Goal: Information Seeking & Learning: Learn about a topic

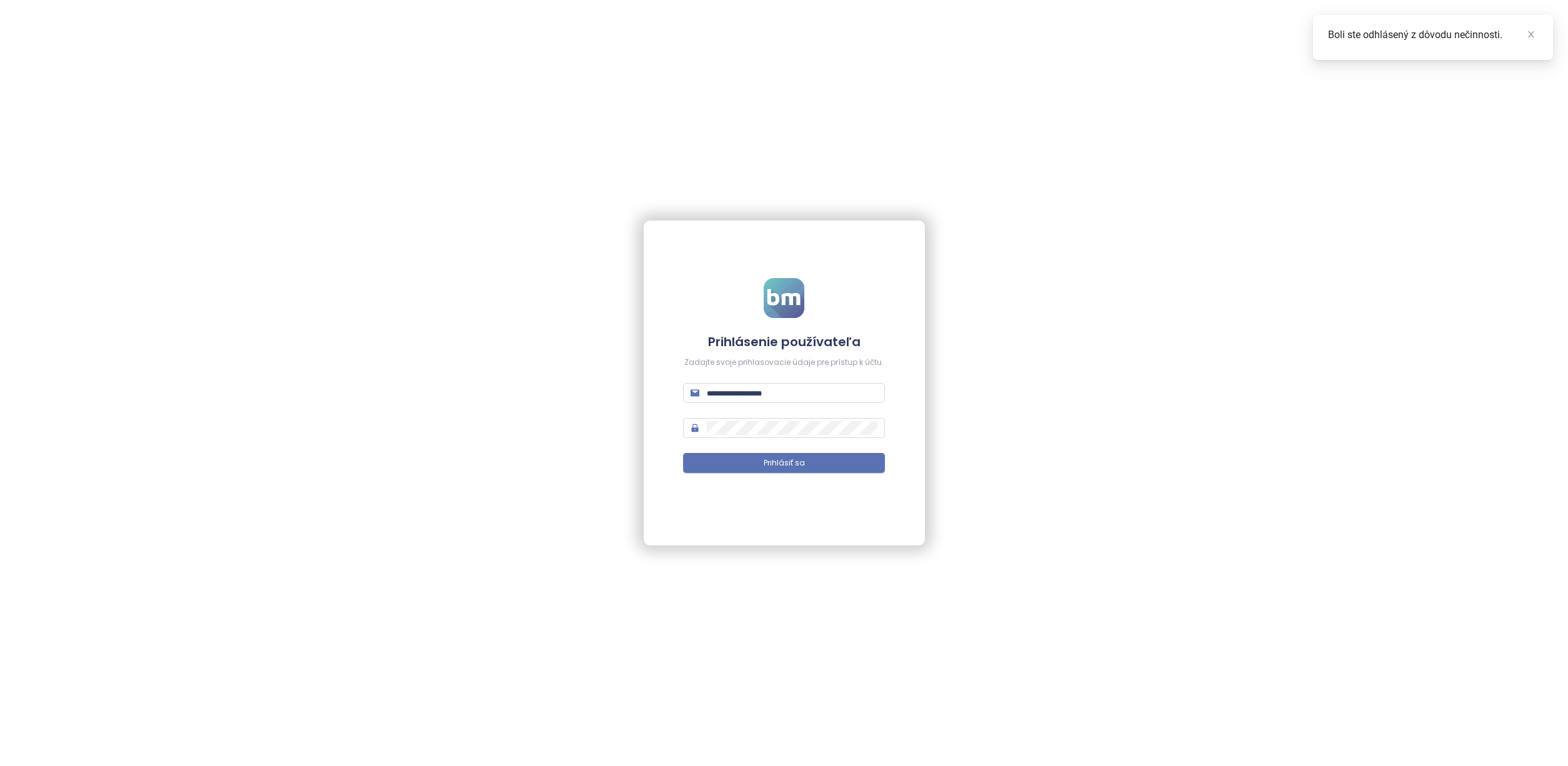
click at [1229, 182] on div "Prihlásenie používateľa Zadajte svoje prihlasovacie údaje pre prístup k účtu. P…" at bounding box center [784, 383] width 1568 height 766
click at [1202, 43] on div "Prihlásenie používateľa Zadajte svoje prihlasovacie údaje pre prístup k účtu. P…" at bounding box center [784, 383] width 1568 height 766
click at [764, 400] on input "text" at bounding box center [792, 393] width 170 height 14
type input "**********"
click at [784, 463] on button "Prihlásiť sa" at bounding box center [784, 463] width 202 height 20
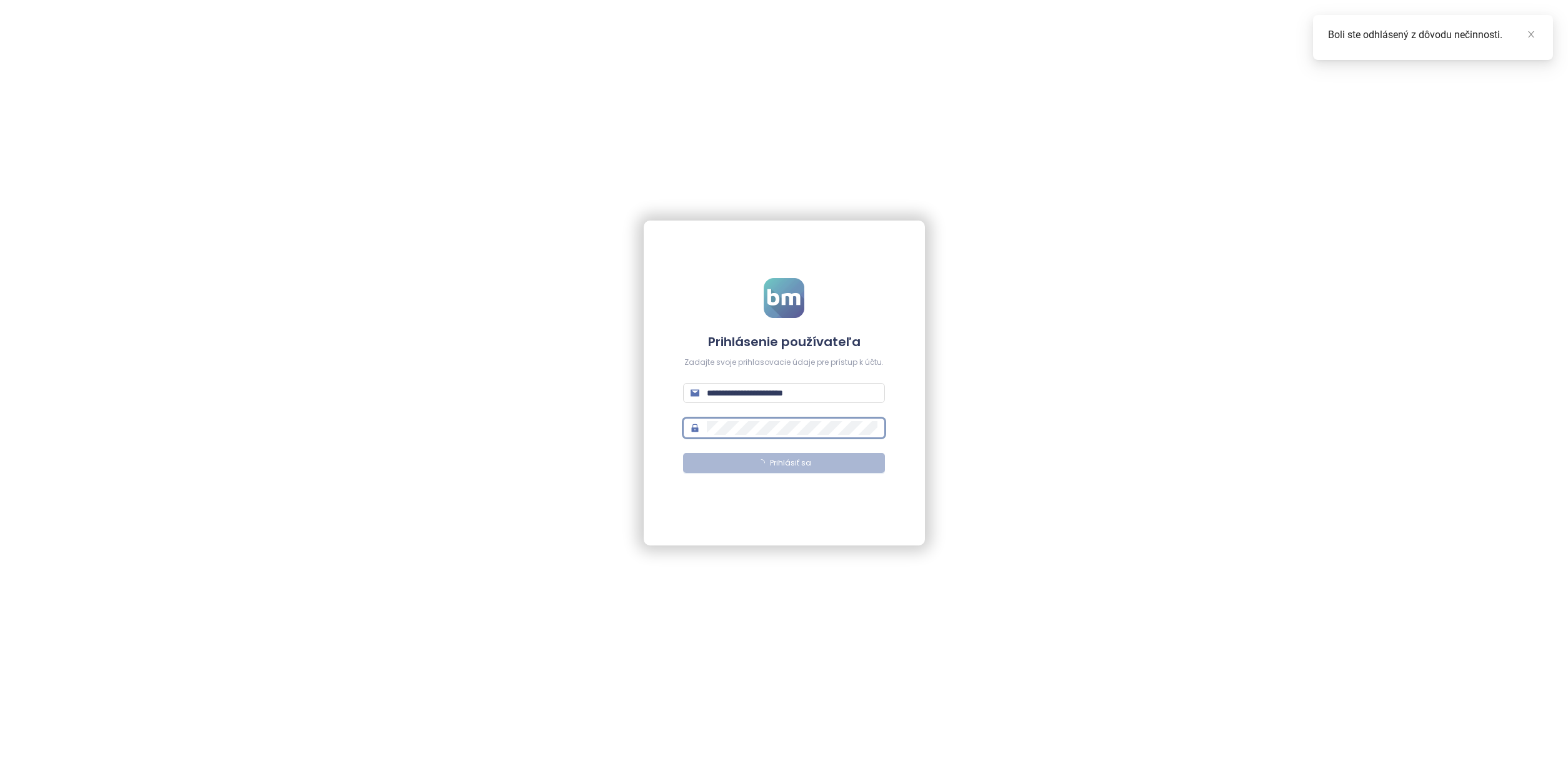
click at [756, 464] on button "Prihlásiť sa" at bounding box center [784, 463] width 202 height 20
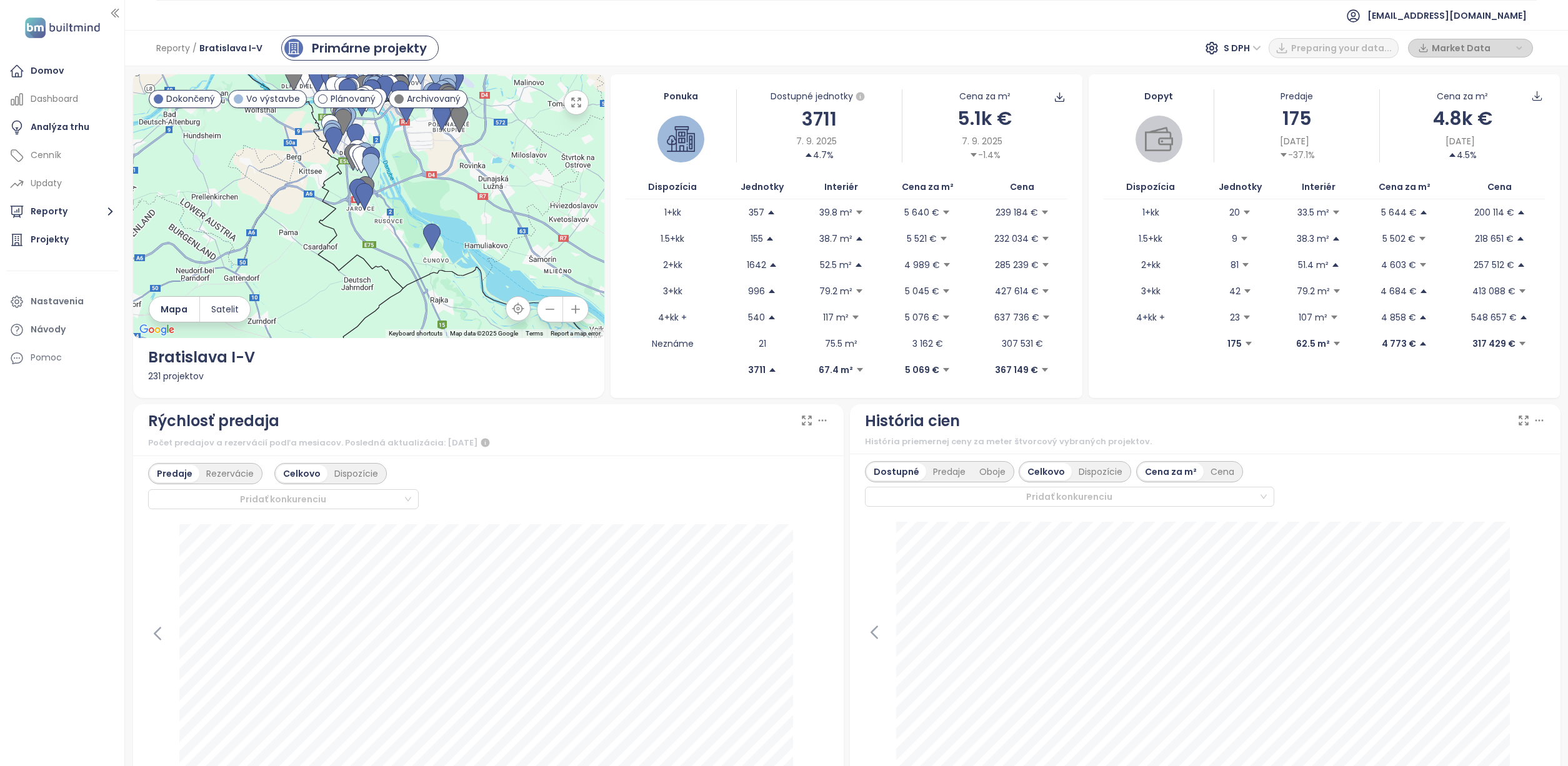
drag, startPoint x: 352, startPoint y: 269, endPoint x: 418, endPoint y: 322, distance: 84.6
click at [418, 322] on div at bounding box center [369, 206] width 472 height 264
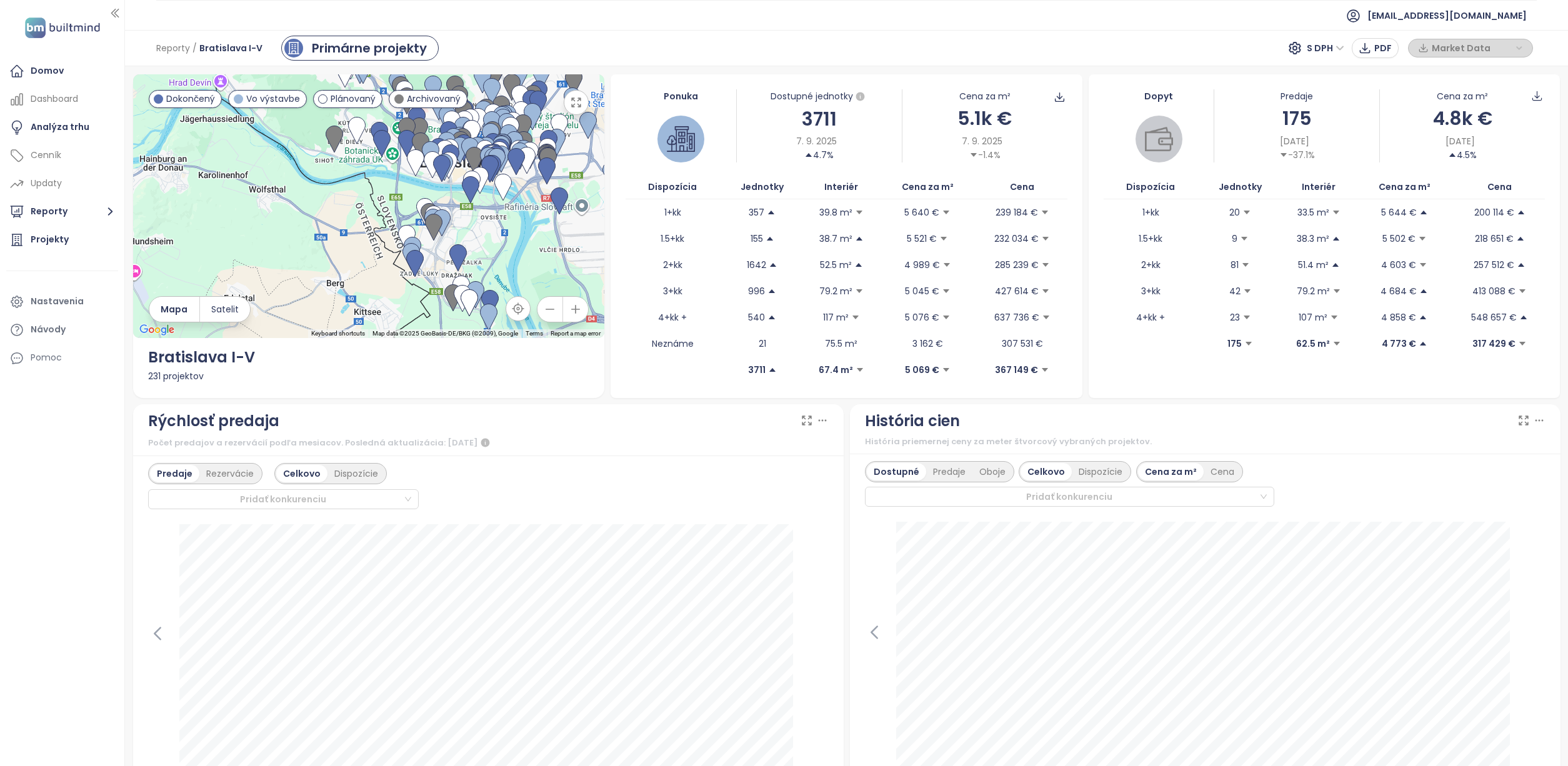
drag, startPoint x: 367, startPoint y: 187, endPoint x: 364, endPoint y: 294, distance: 107.0
click at [364, 294] on div at bounding box center [369, 206] width 472 height 264
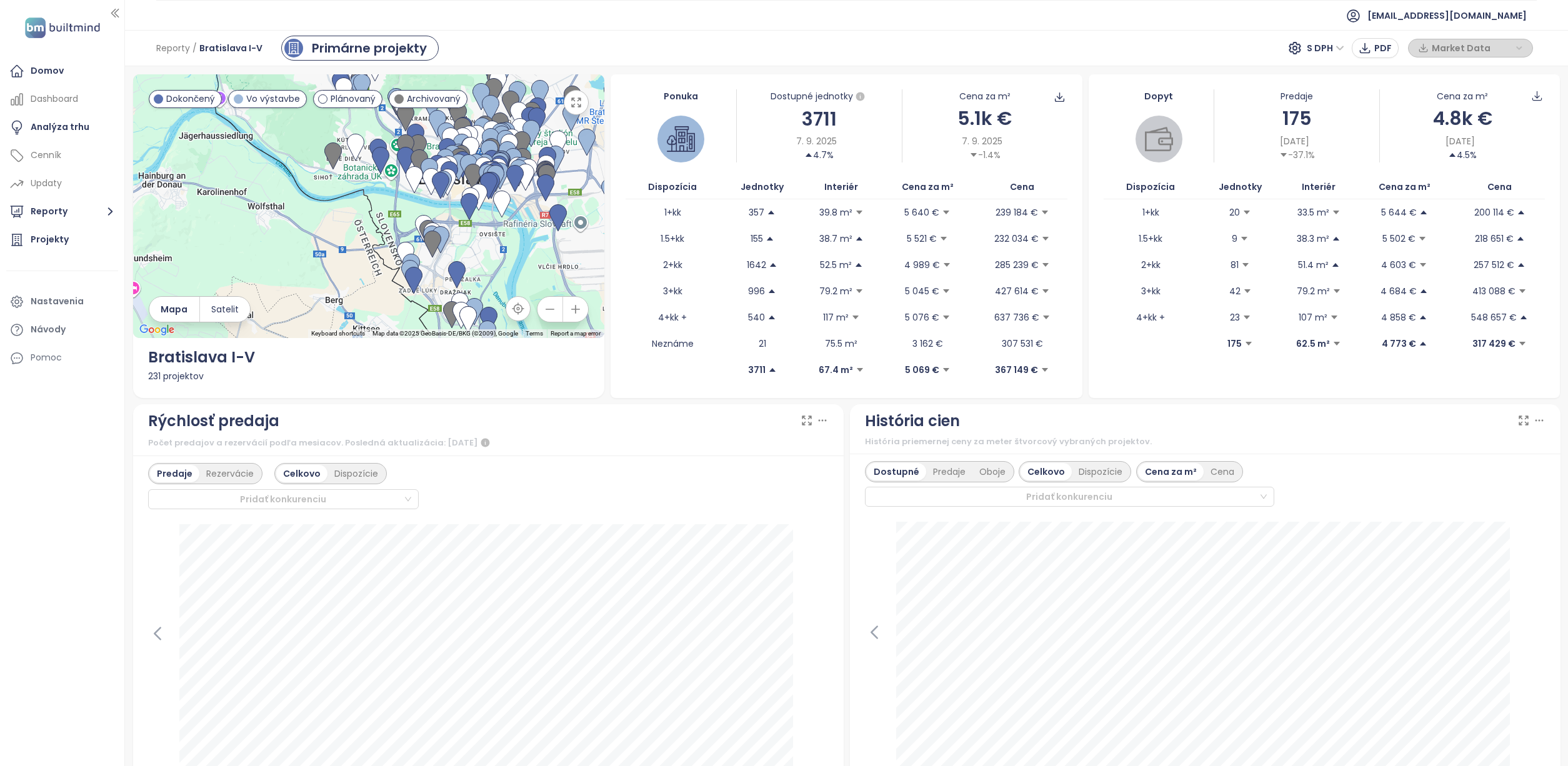
drag, startPoint x: 354, startPoint y: 170, endPoint x: 345, endPoint y: 272, distance: 102.4
click at [345, 272] on div at bounding box center [369, 206] width 472 height 264
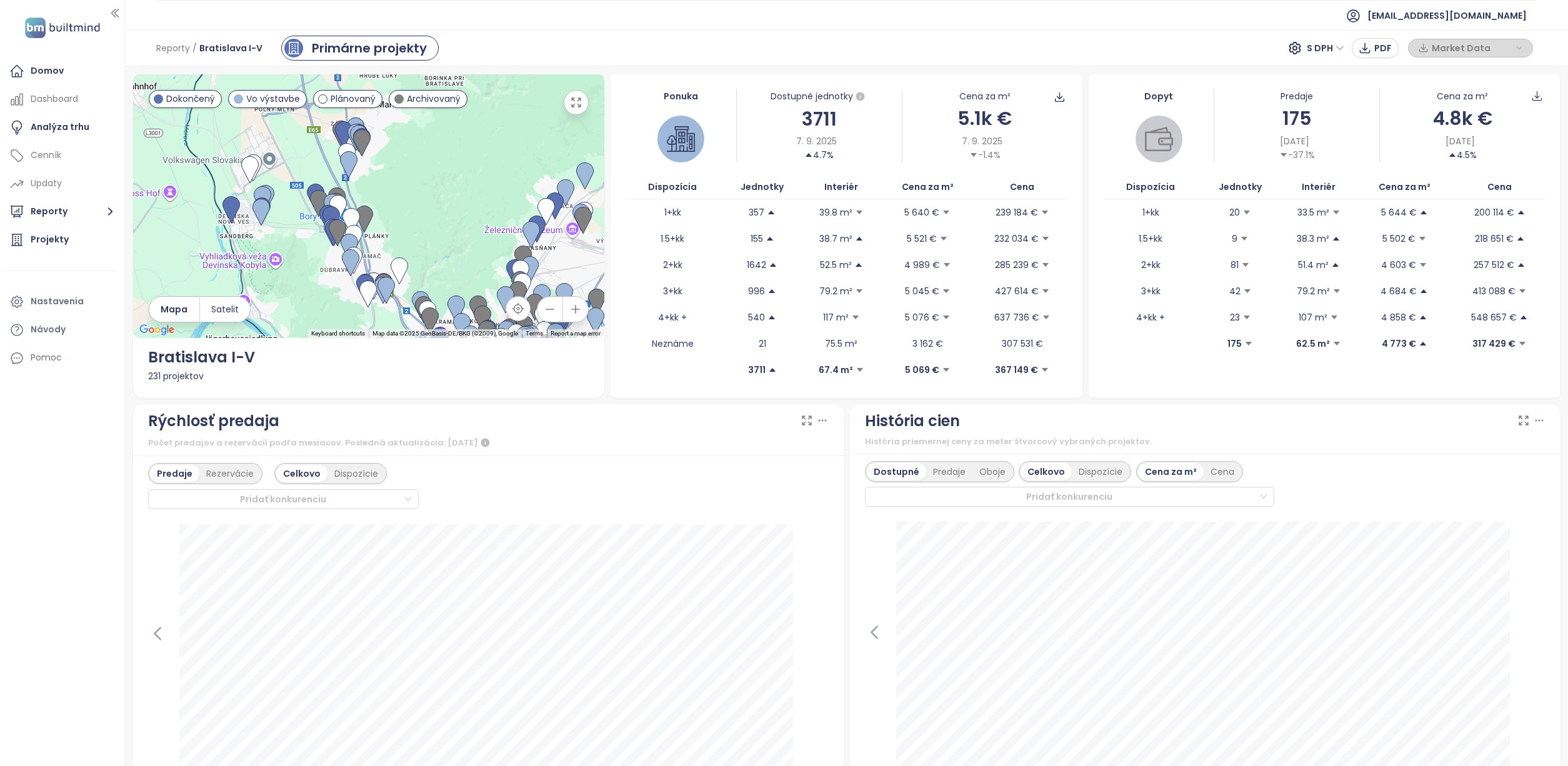
drag, startPoint x: 319, startPoint y: 174, endPoint x: 356, endPoint y: 275, distance: 107.6
click at [356, 275] on img at bounding box center [350, 262] width 18 height 27
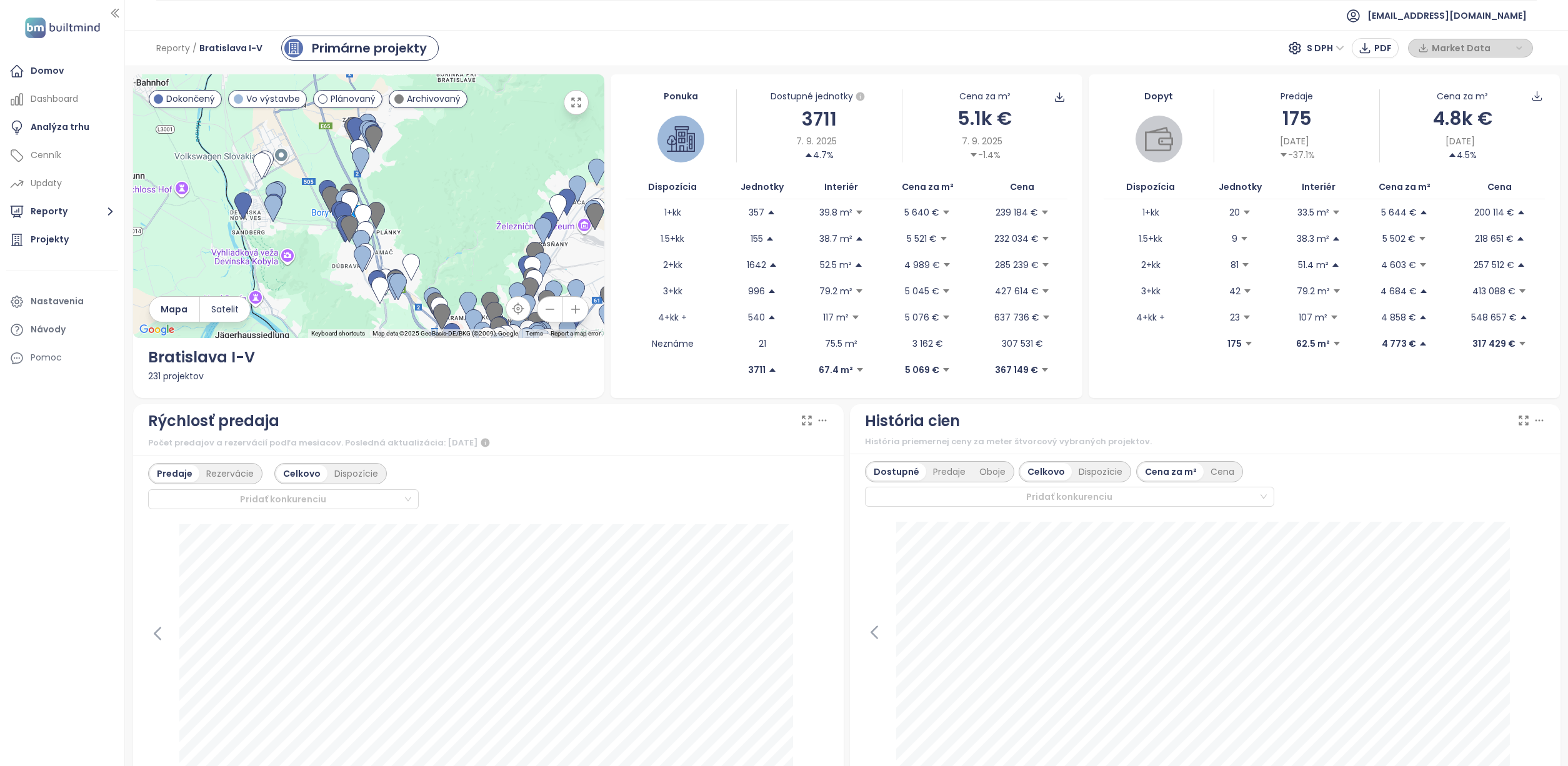
drag, startPoint x: 419, startPoint y: 249, endPoint x: 418, endPoint y: 220, distance: 29.0
click at [418, 220] on div at bounding box center [369, 206] width 472 height 264
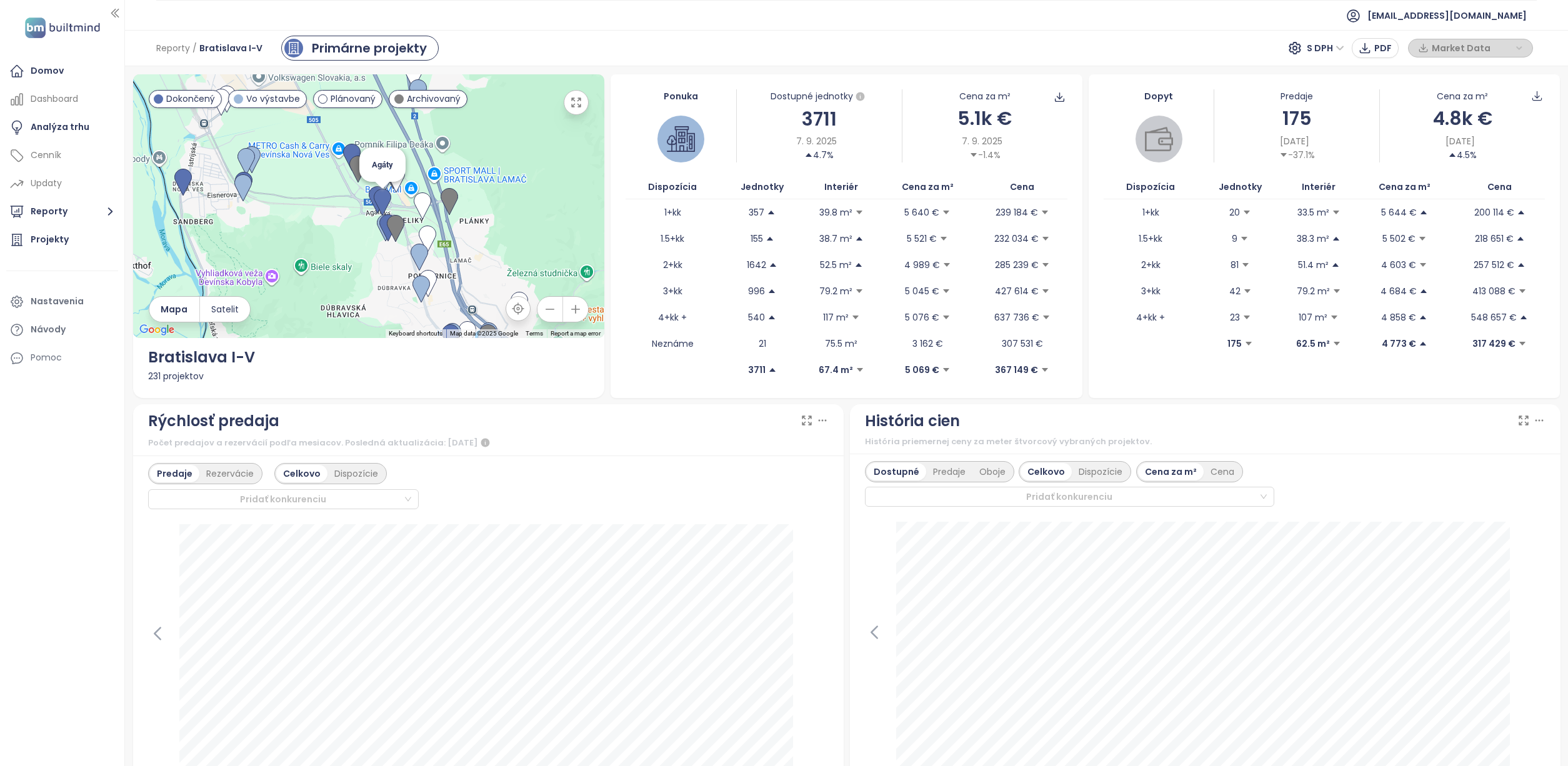
click at [380, 203] on img at bounding box center [383, 202] width 18 height 27
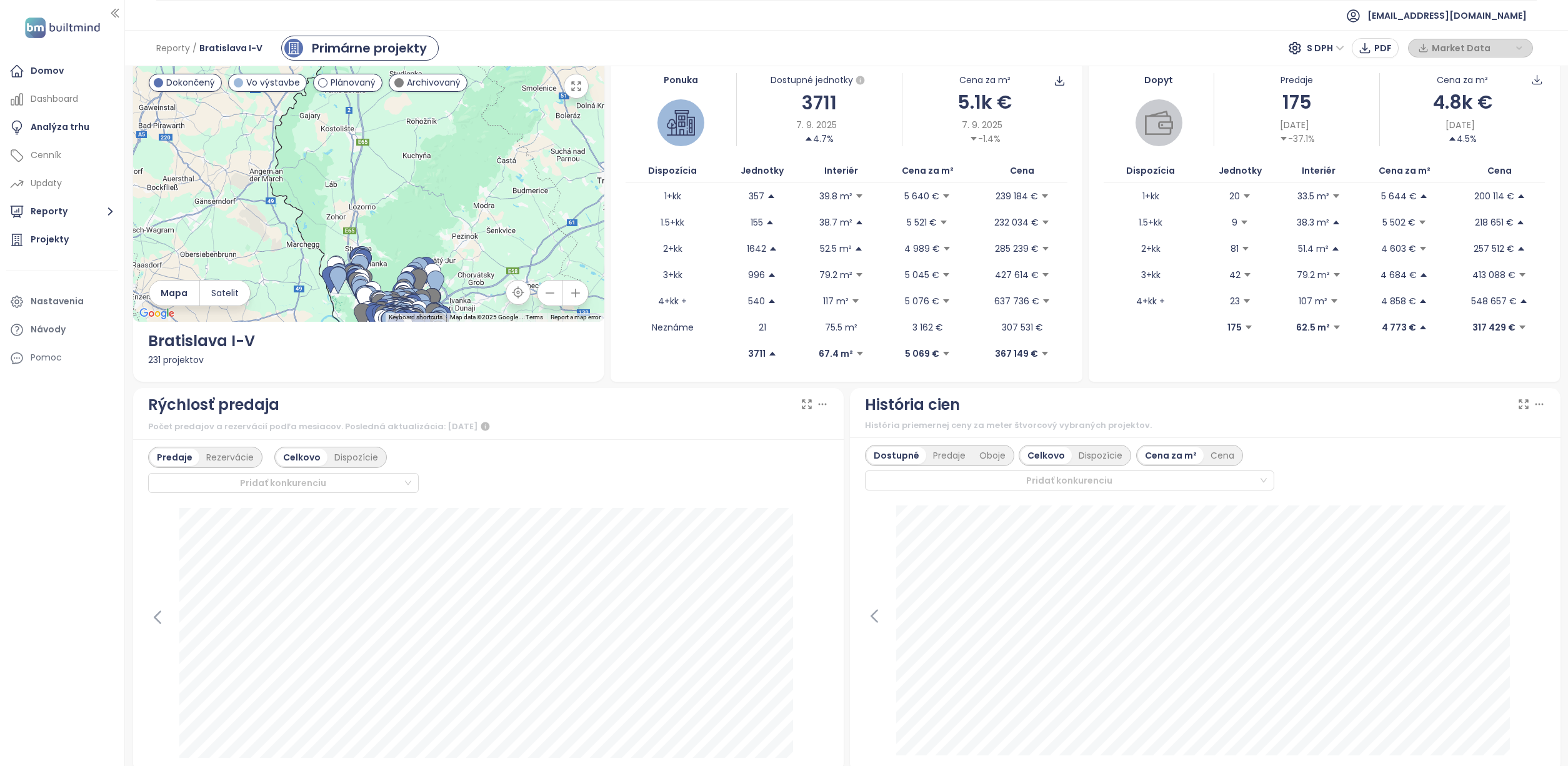
scroll to position [15, 0]
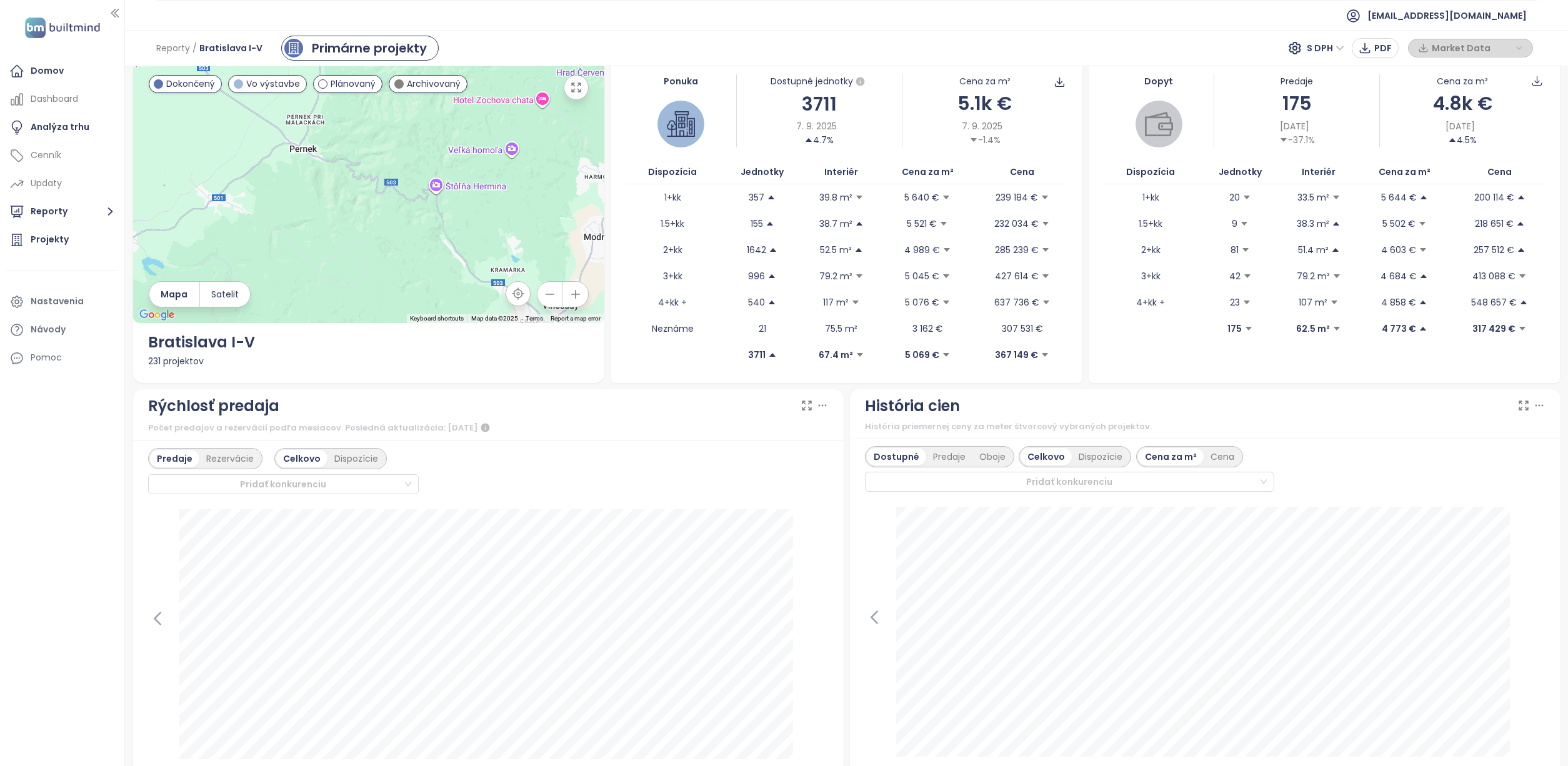
drag, startPoint x: 347, startPoint y: 241, endPoint x: 435, endPoint y: 149, distance: 127.3
click at [434, 150] on div "To navigate, press the arrow keys." at bounding box center [369, 191] width 472 height 264
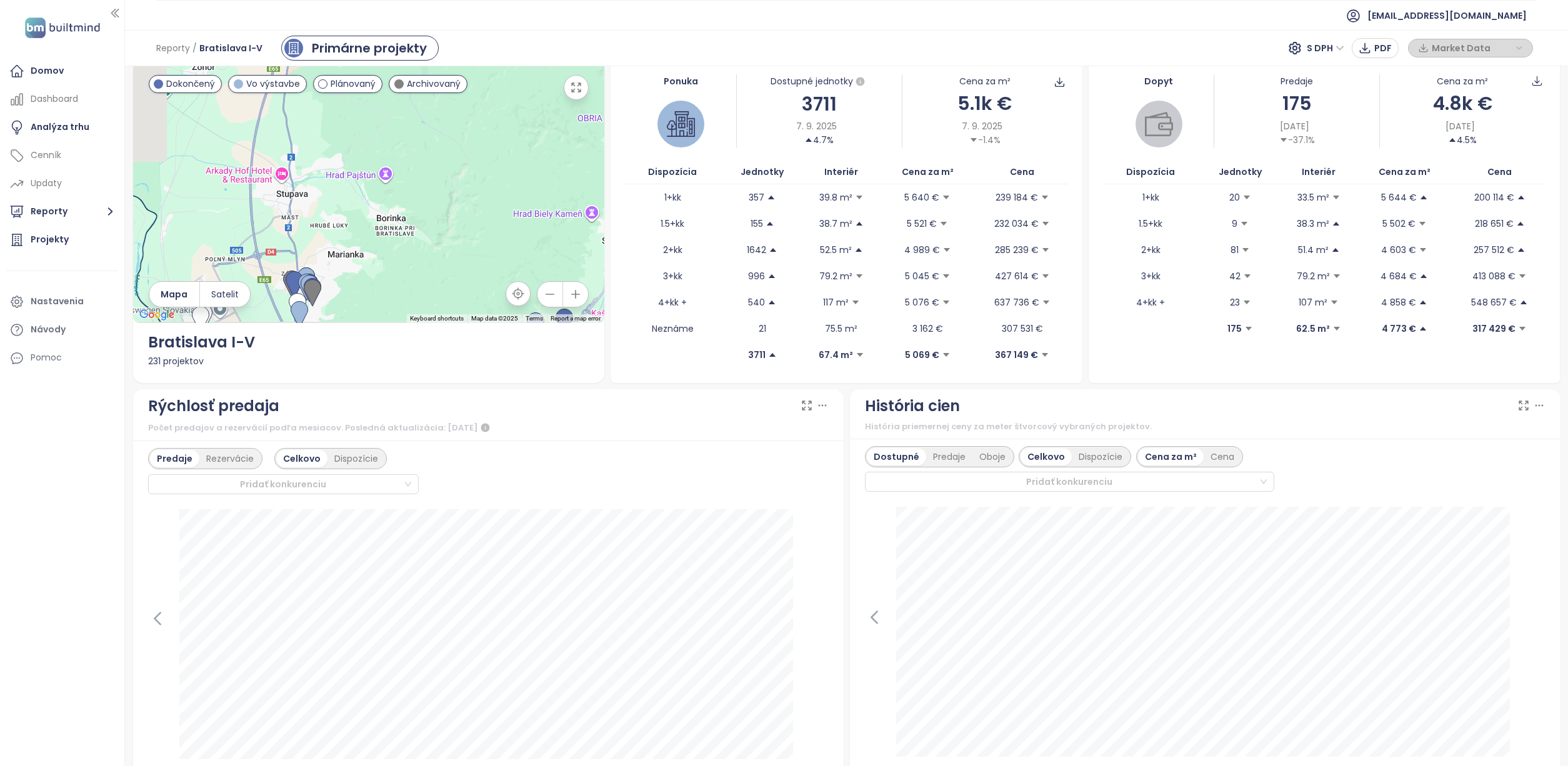
drag, startPoint x: 375, startPoint y: 258, endPoint x: 466, endPoint y: 150, distance: 141.2
click at [466, 150] on div "To navigate, press the arrow keys." at bounding box center [369, 191] width 472 height 264
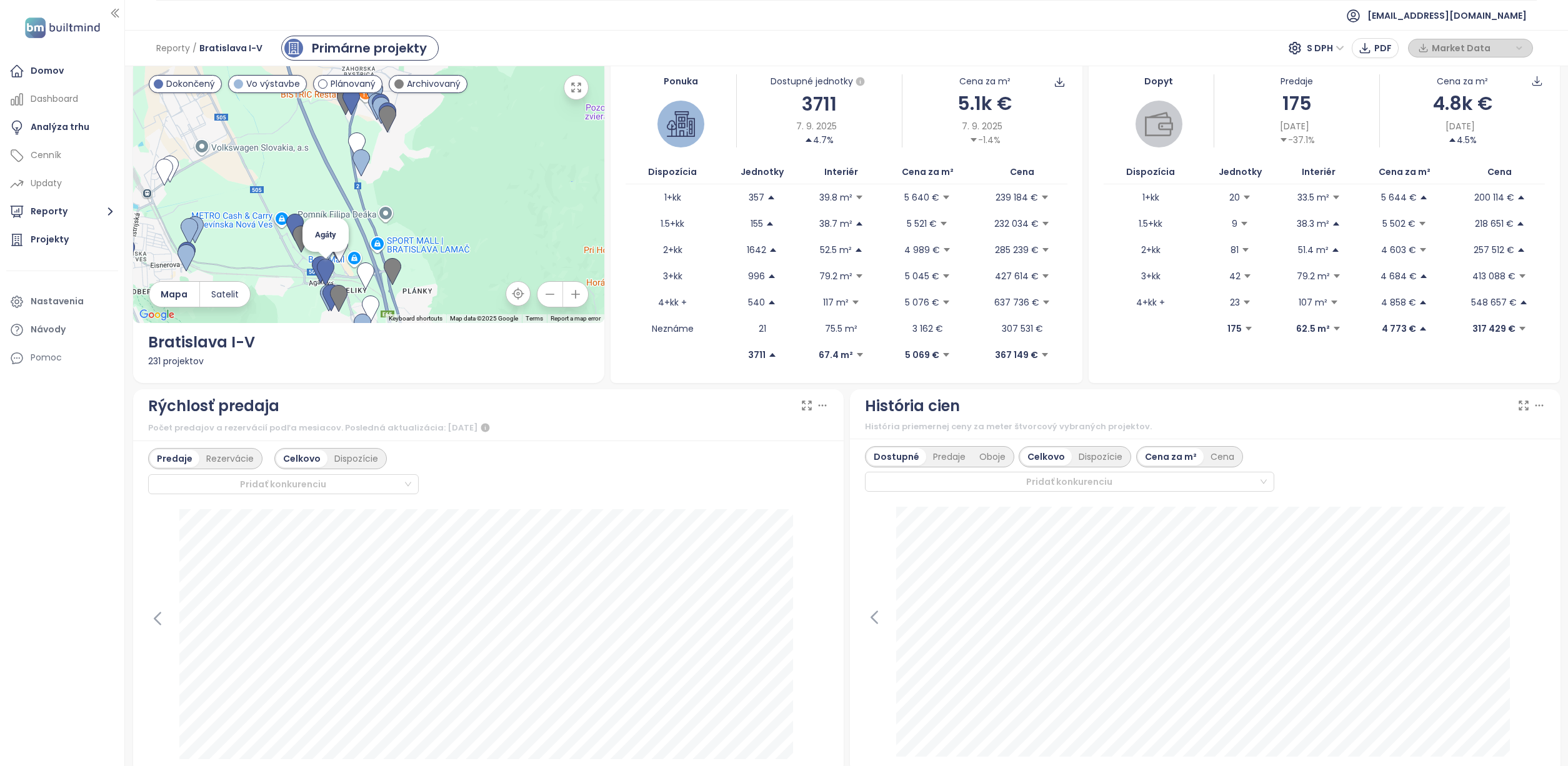
click at [321, 270] on img at bounding box center [325, 272] width 18 height 27
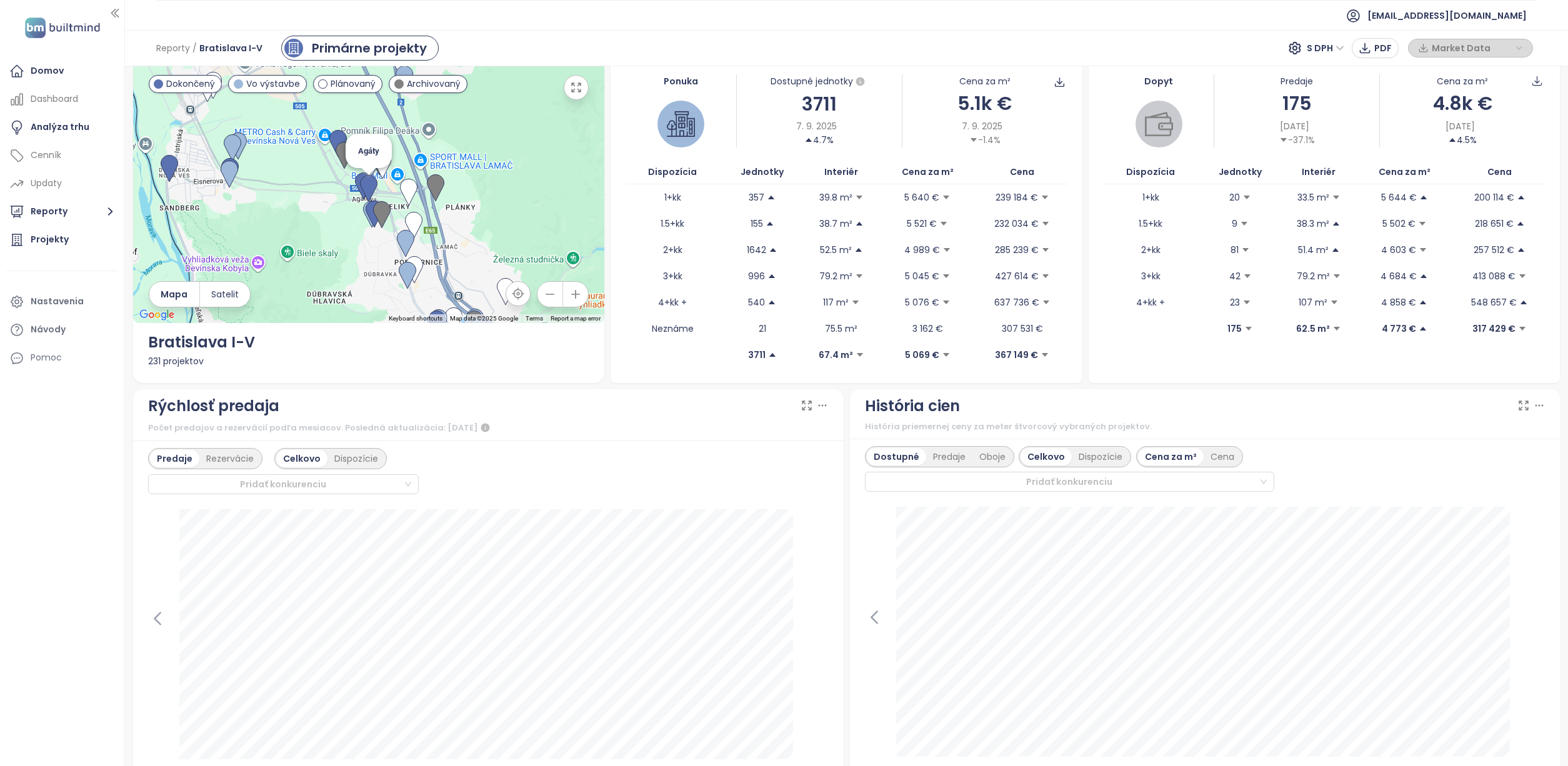
click at [366, 183] on img at bounding box center [369, 188] width 18 height 27
click at [357, 181] on img at bounding box center [364, 186] width 18 height 27
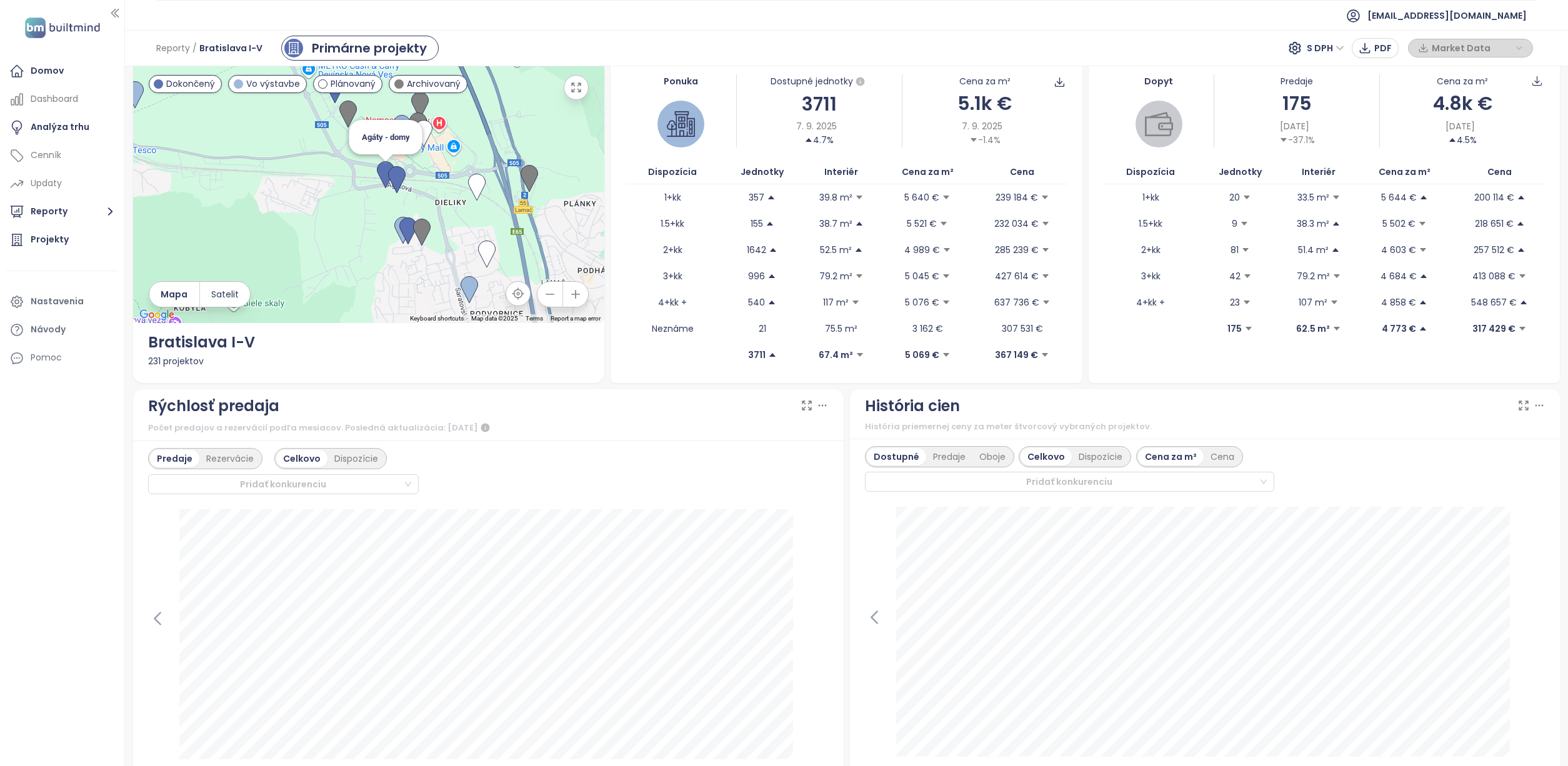
click at [382, 170] on img at bounding box center [386, 175] width 18 height 27
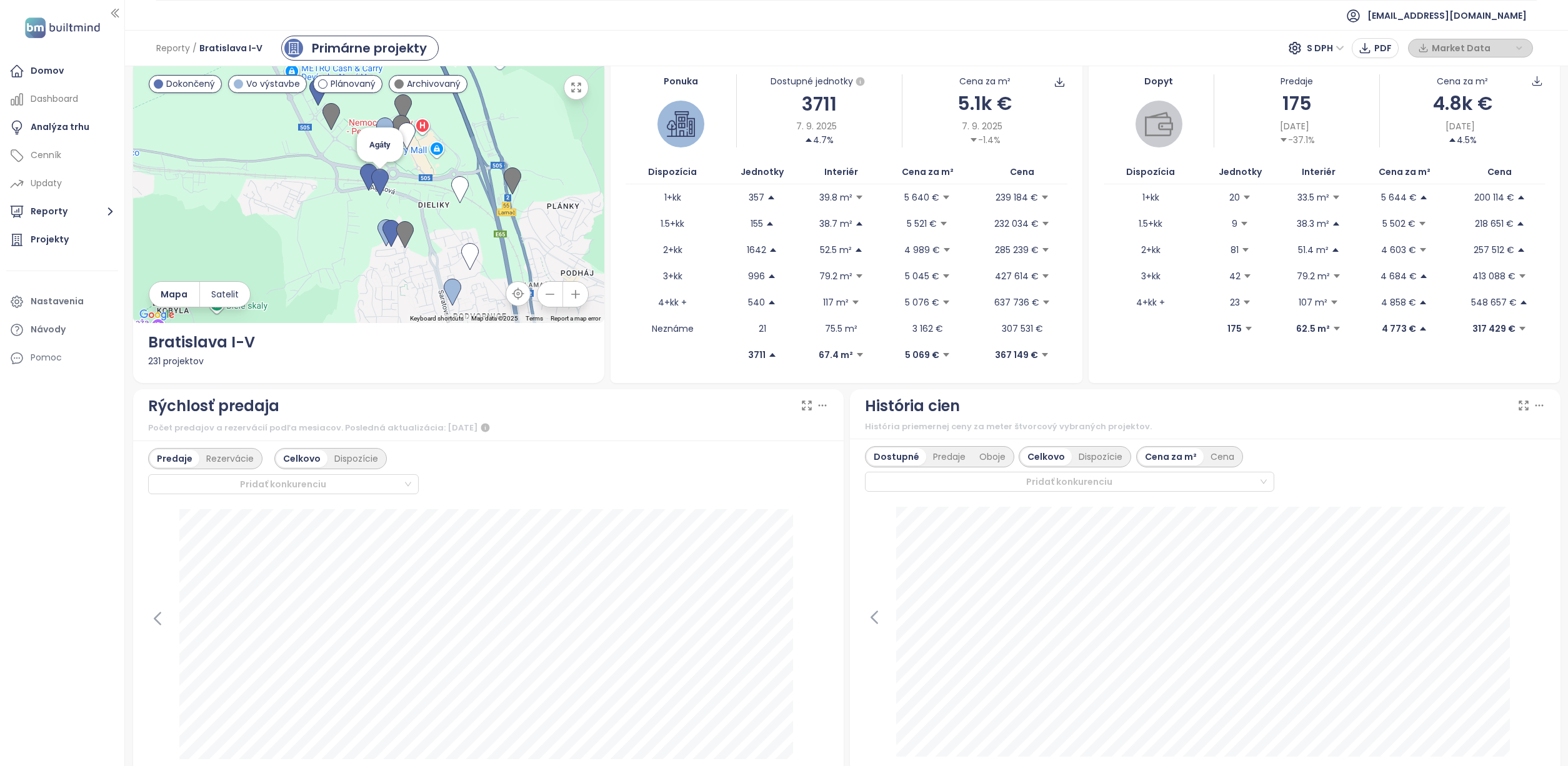
click at [378, 177] on img at bounding box center [380, 182] width 18 height 27
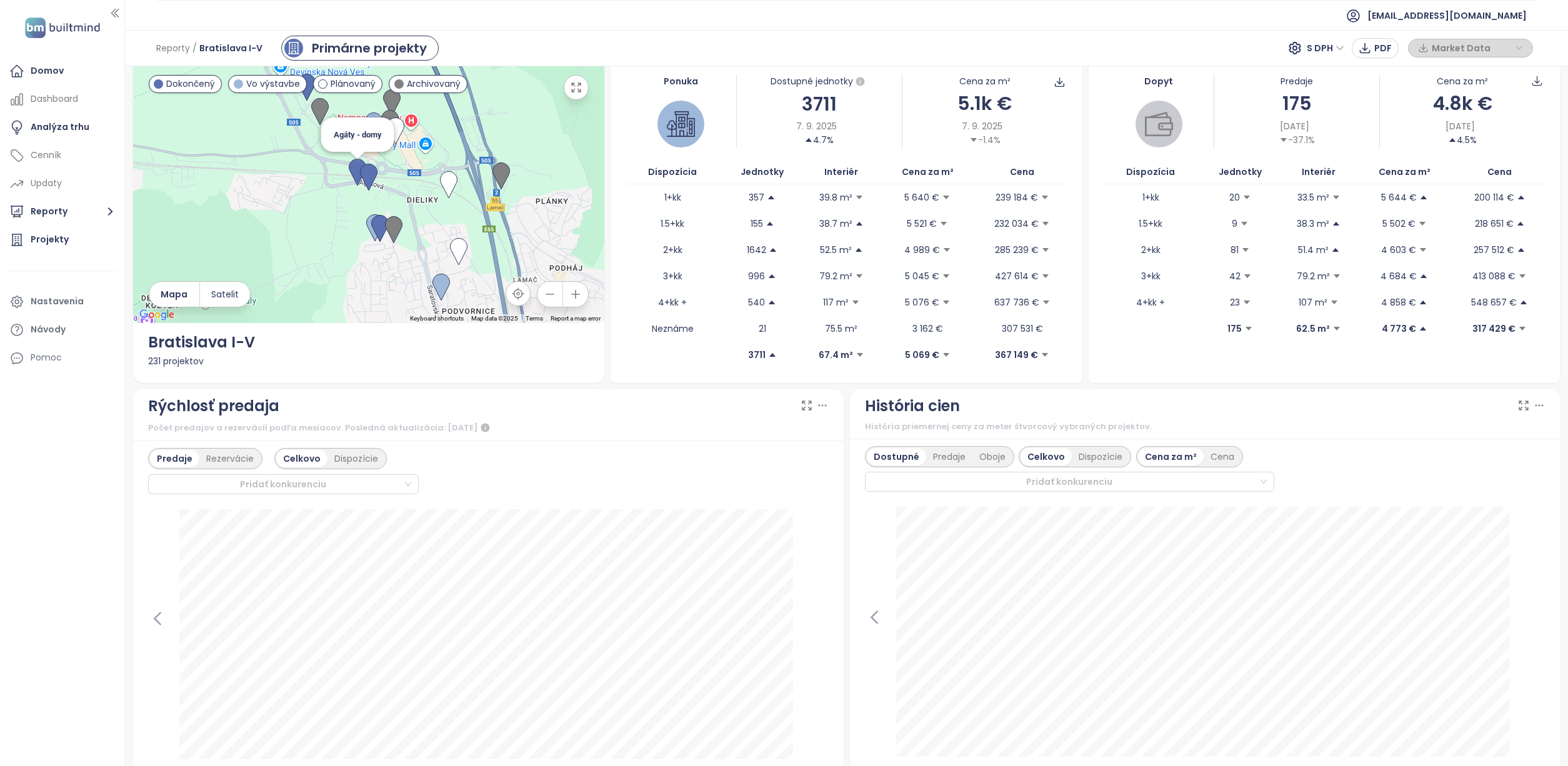
click at [355, 173] on img at bounding box center [358, 172] width 18 height 27
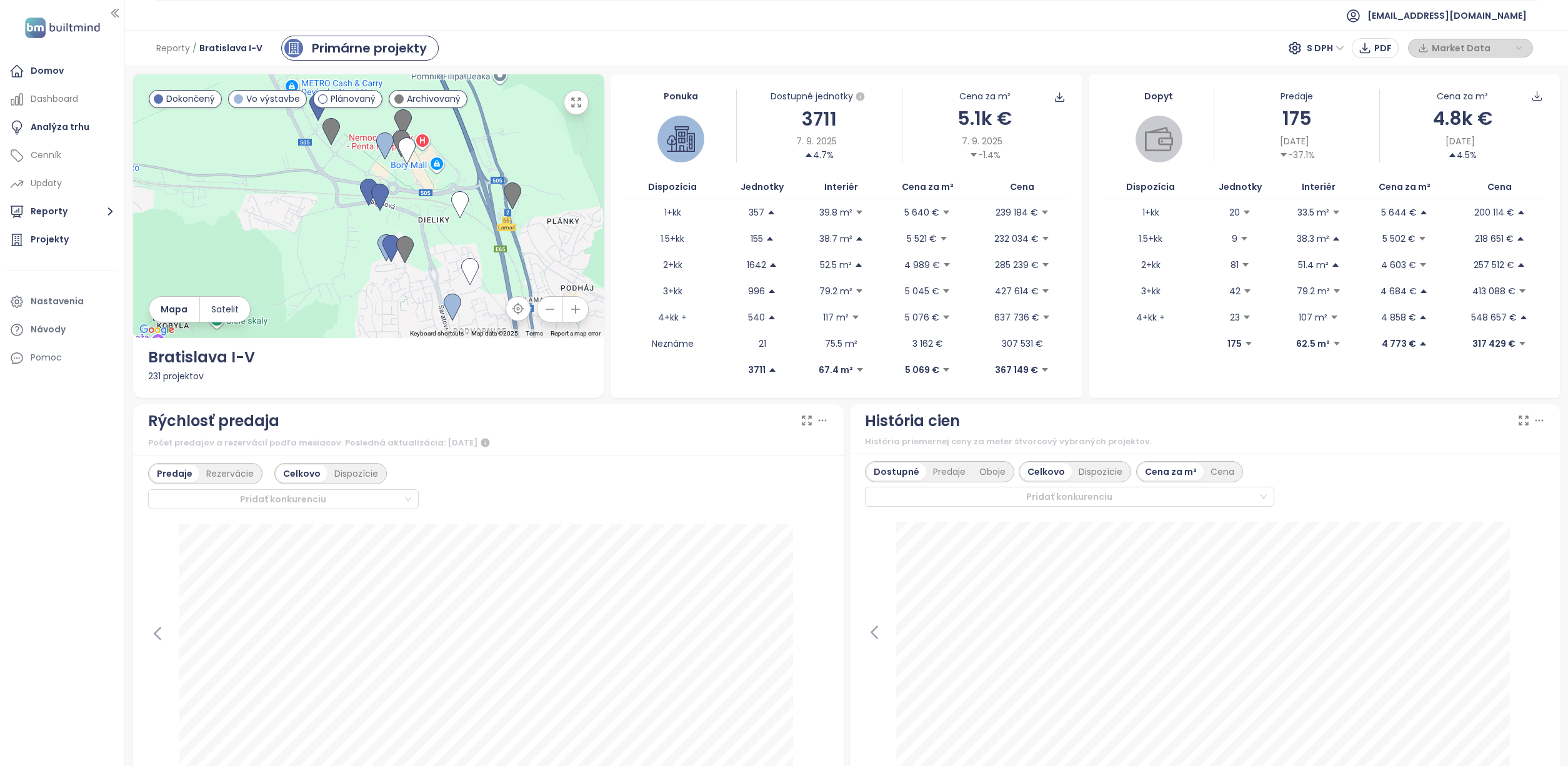
scroll to position [0, 0]
click at [364, 187] on img at bounding box center [369, 192] width 18 height 27
click at [364, 45] on div "Primárne projekty" at bounding box center [369, 48] width 115 height 19
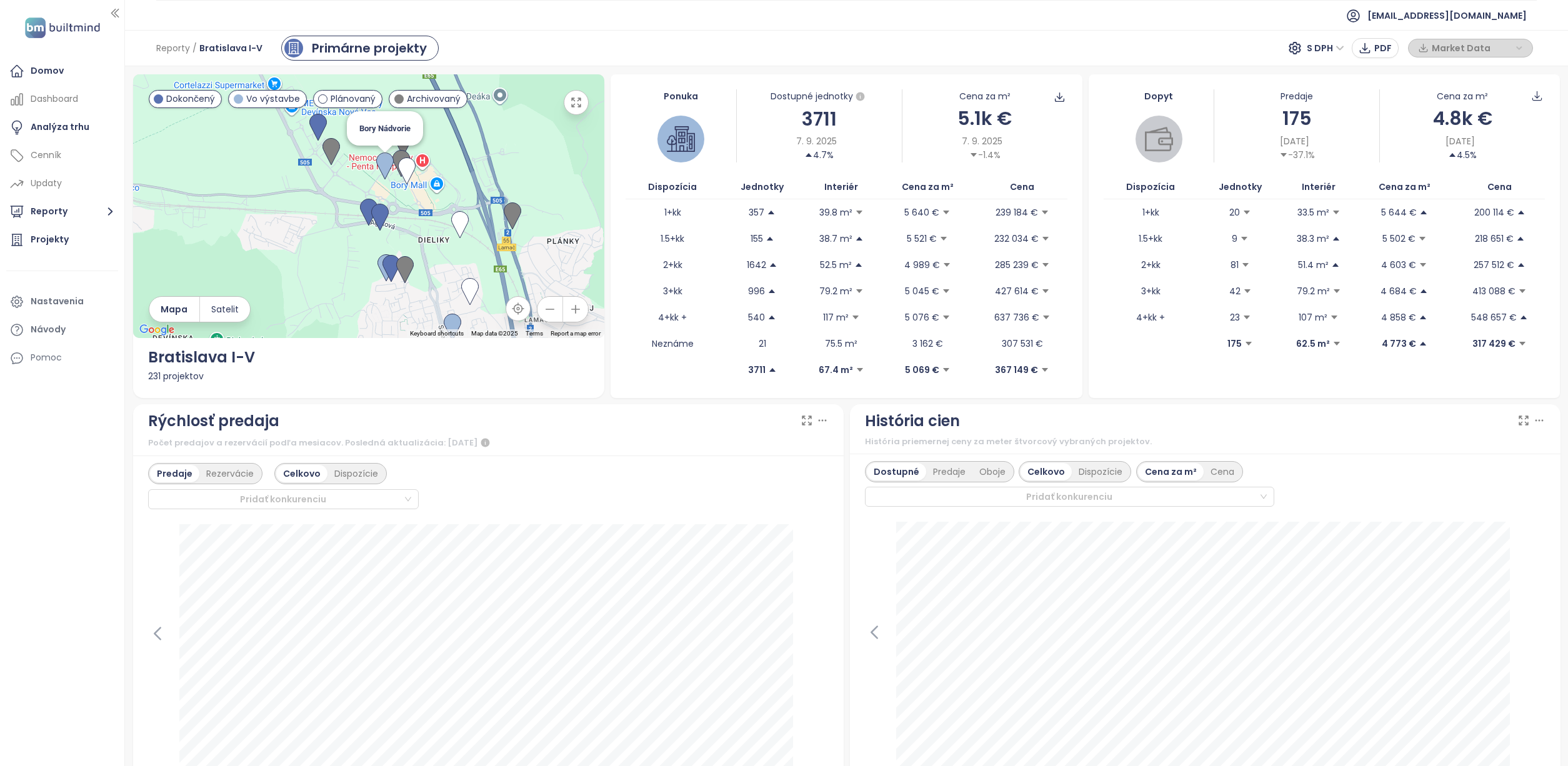
click at [379, 157] on img at bounding box center [385, 166] width 18 height 27
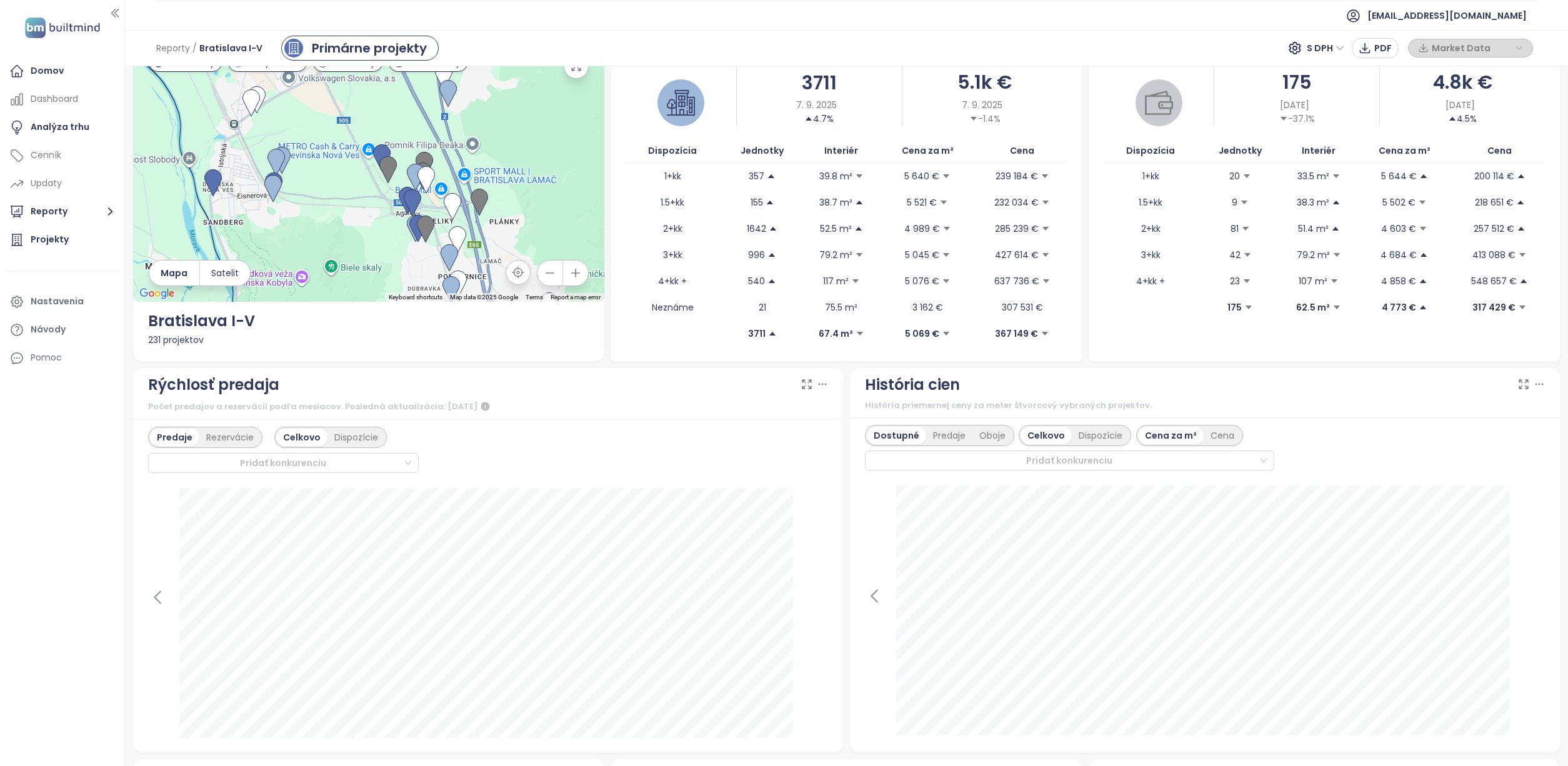
scroll to position [76, 0]
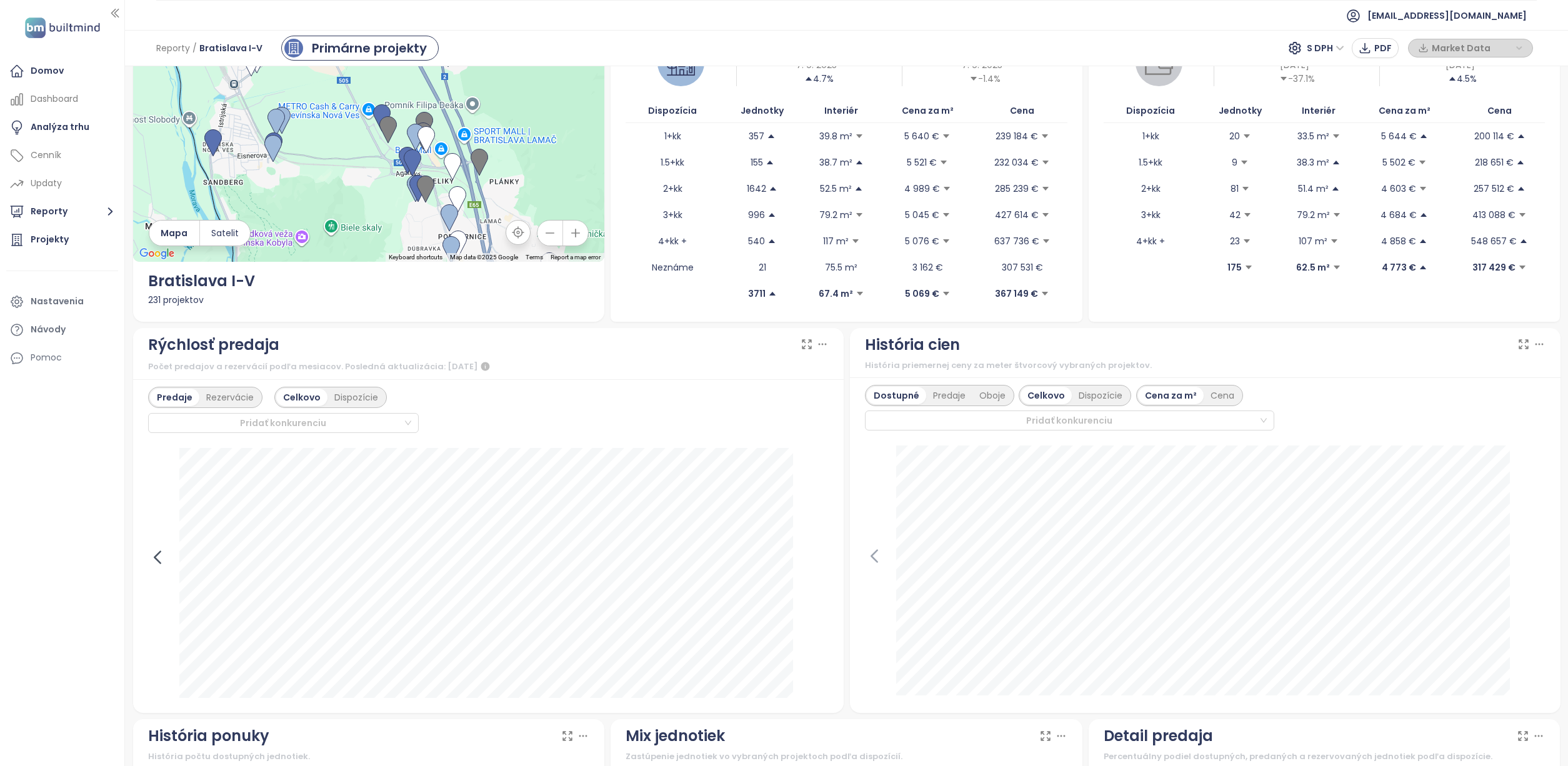
click at [158, 554] on icon at bounding box center [157, 557] width 6 height 12
click at [817, 557] on icon at bounding box center [819, 557] width 6 height 12
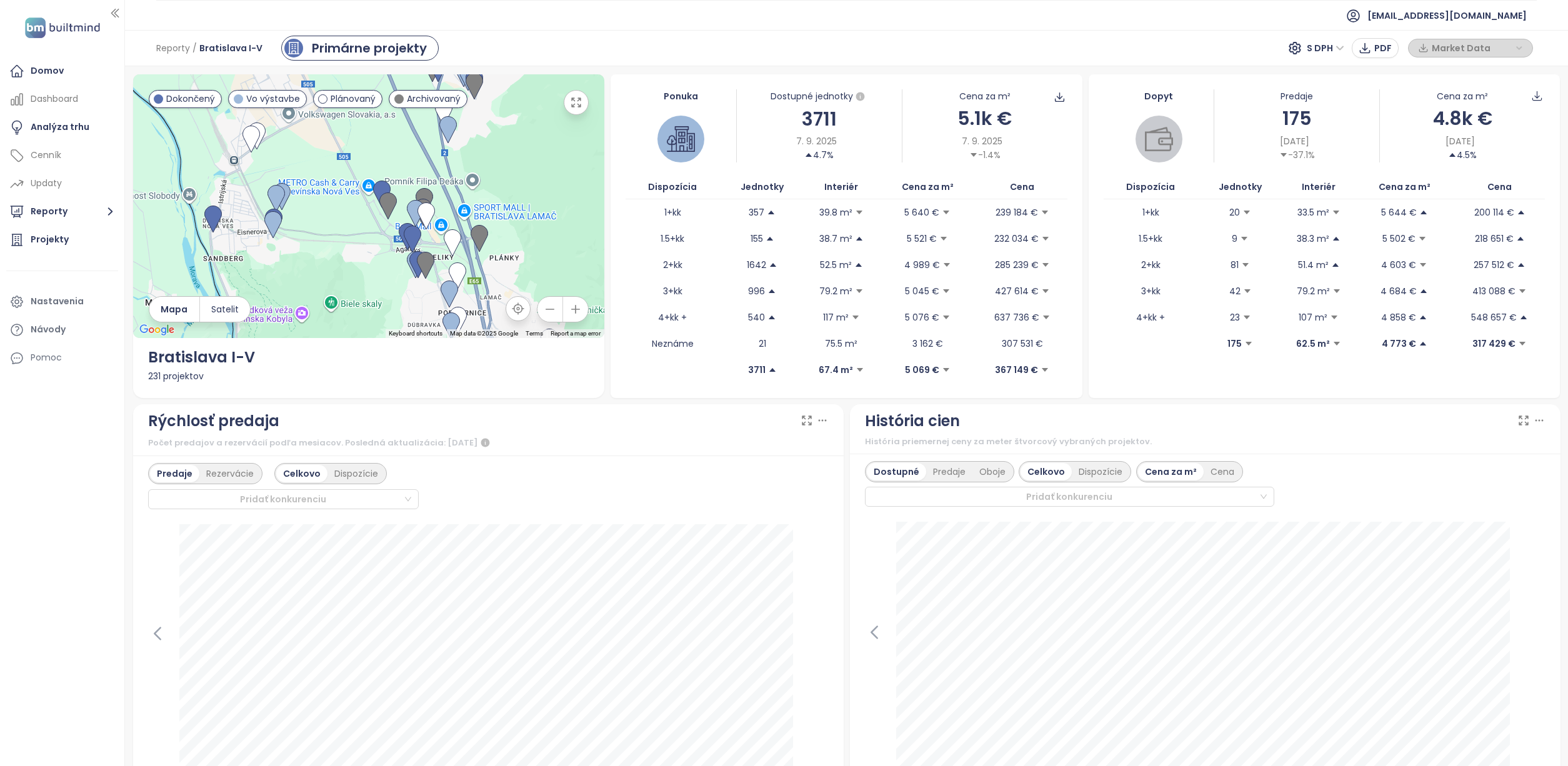
scroll to position [0, 0]
click at [408, 238] on img at bounding box center [413, 239] width 18 height 27
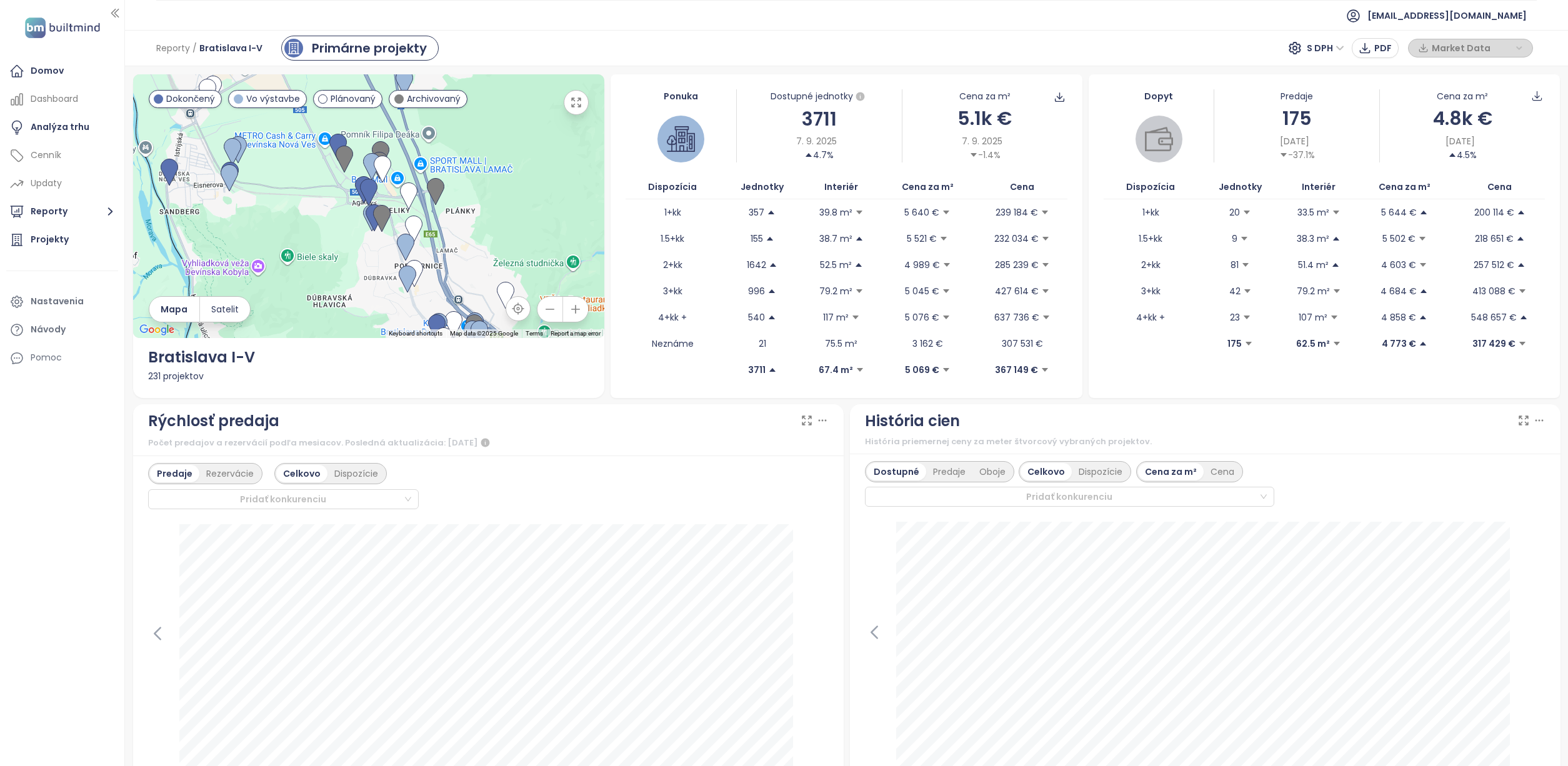
click at [696, 134] on div at bounding box center [681, 139] width 47 height 47
click at [768, 370] on icon "caret-up" at bounding box center [773, 370] width 9 height 9
click at [693, 140] on div at bounding box center [681, 139] width 47 height 47
click at [73, 130] on div "Analýza trhu" at bounding box center [60, 127] width 59 height 15
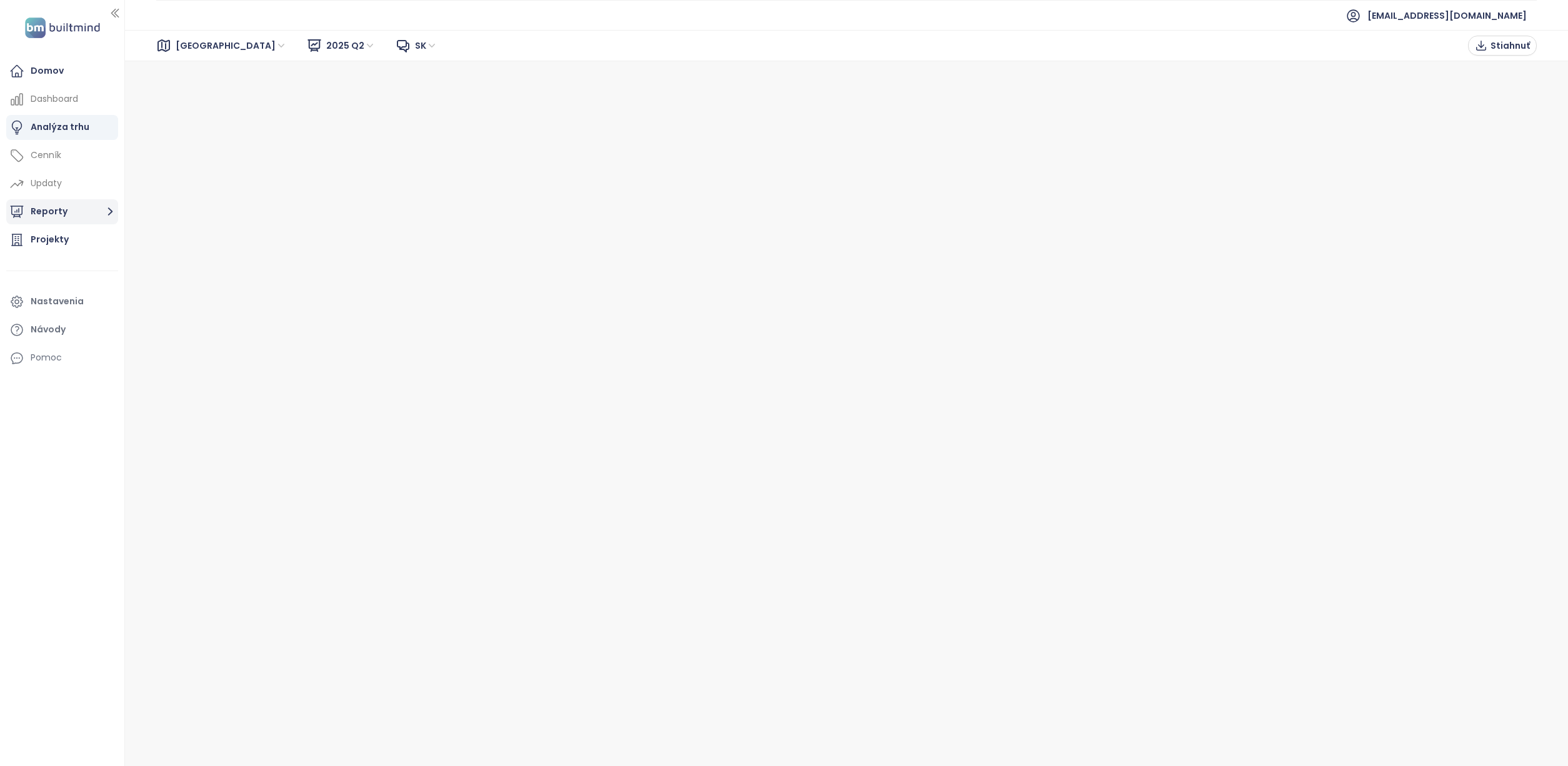
click at [53, 211] on button "Reporty" at bounding box center [62, 212] width 112 height 25
click at [80, 310] on div "Dubravka" at bounding box center [60, 309] width 41 height 15
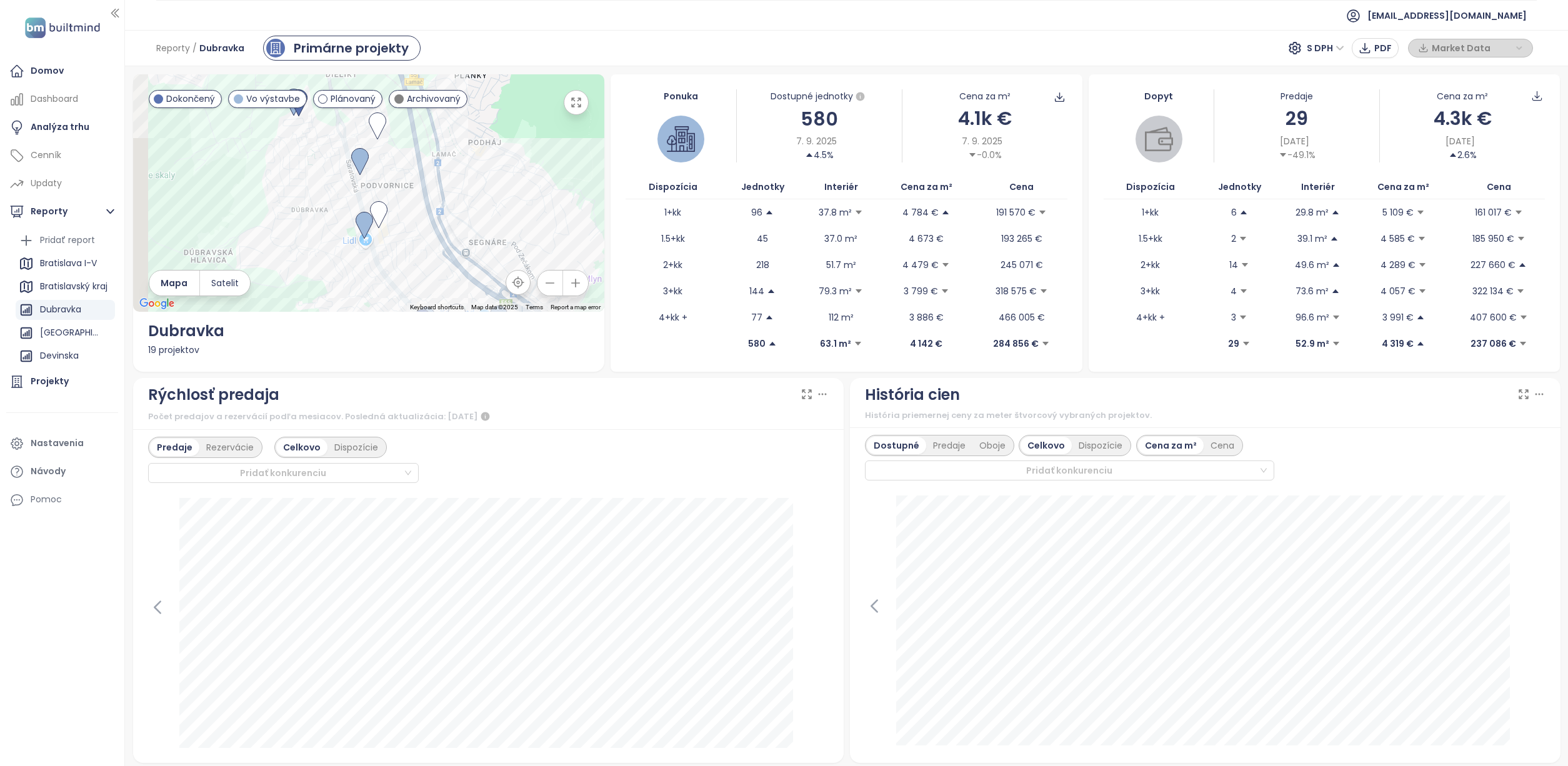
drag, startPoint x: 317, startPoint y: 189, endPoint x: 571, endPoint y: 229, distance: 257.1
click at [571, 229] on div at bounding box center [369, 192] width 472 height 237
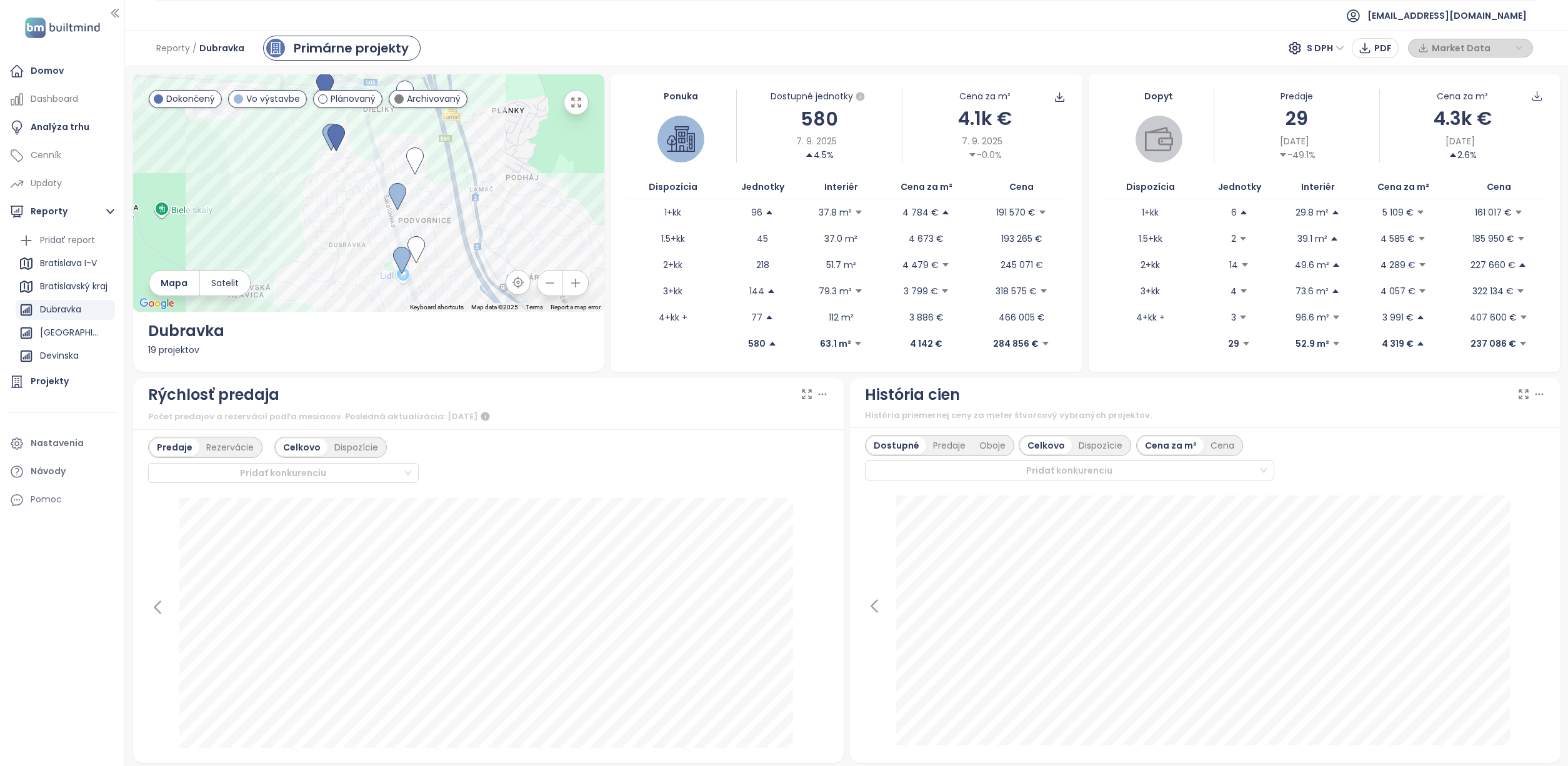
drag, startPoint x: 444, startPoint y: 233, endPoint x: 462, endPoint y: 285, distance: 55.0
click at [462, 285] on div at bounding box center [369, 192] width 472 height 237
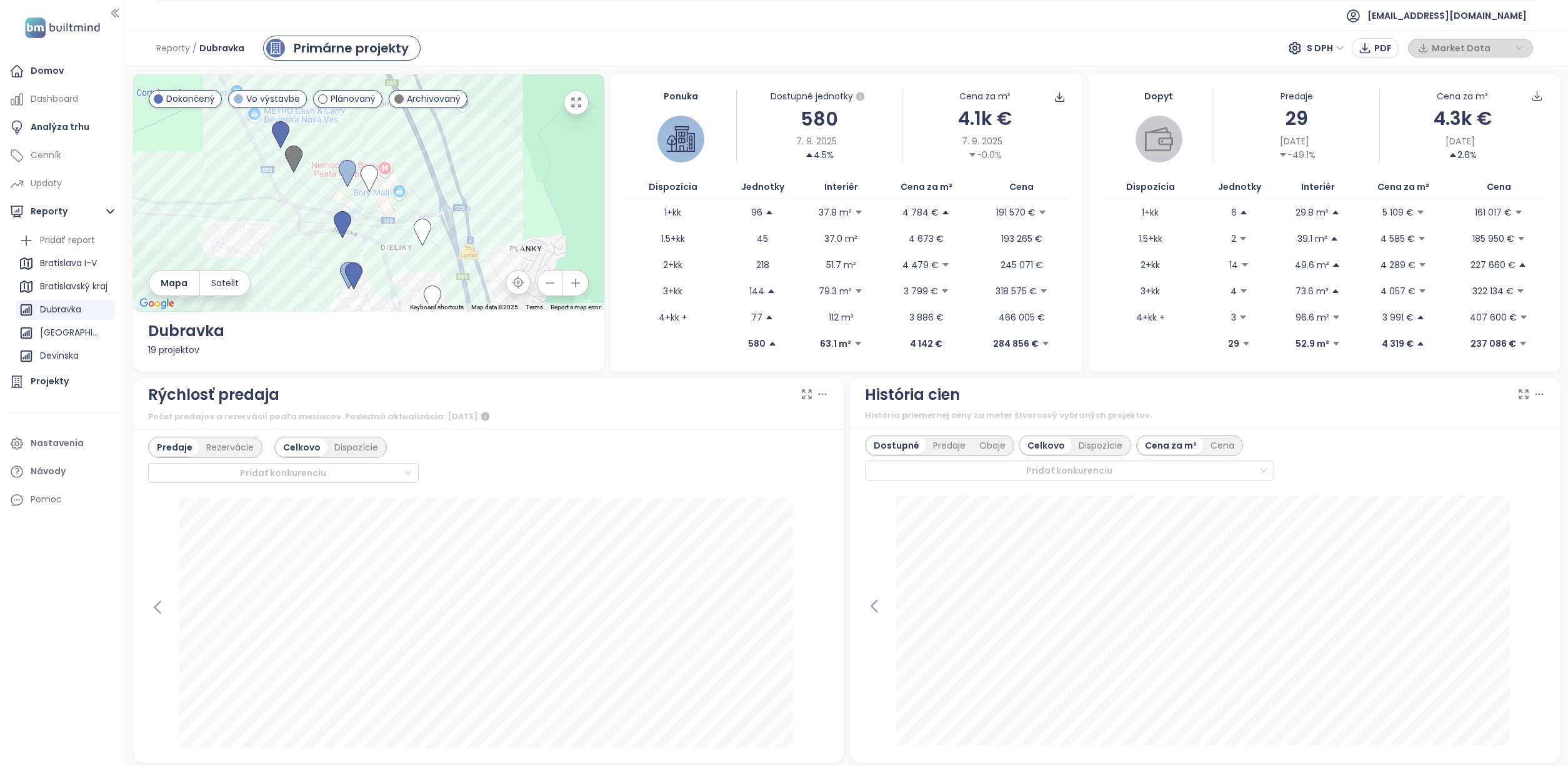
drag, startPoint x: 394, startPoint y: 228, endPoint x: 393, endPoint y: 292, distance: 64.0
click at [393, 292] on div at bounding box center [369, 192] width 472 height 237
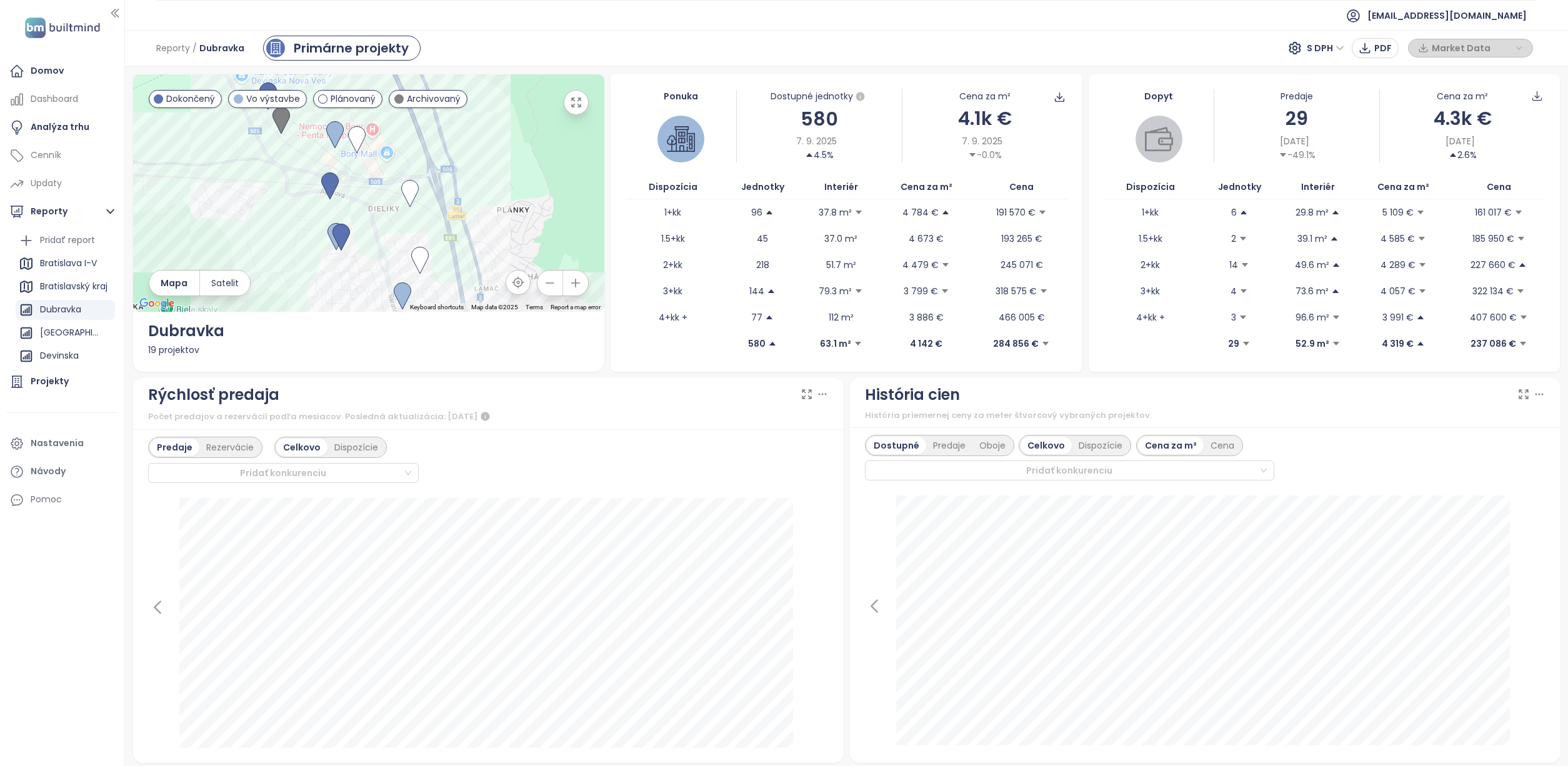
drag, startPoint x: 411, startPoint y: 243, endPoint x: 383, endPoint y: 150, distance: 97.1
click at [383, 145] on div at bounding box center [369, 192] width 472 height 237
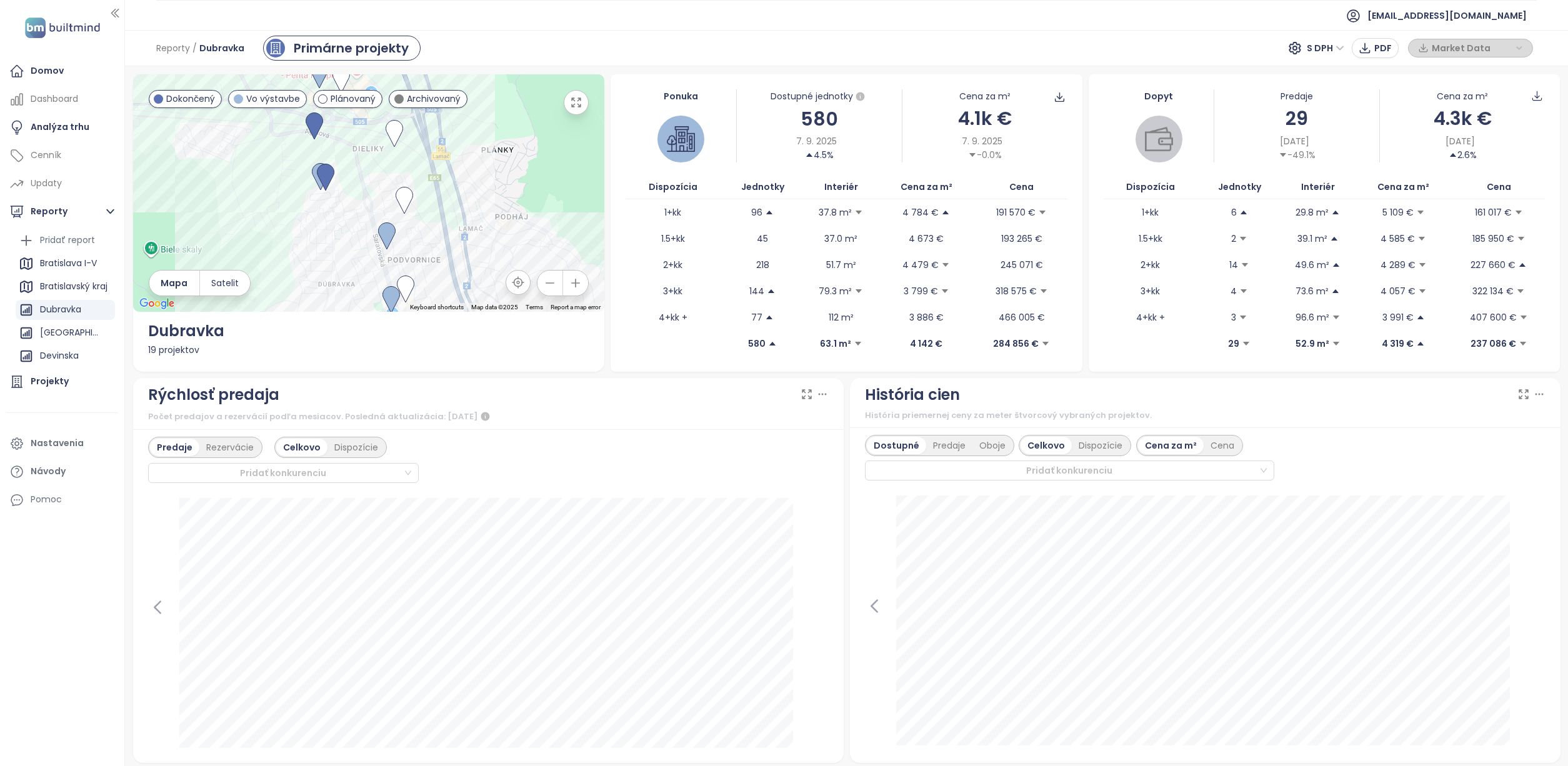
drag, startPoint x: 347, startPoint y: 195, endPoint x: 374, endPoint y: 259, distance: 69.5
click at [374, 259] on div at bounding box center [369, 192] width 472 height 237
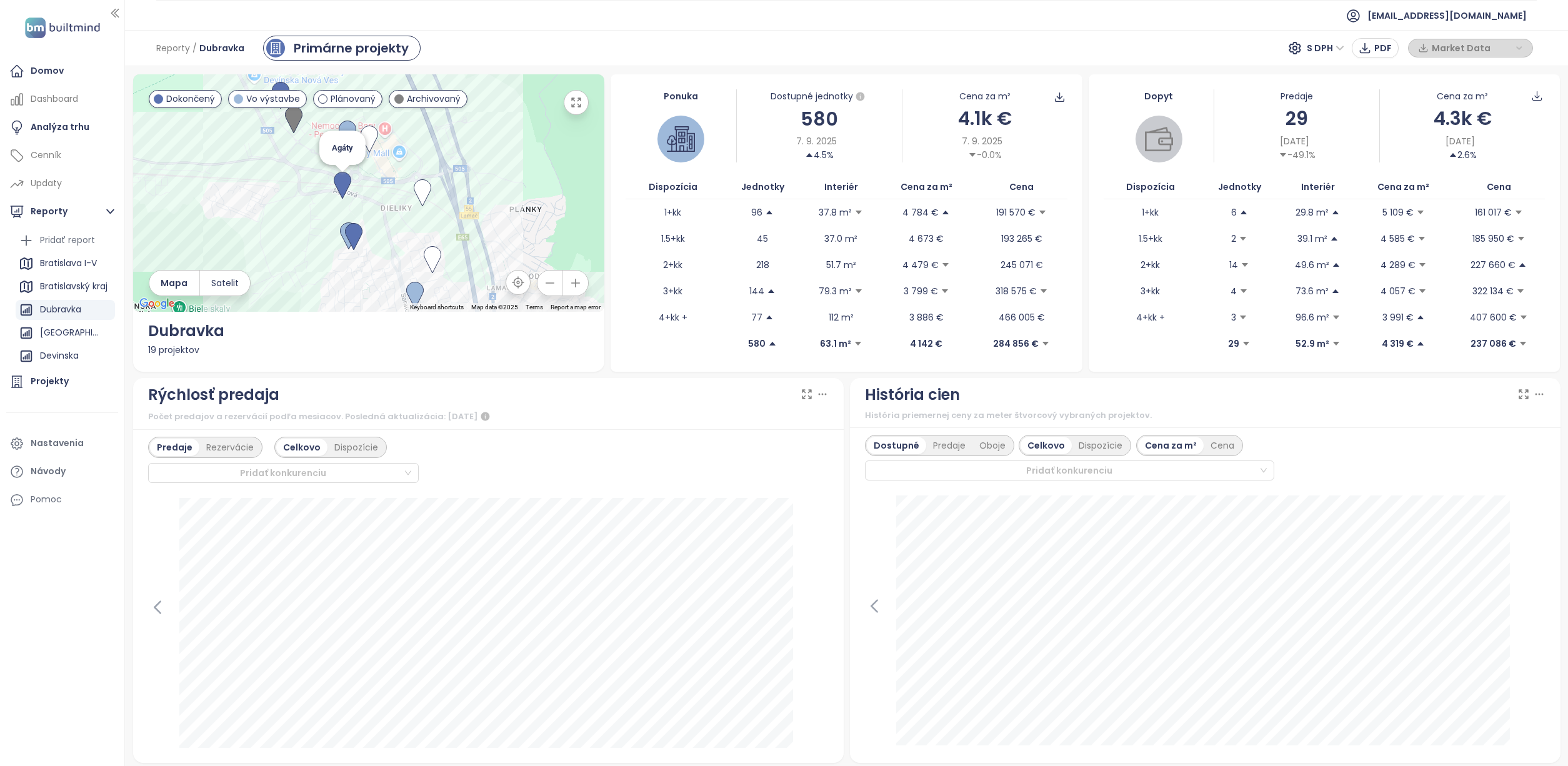
click at [346, 181] on img at bounding box center [342, 185] width 18 height 27
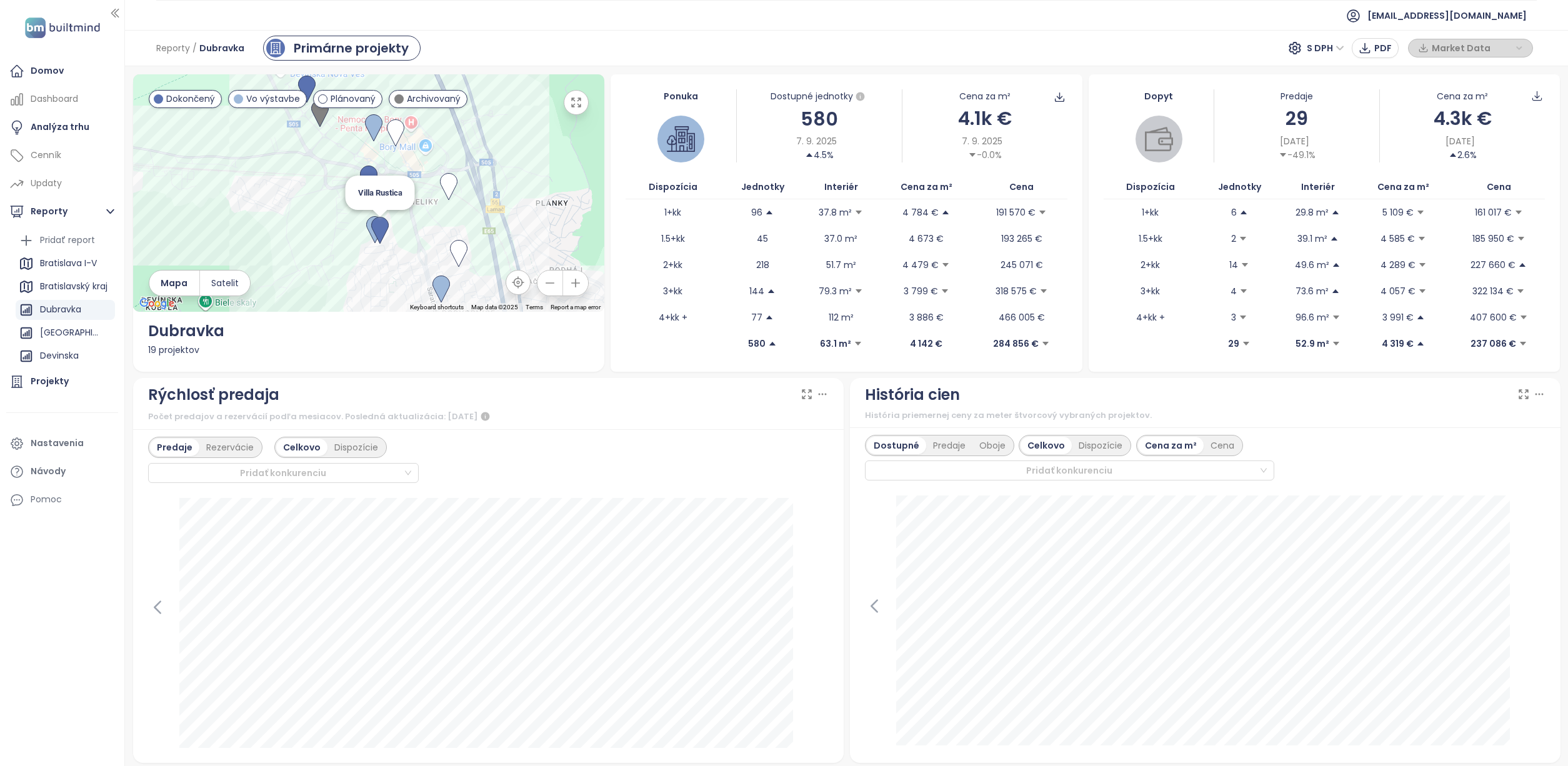
click at [374, 225] on img at bounding box center [380, 230] width 18 height 27
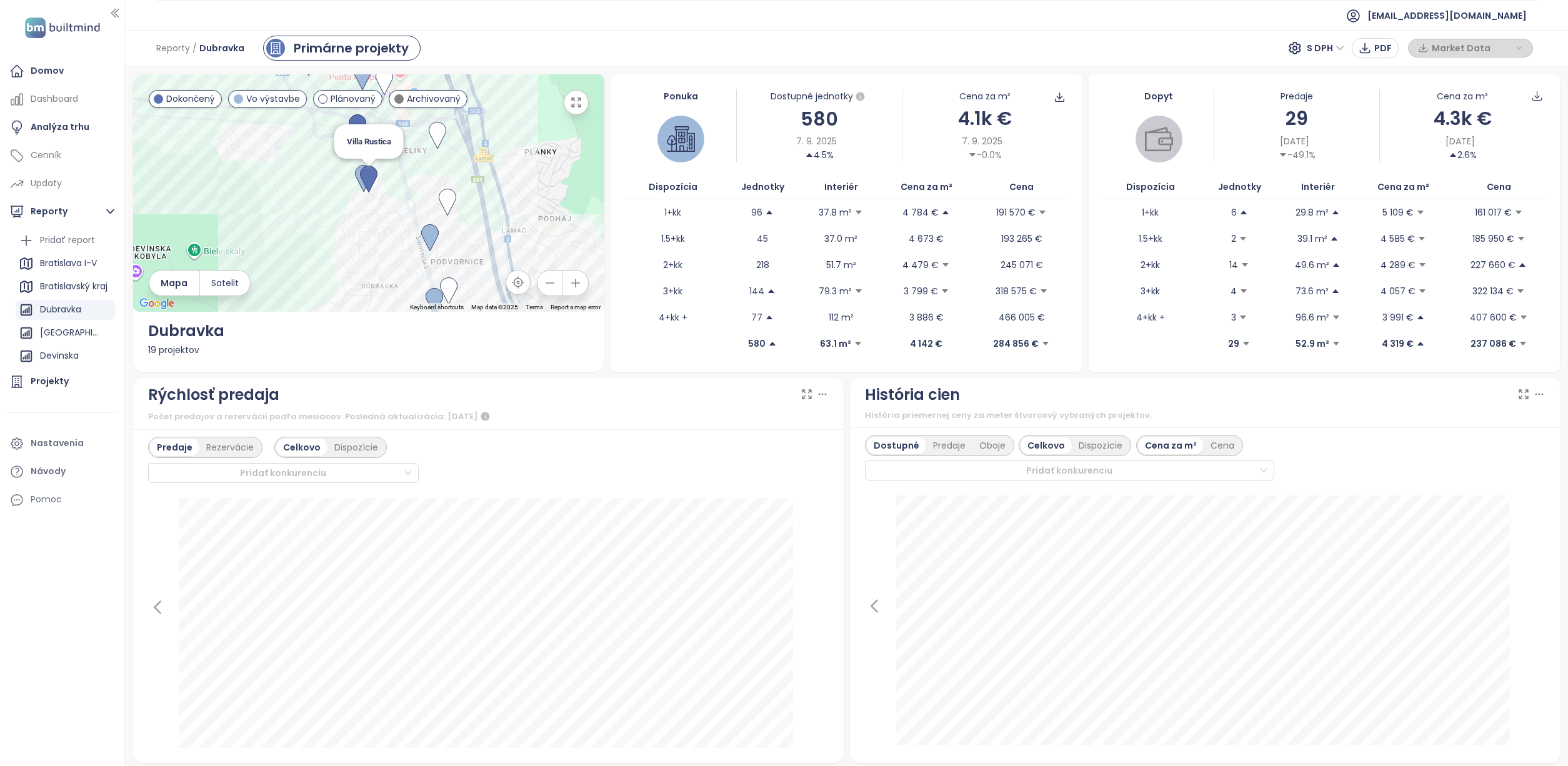
click at [368, 172] on img at bounding box center [369, 178] width 18 height 27
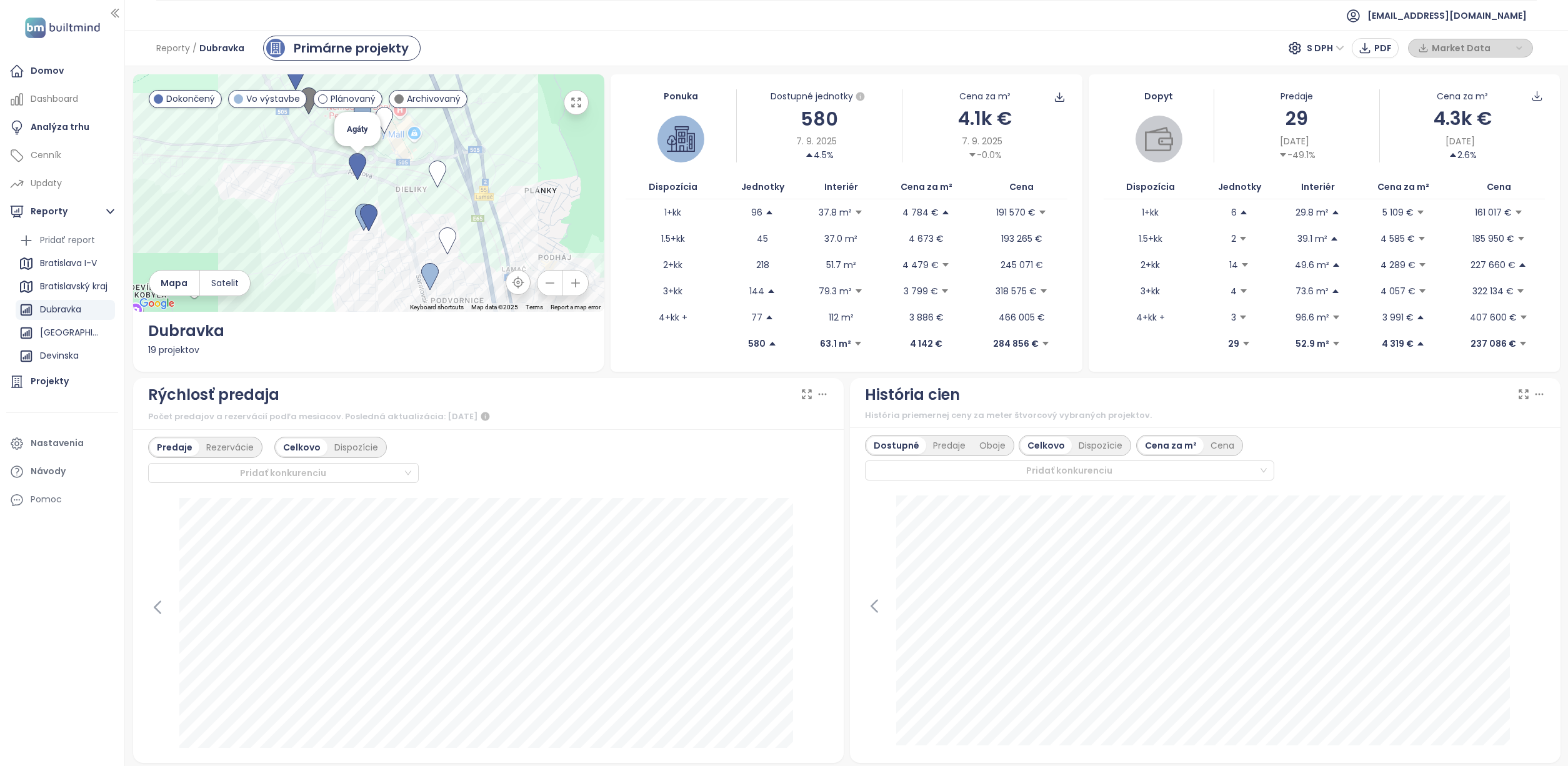
click at [354, 165] on img at bounding box center [358, 166] width 18 height 27
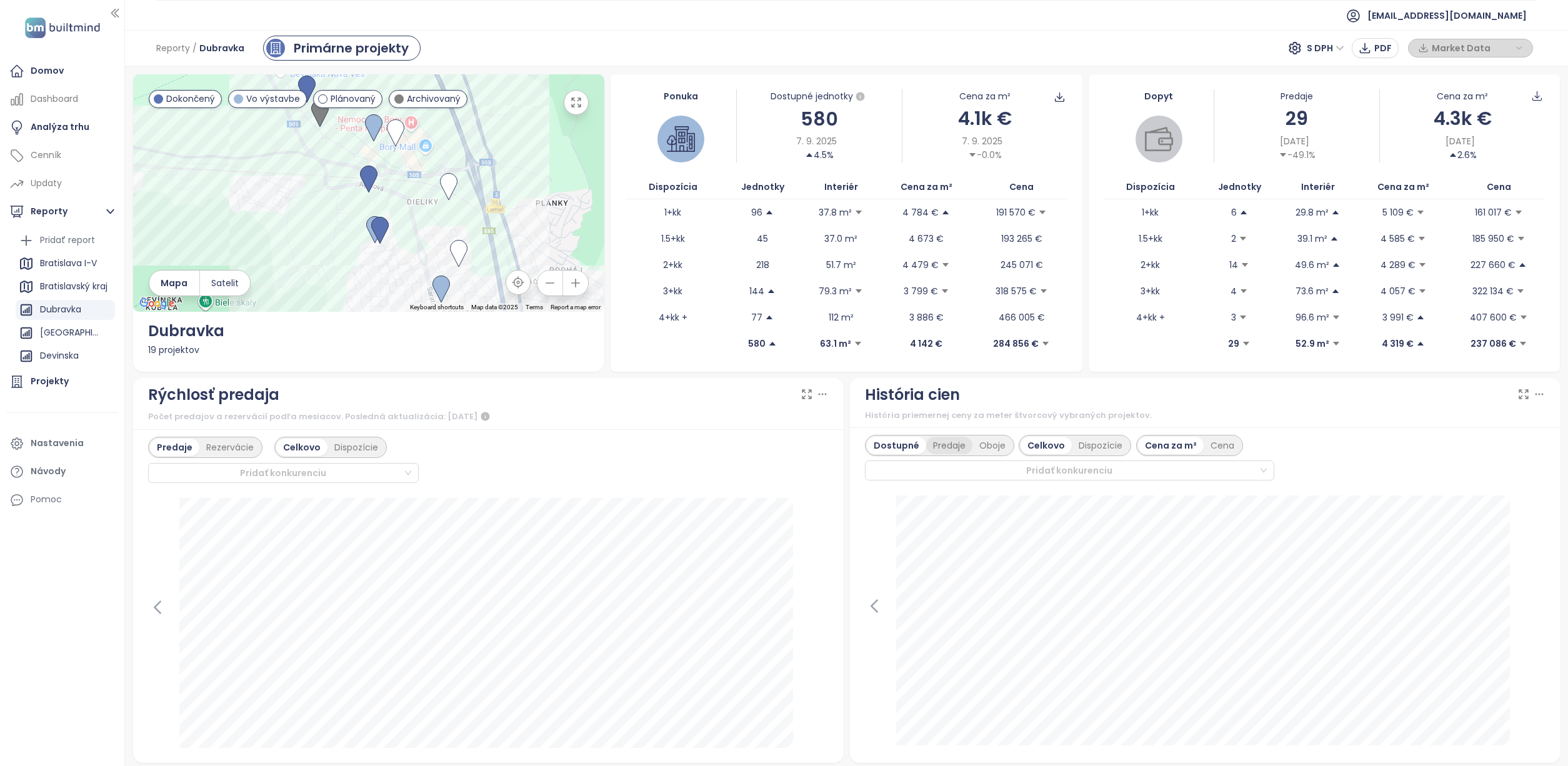
click at [939, 447] on div "Predaje" at bounding box center [949, 446] width 46 height 18
click at [895, 447] on div "Dostupné" at bounding box center [895, 446] width 57 height 18
click at [934, 447] on div "Predaje" at bounding box center [949, 446] width 46 height 18
click at [1081, 447] on div "Dispozície" at bounding box center [1100, 446] width 57 height 18
click at [69, 263] on div "Bratislava I-V" at bounding box center [68, 263] width 57 height 15
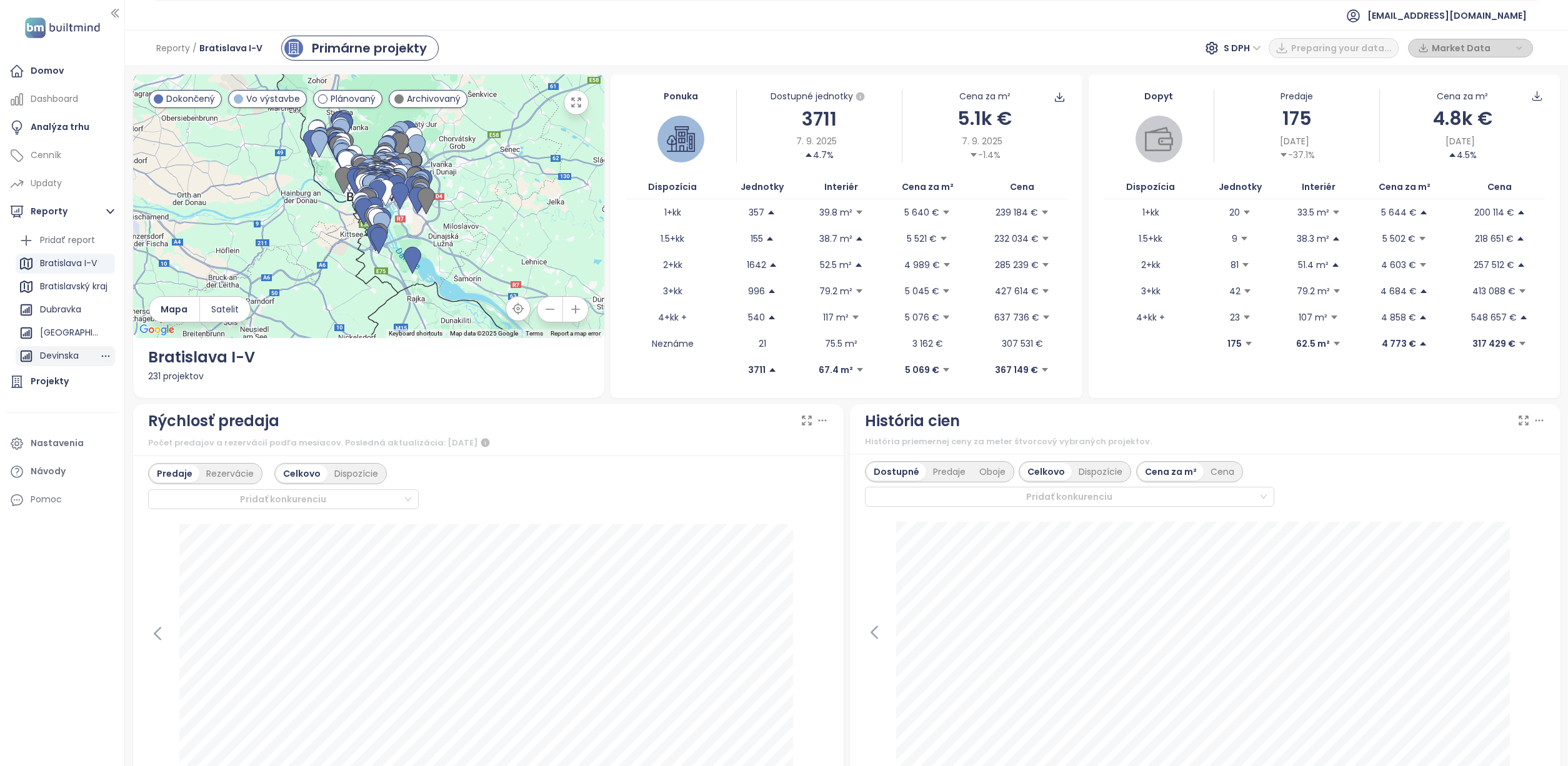
click at [70, 354] on div "Devinska" at bounding box center [59, 355] width 39 height 15
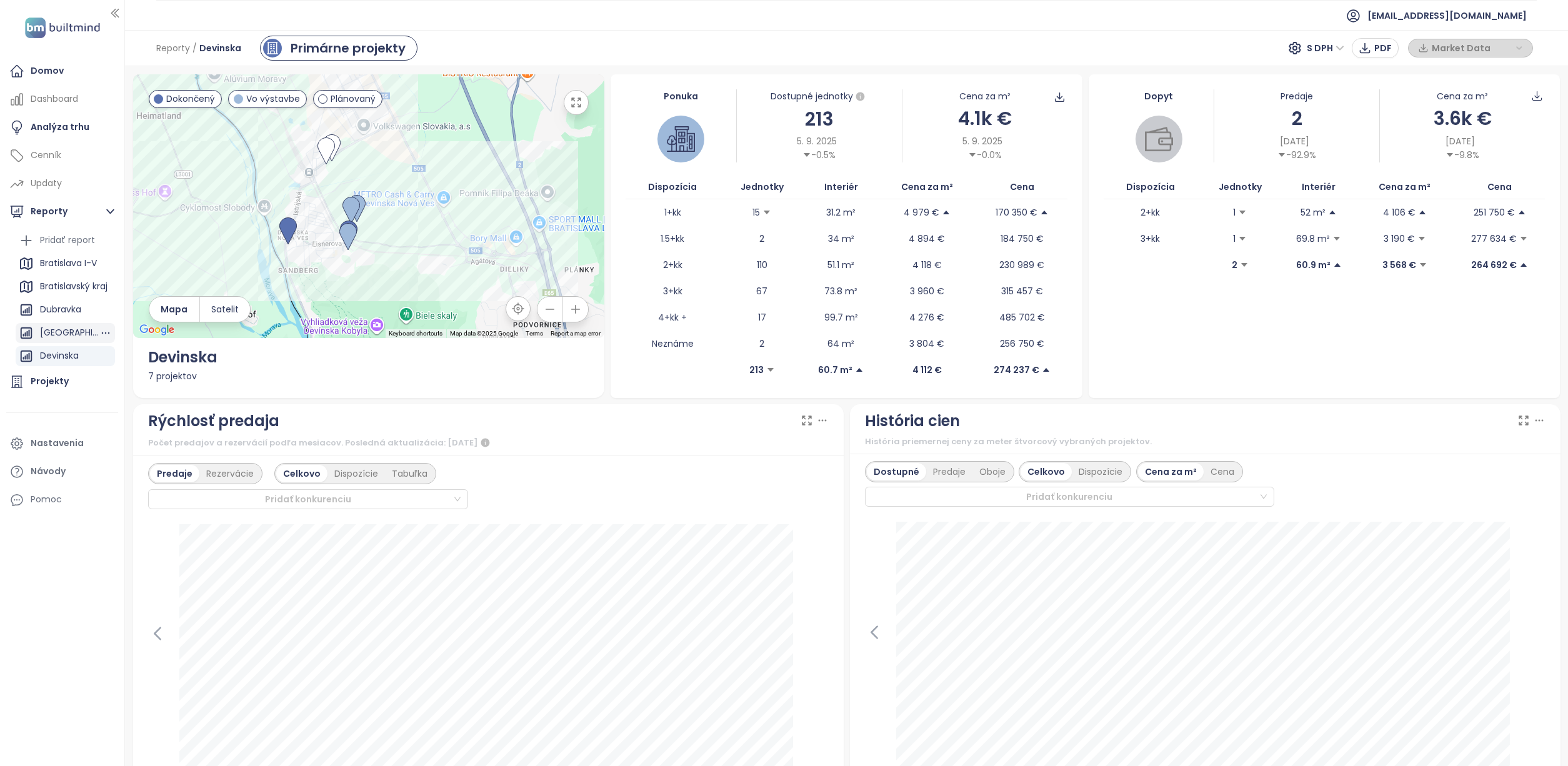
click at [70, 331] on div "[GEOGRAPHIC_DATA] a [GEOGRAPHIC_DATA]" at bounding box center [69, 332] width 59 height 15
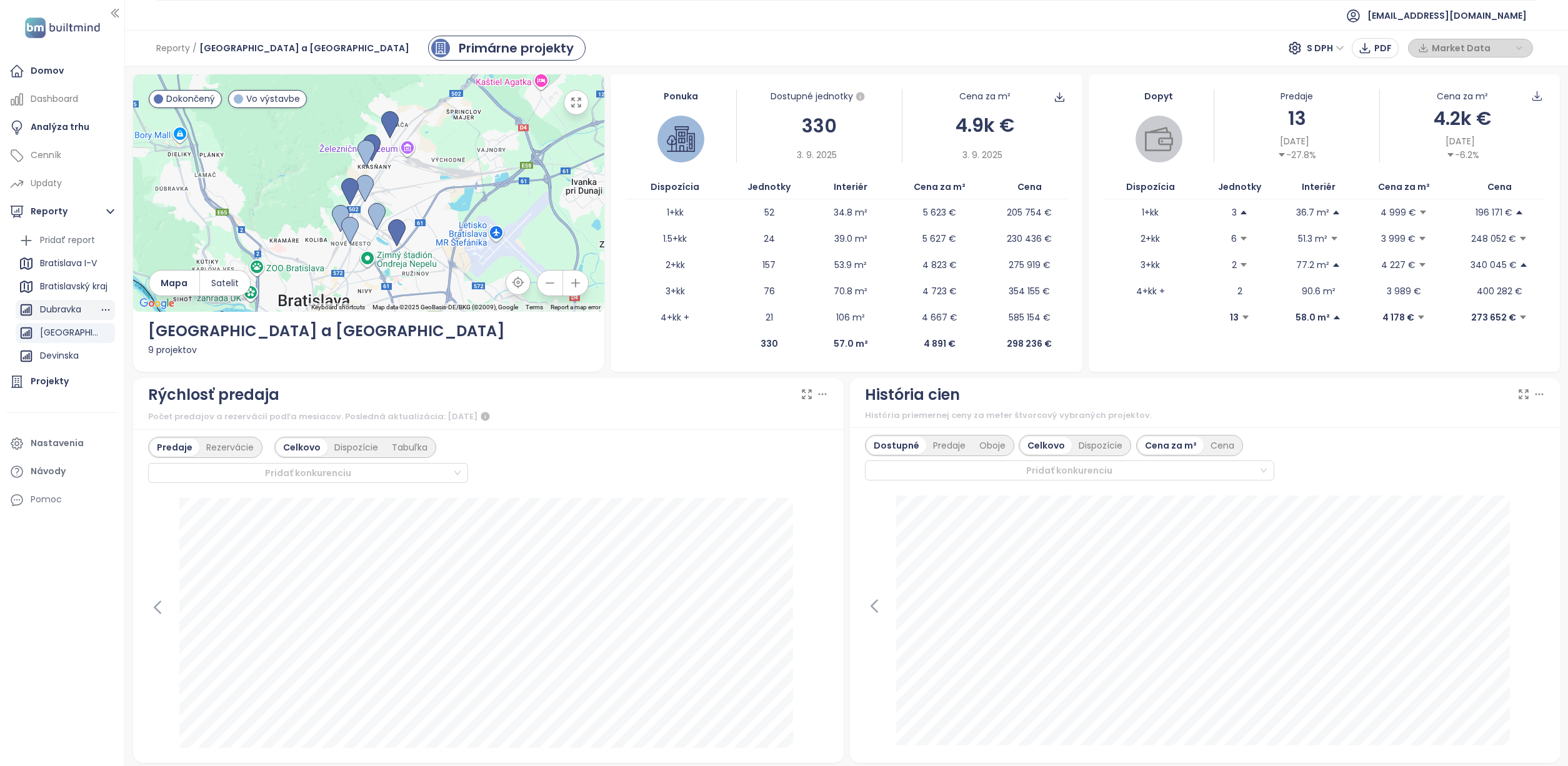
click at [73, 312] on div "Dubravka" at bounding box center [60, 309] width 41 height 15
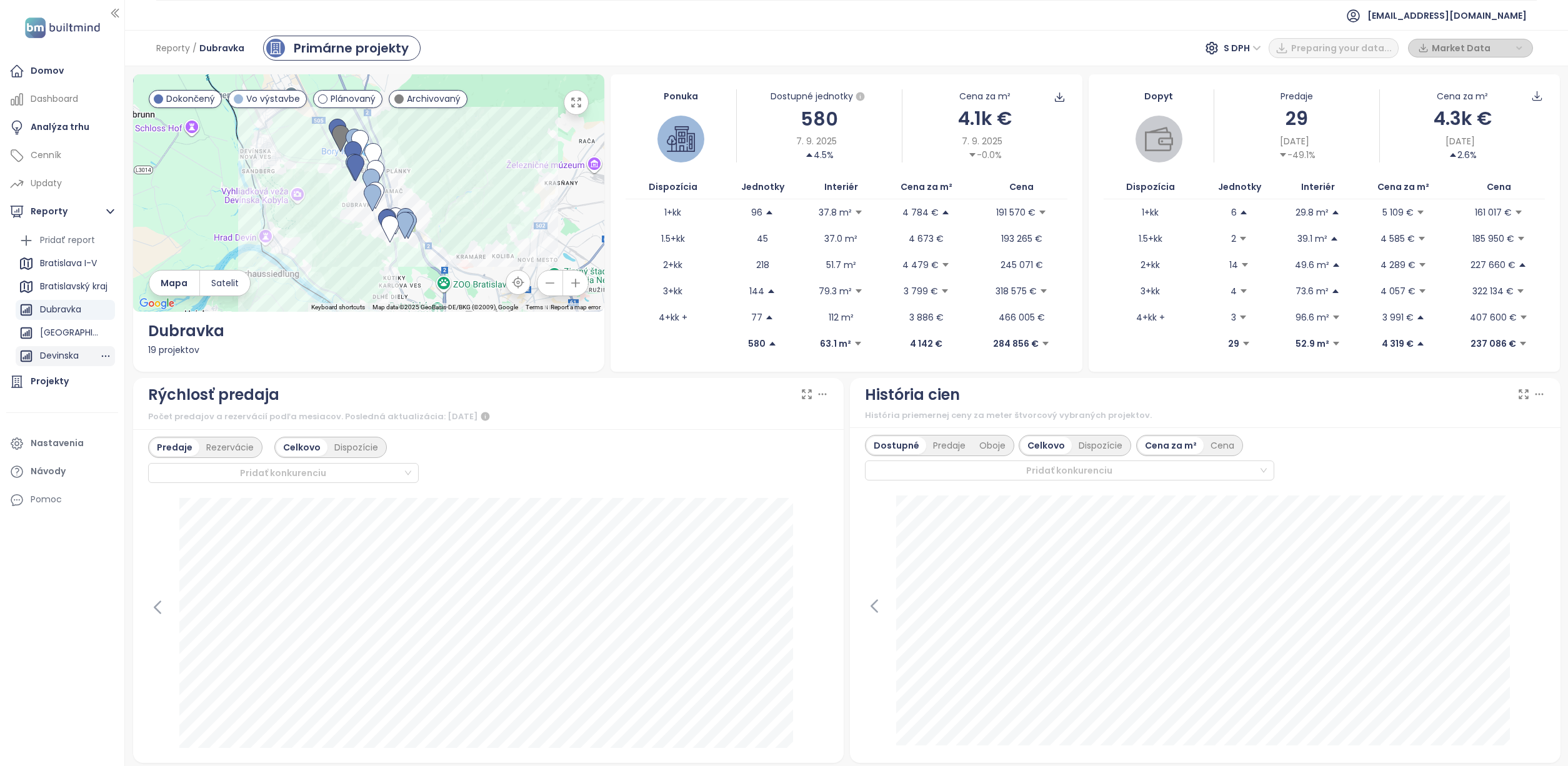
click at [79, 359] on div "Devinska" at bounding box center [59, 355] width 39 height 15
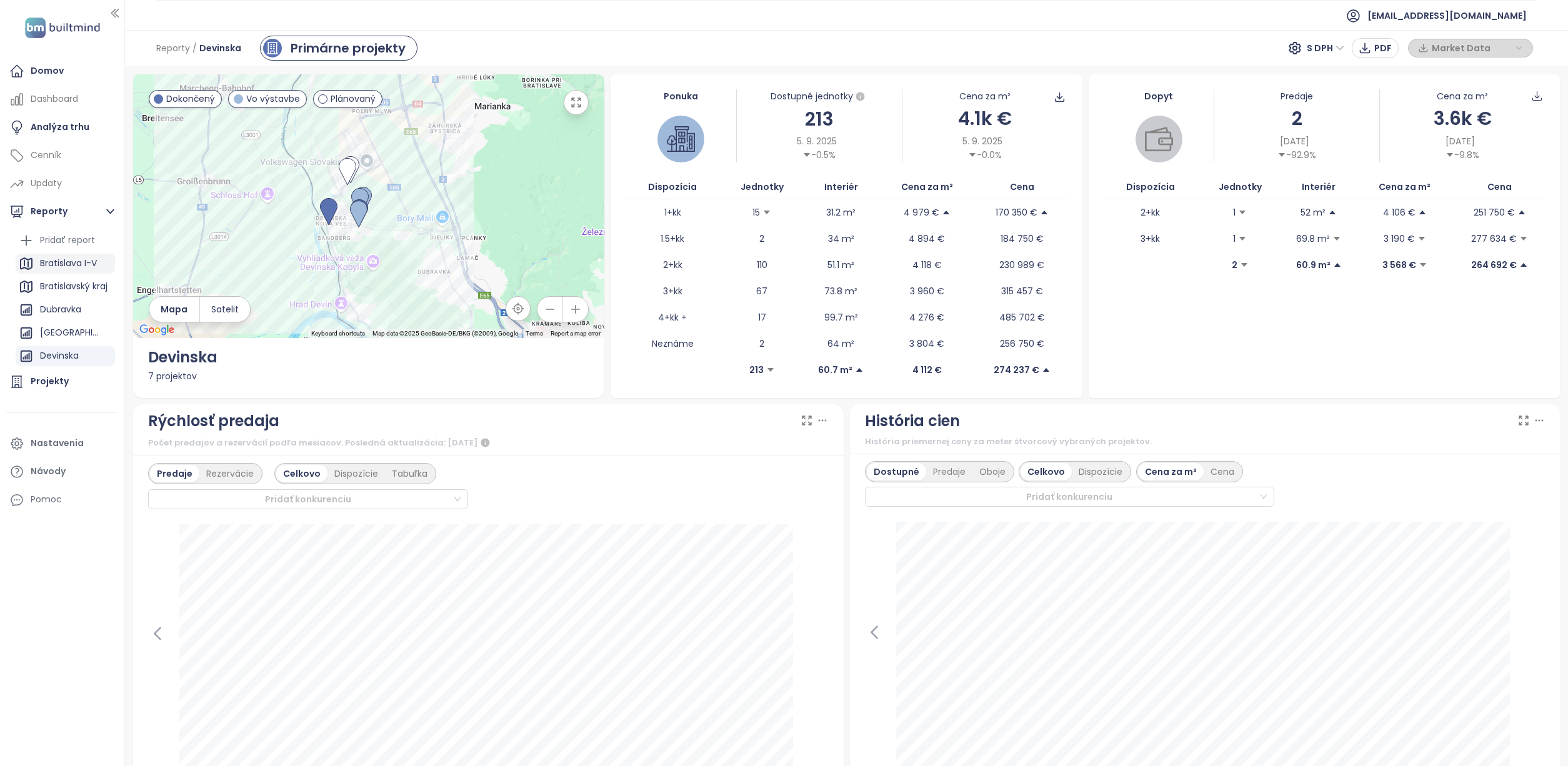
click at [82, 266] on div "Bratislava I-V" at bounding box center [68, 263] width 57 height 15
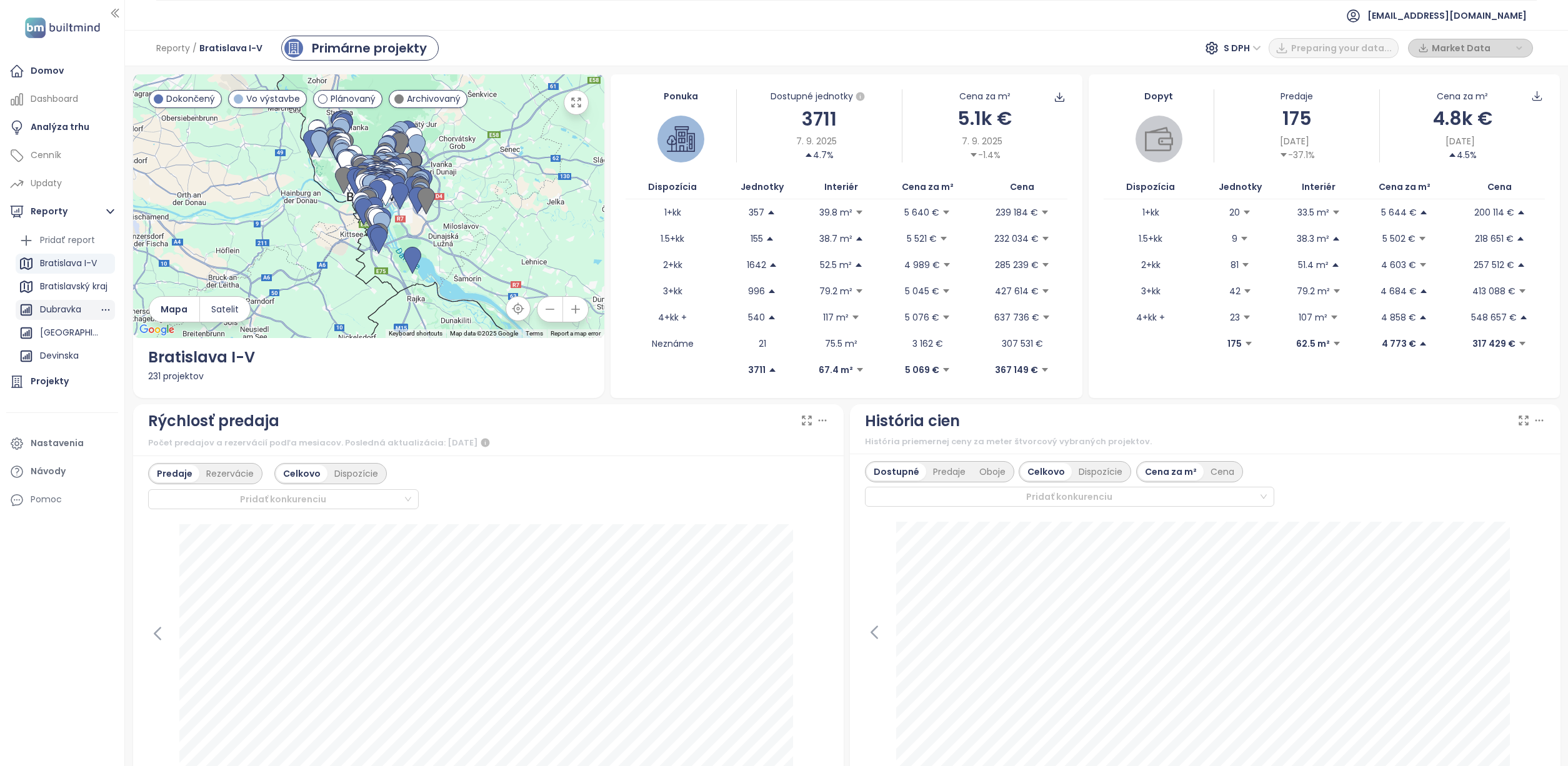
click at [74, 314] on div "Dubravka" at bounding box center [60, 309] width 41 height 15
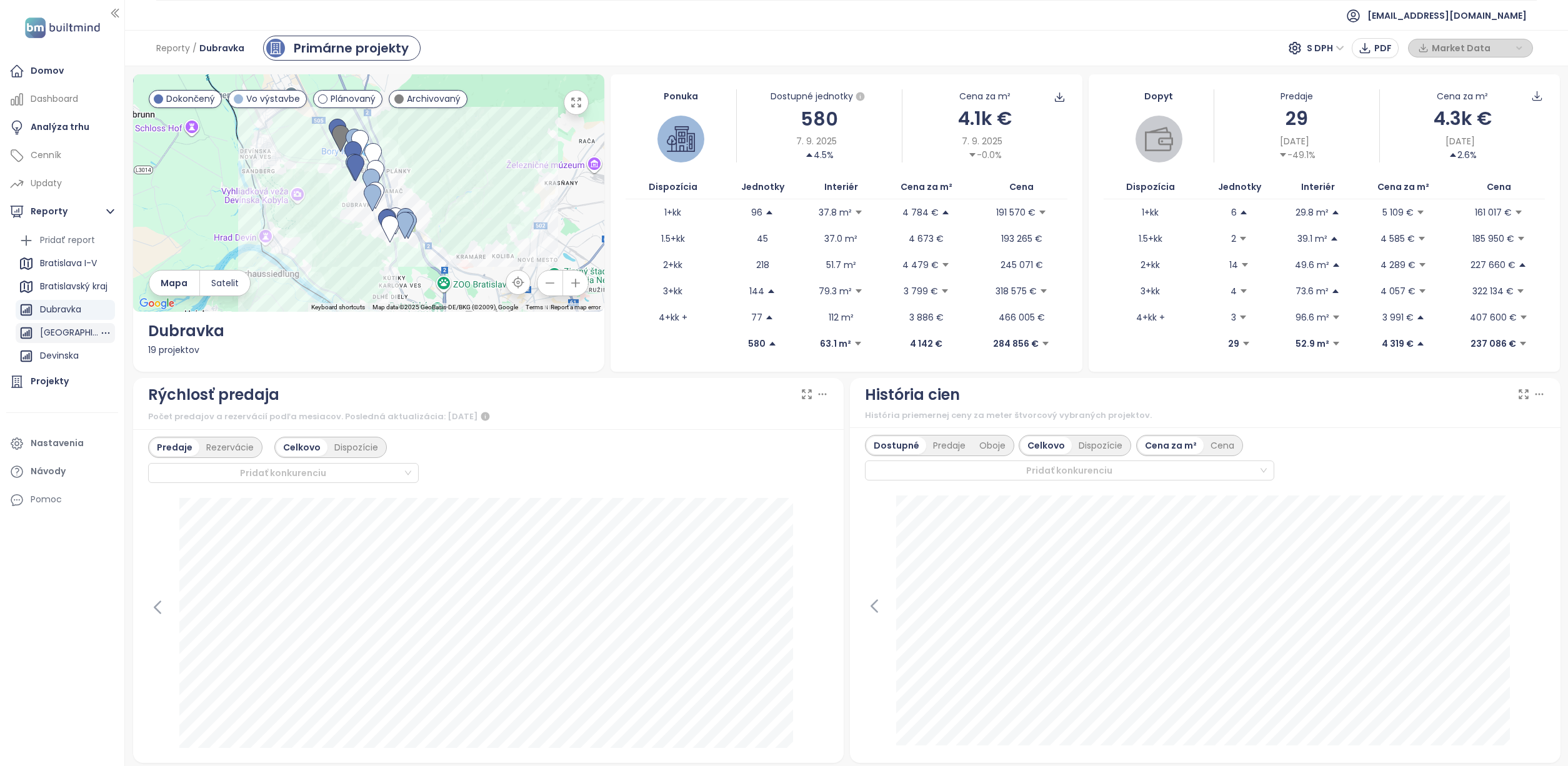
click at [79, 332] on div "[GEOGRAPHIC_DATA] a [GEOGRAPHIC_DATA]" at bounding box center [69, 332] width 59 height 15
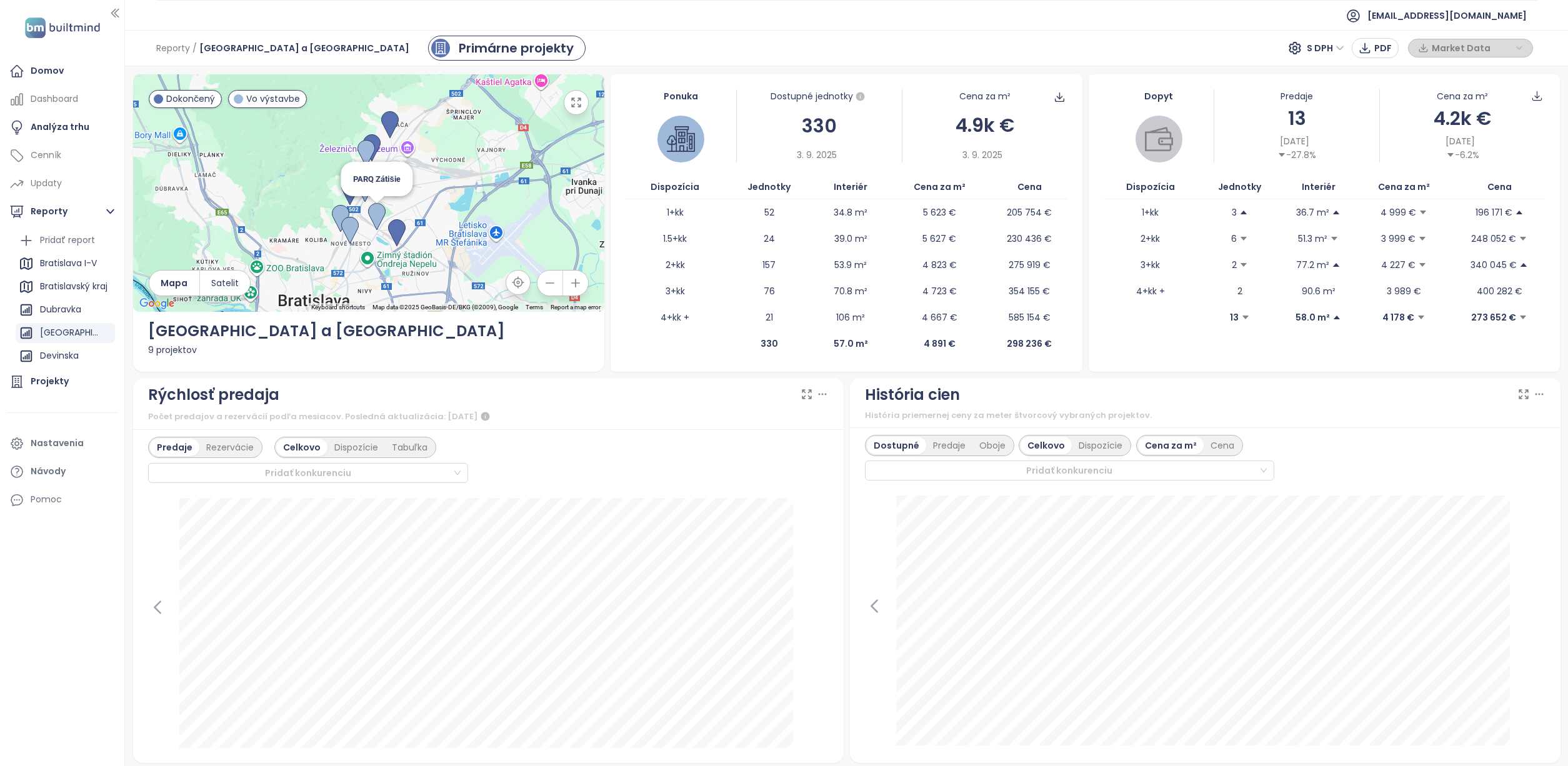
click at [374, 212] on img at bounding box center [377, 217] width 18 height 27
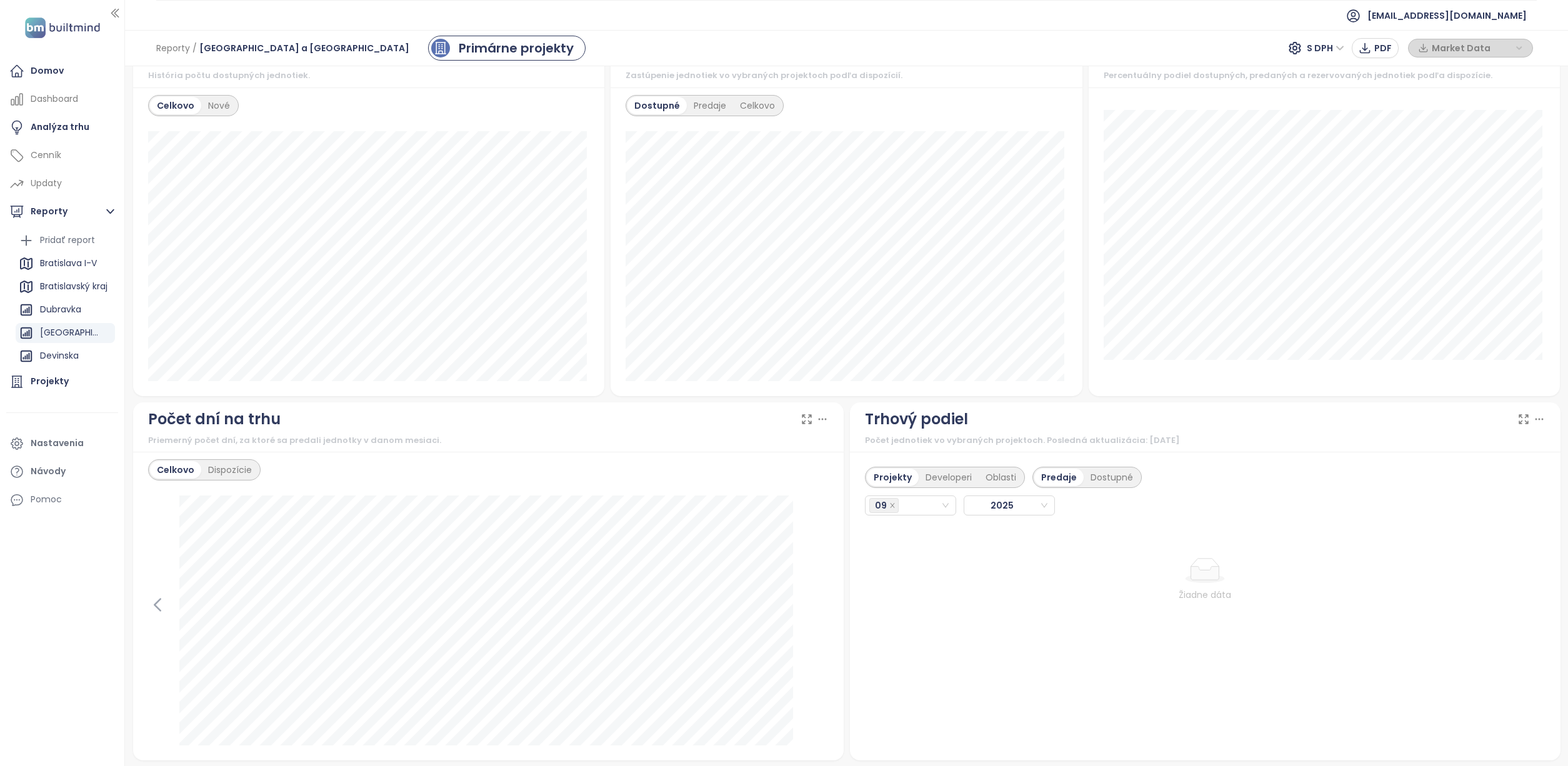
scroll to position [729, 0]
click at [94, 259] on div "Bratislava I-V" at bounding box center [68, 263] width 57 height 15
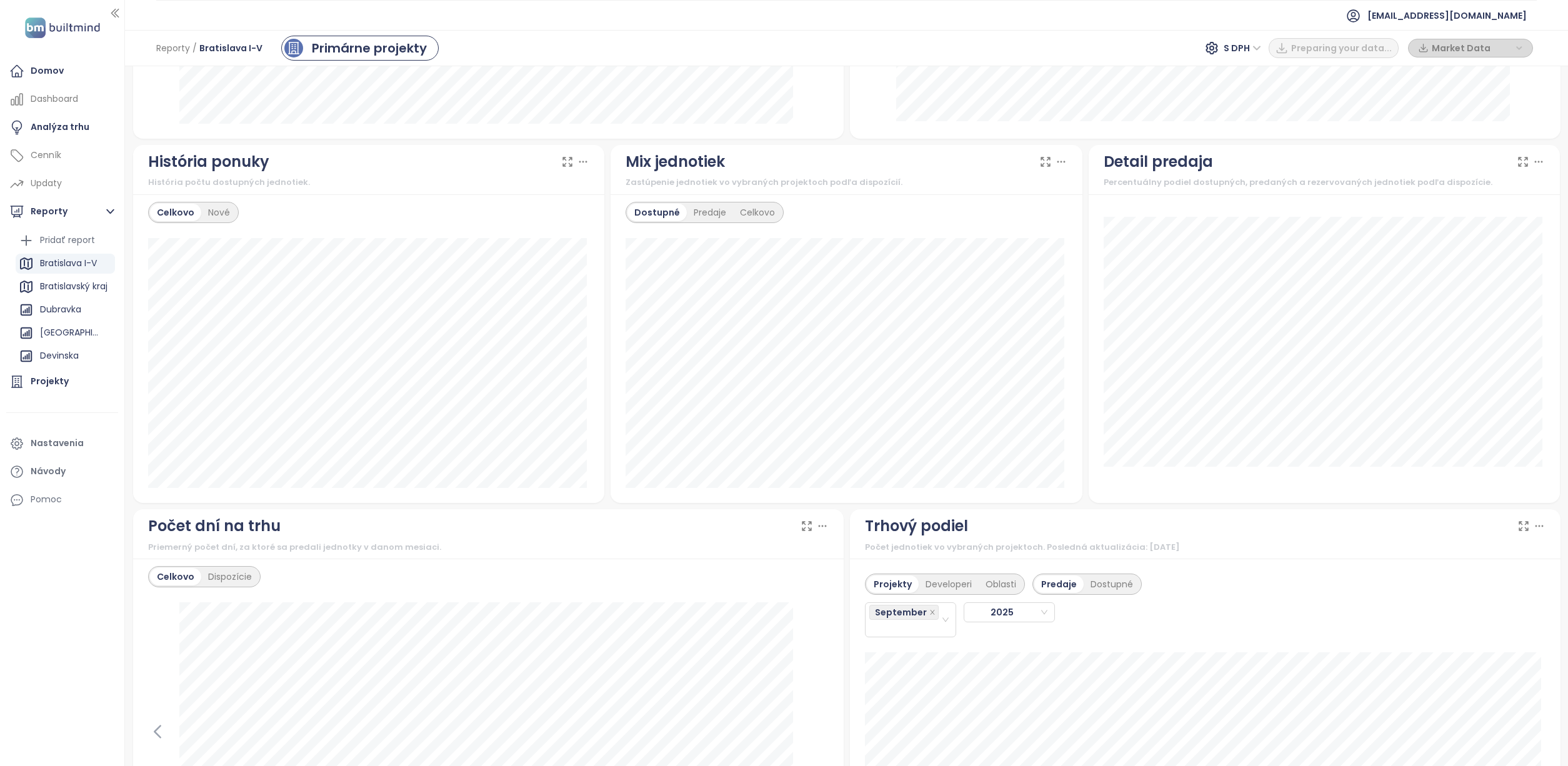
scroll to position [686, 0]
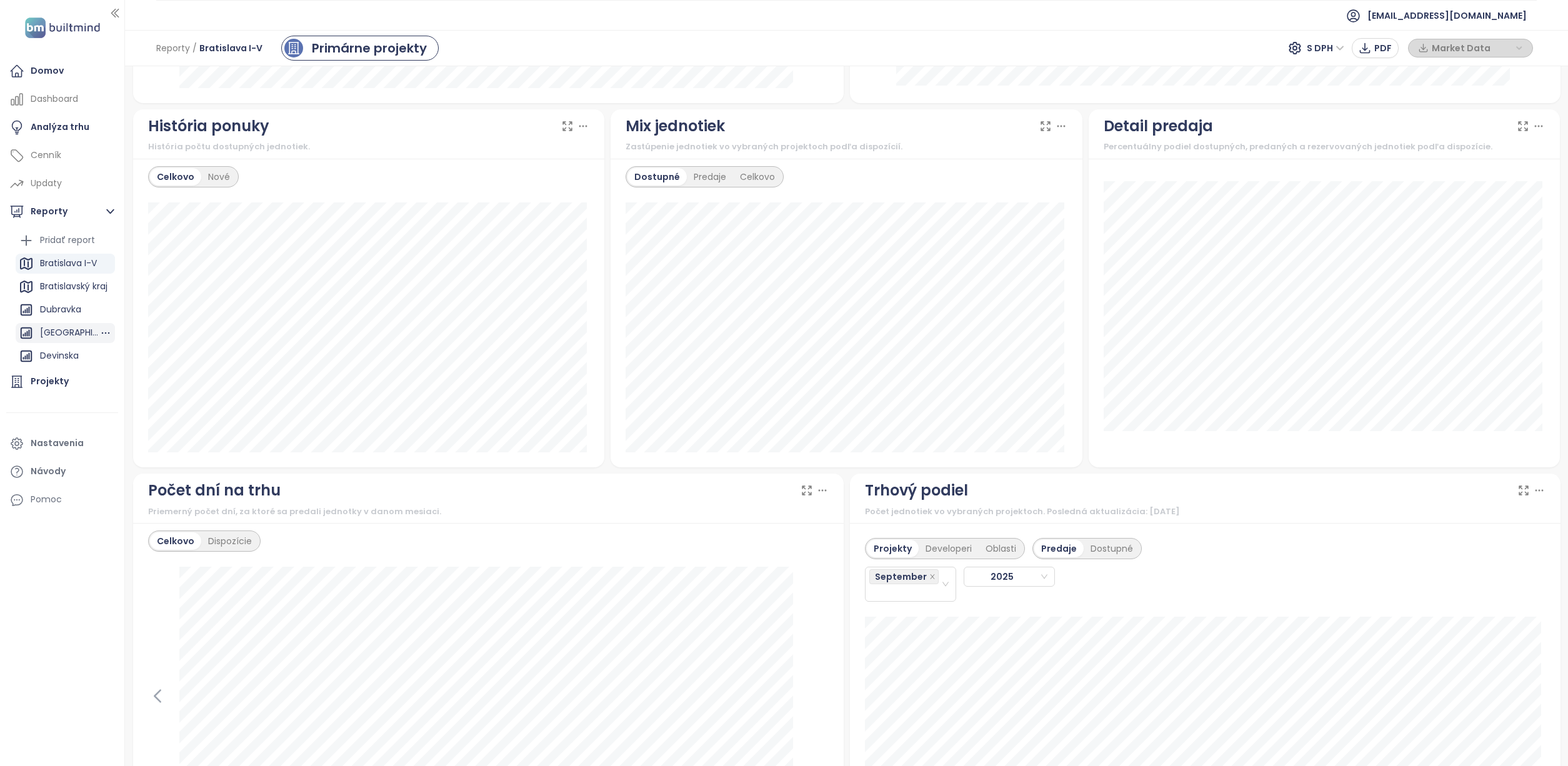
click at [86, 325] on div "[GEOGRAPHIC_DATA] a [GEOGRAPHIC_DATA]" at bounding box center [69, 332] width 59 height 15
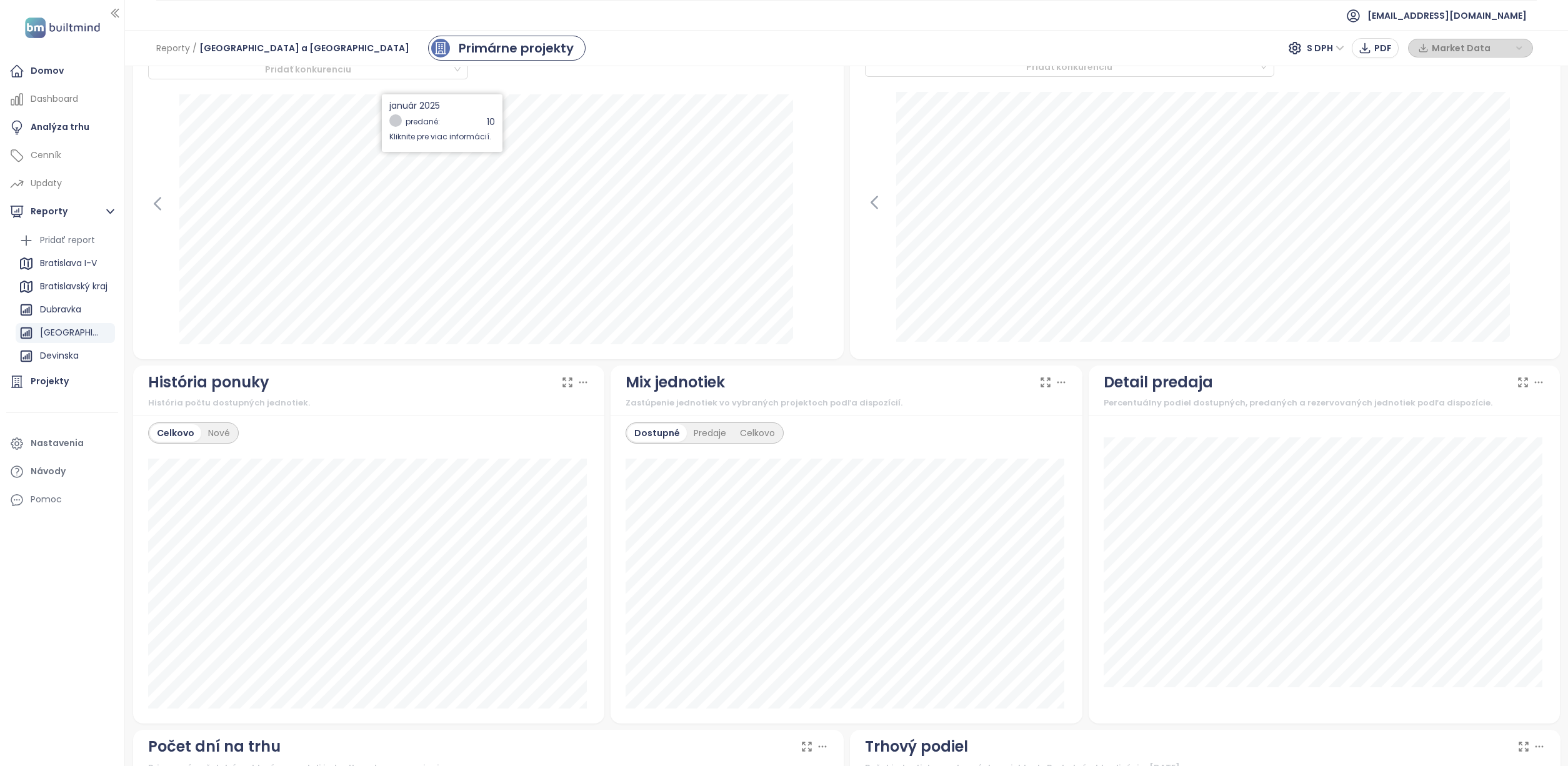
scroll to position [404, 0]
click at [580, 382] on icon at bounding box center [583, 381] width 7 height 1
click at [551, 452] on button "PNG" at bounding box center [581, 453] width 147 height 20
click at [79, 266] on div "Bratislava I-V" at bounding box center [68, 263] width 57 height 15
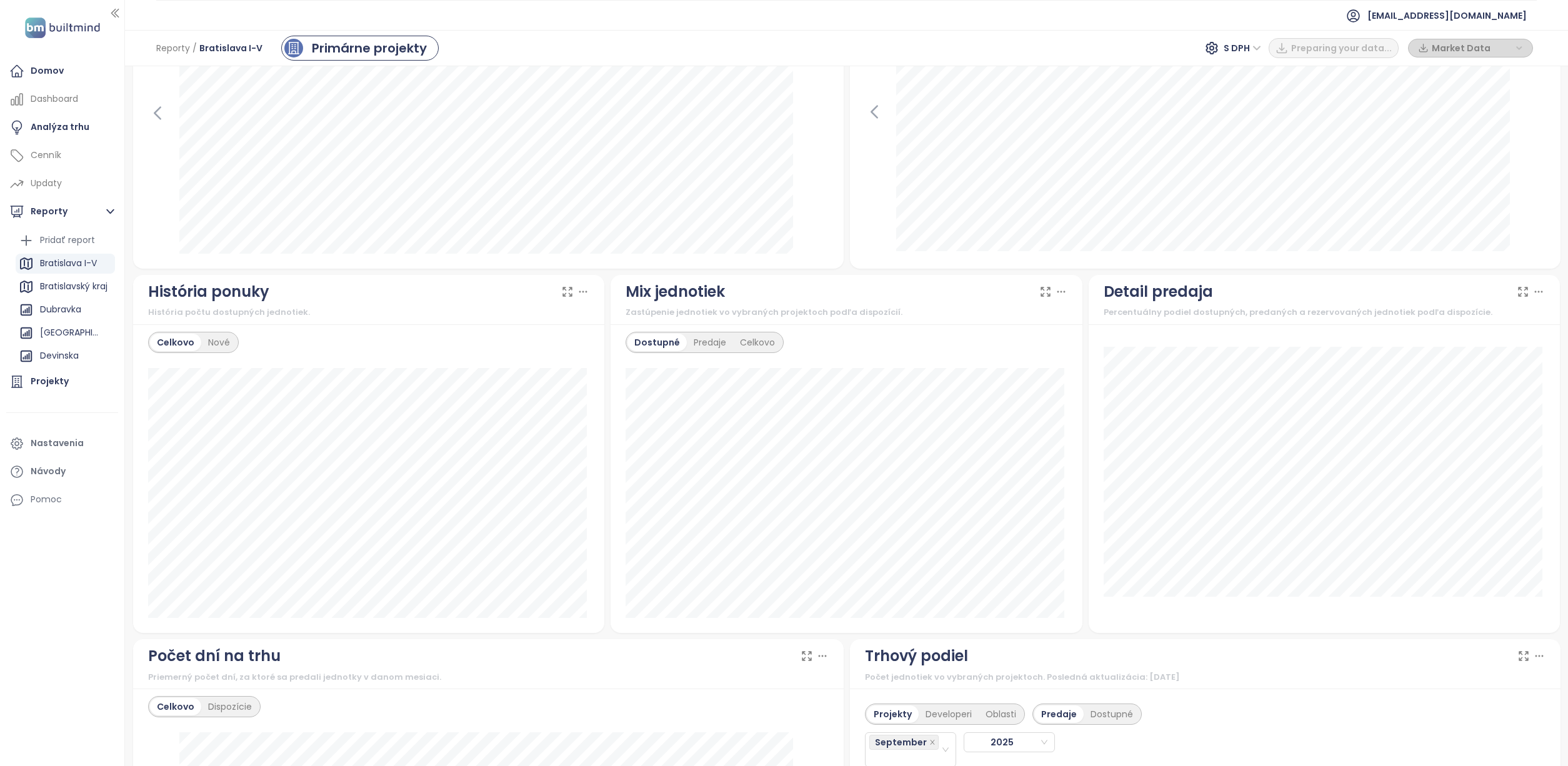
scroll to position [521, 0]
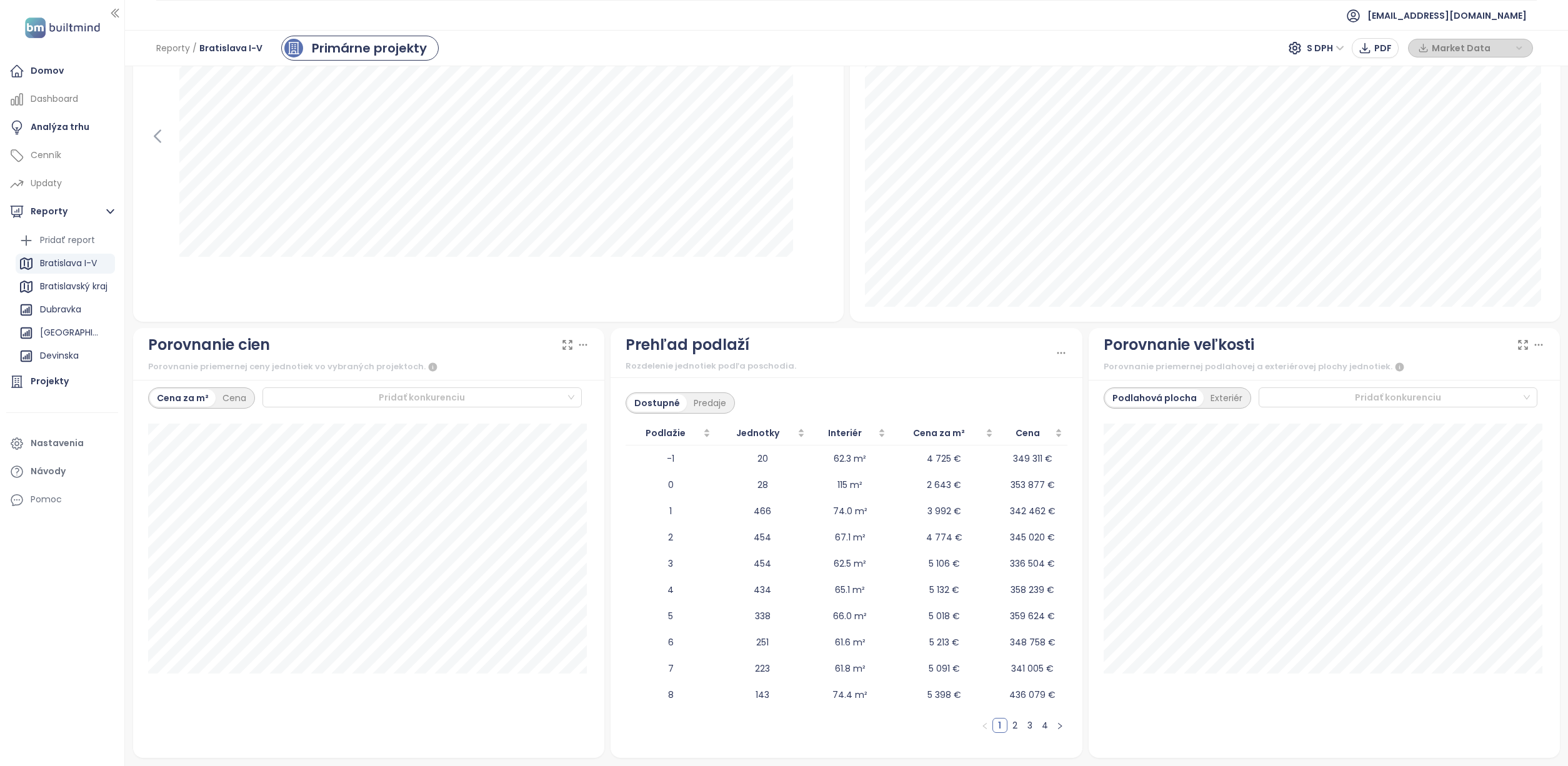
scroll to position [1245, 0]
click at [1209, 392] on div "Exteriér" at bounding box center [1226, 400] width 46 height 18
click at [1152, 397] on div "Podlahová plocha" at bounding box center [1151, 400] width 92 height 18
click at [1395, 366] on icon "button" at bounding box center [1400, 369] width 9 height 9
click at [1213, 396] on div "Exteriér" at bounding box center [1226, 400] width 46 height 18
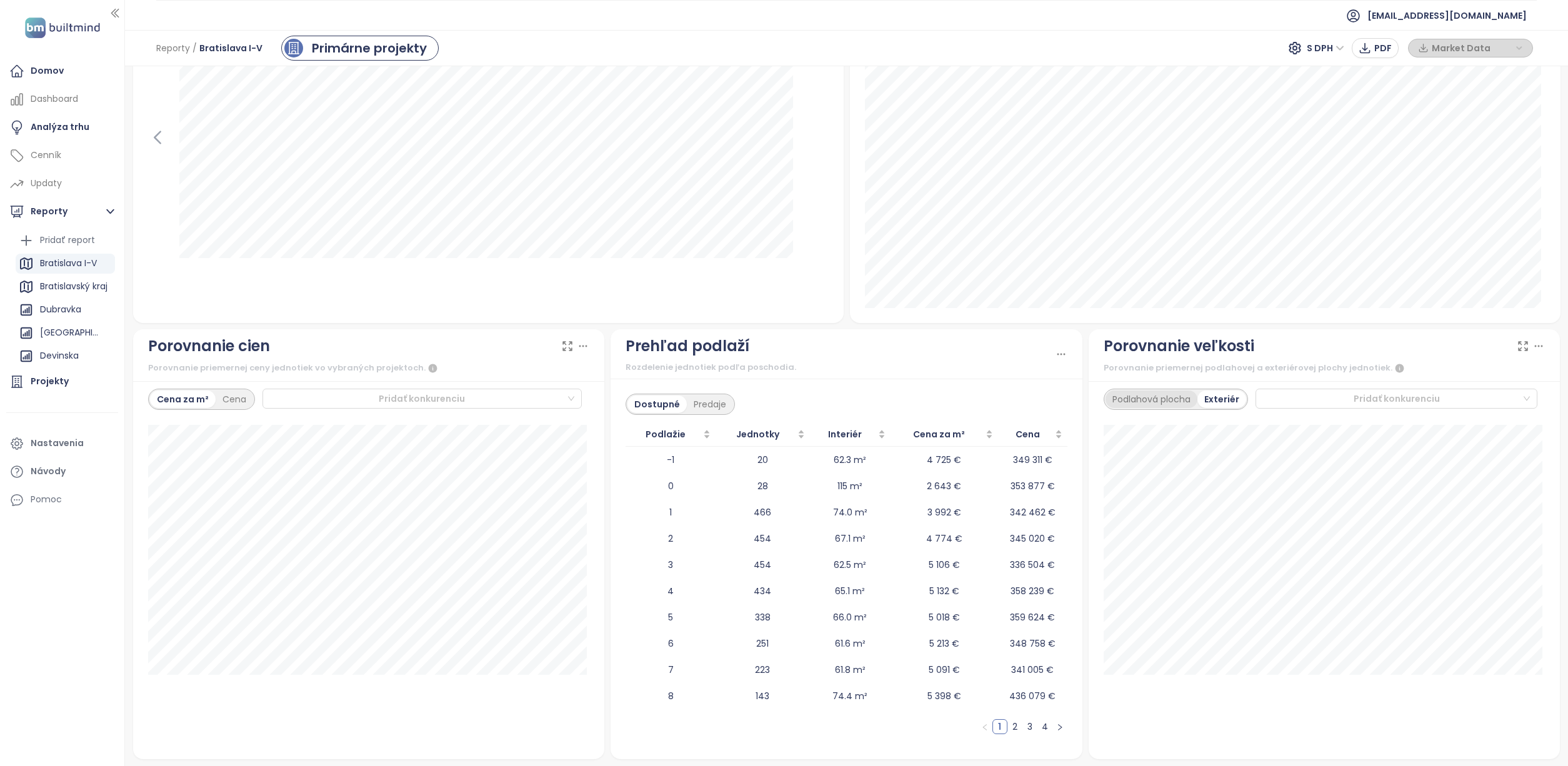
click at [1141, 395] on div "Podlahová plocha" at bounding box center [1151, 400] width 92 height 18
click at [1210, 395] on div "Exteriér" at bounding box center [1226, 400] width 46 height 18
click at [1163, 394] on div "Podlahová plocha" at bounding box center [1151, 400] width 92 height 18
click at [580, 347] on icon at bounding box center [582, 346] width 12 height 12
click at [574, 394] on span "PNG" at bounding box center [566, 397] width 19 height 14
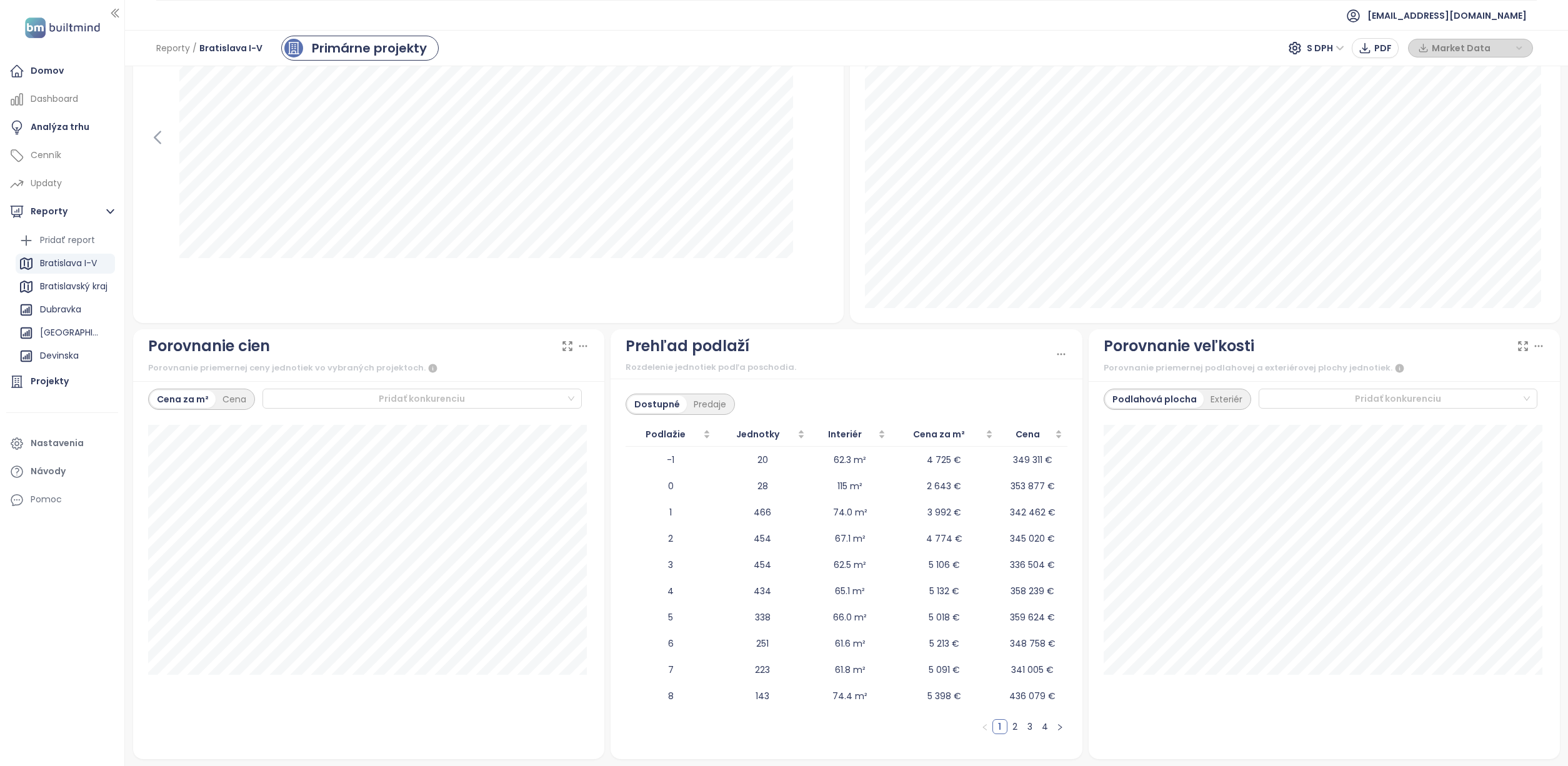
click at [1133, 308] on div "Projekty Developeri Oblasti Predaje Dostupné September 2025 Čerešne Plaza: 1" at bounding box center [1204, 144] width 710 height 358
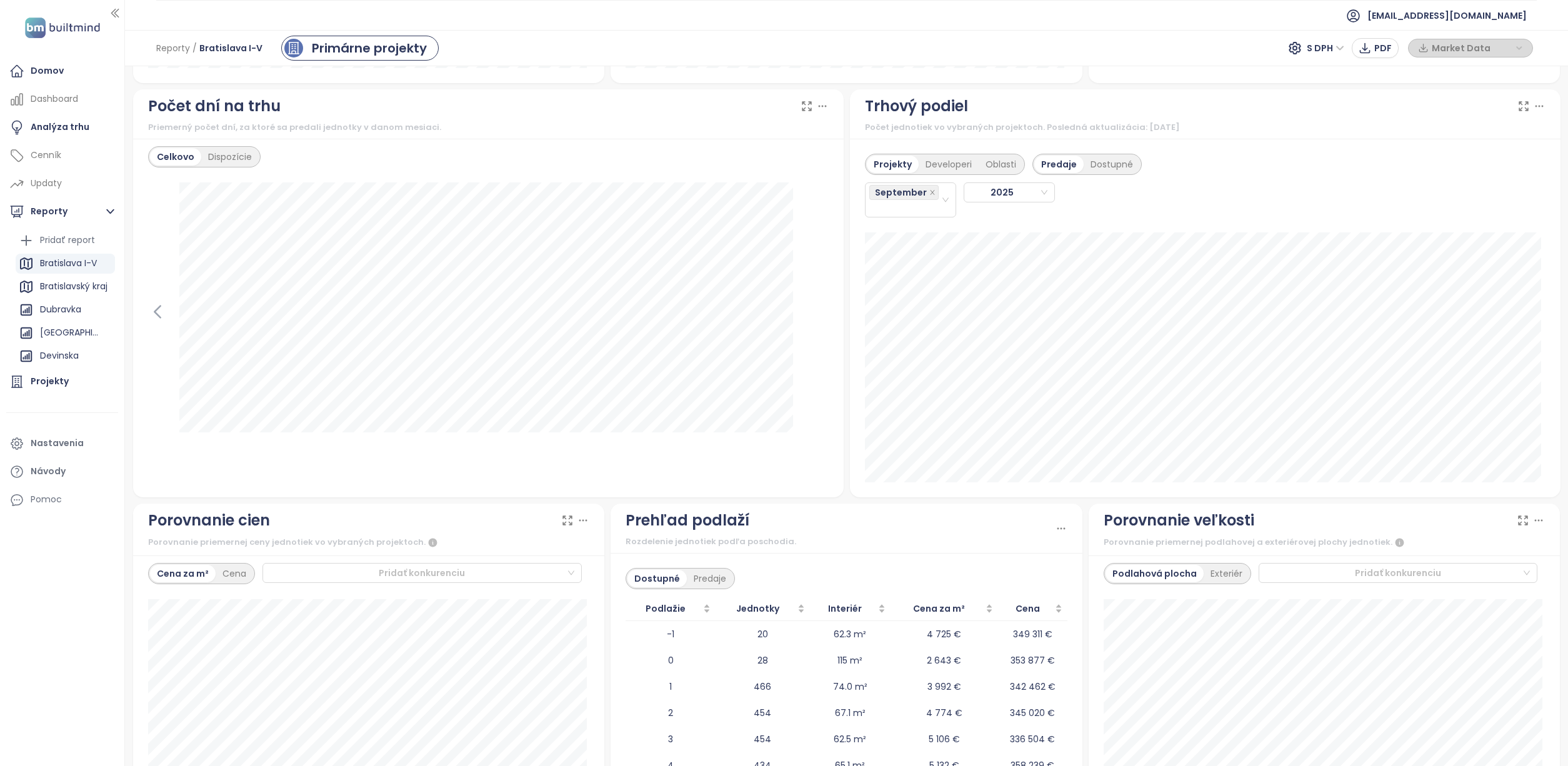
scroll to position [1064, 0]
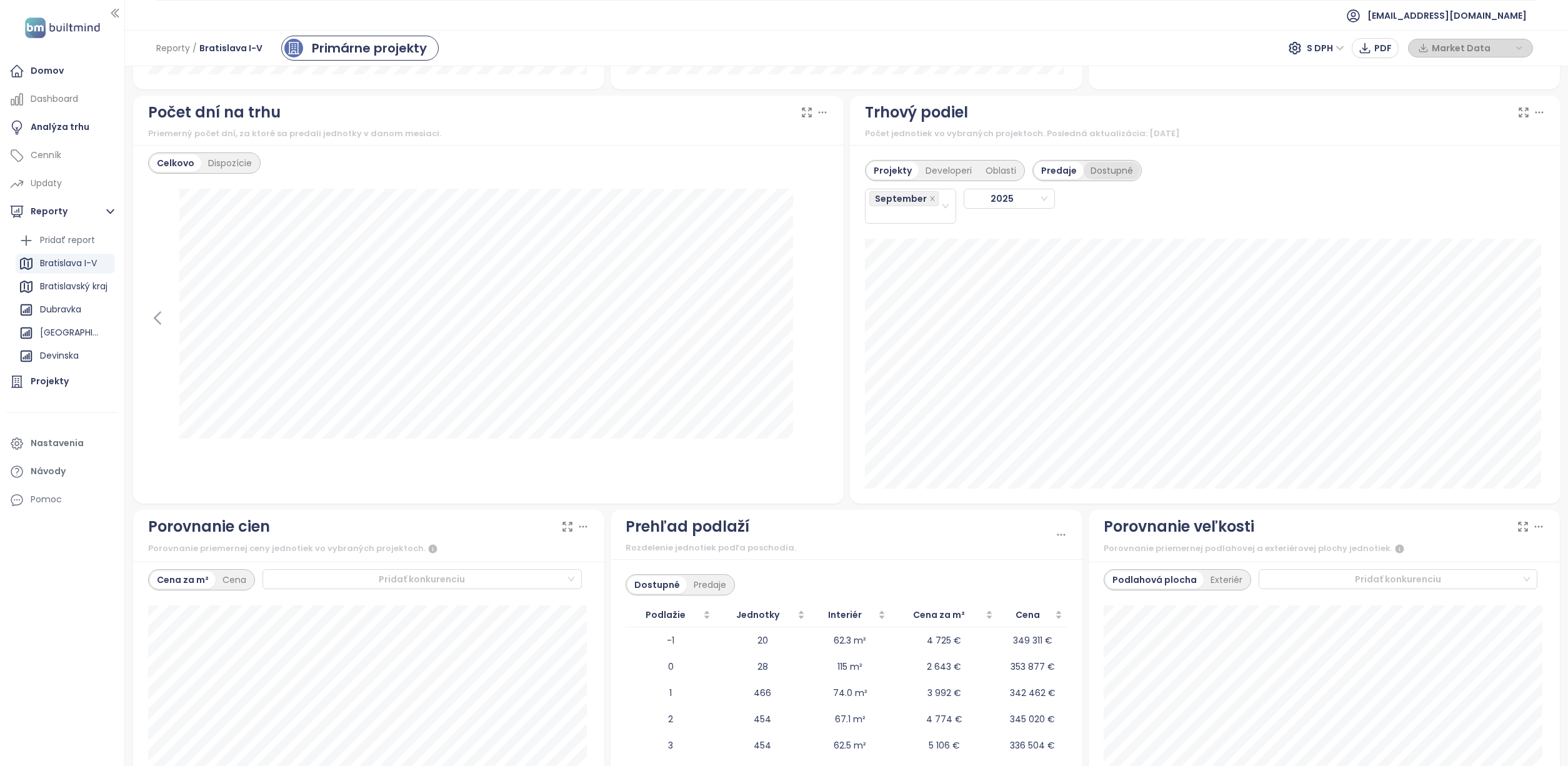
click at [1091, 167] on div "Dostupné" at bounding box center [1111, 170] width 57 height 18
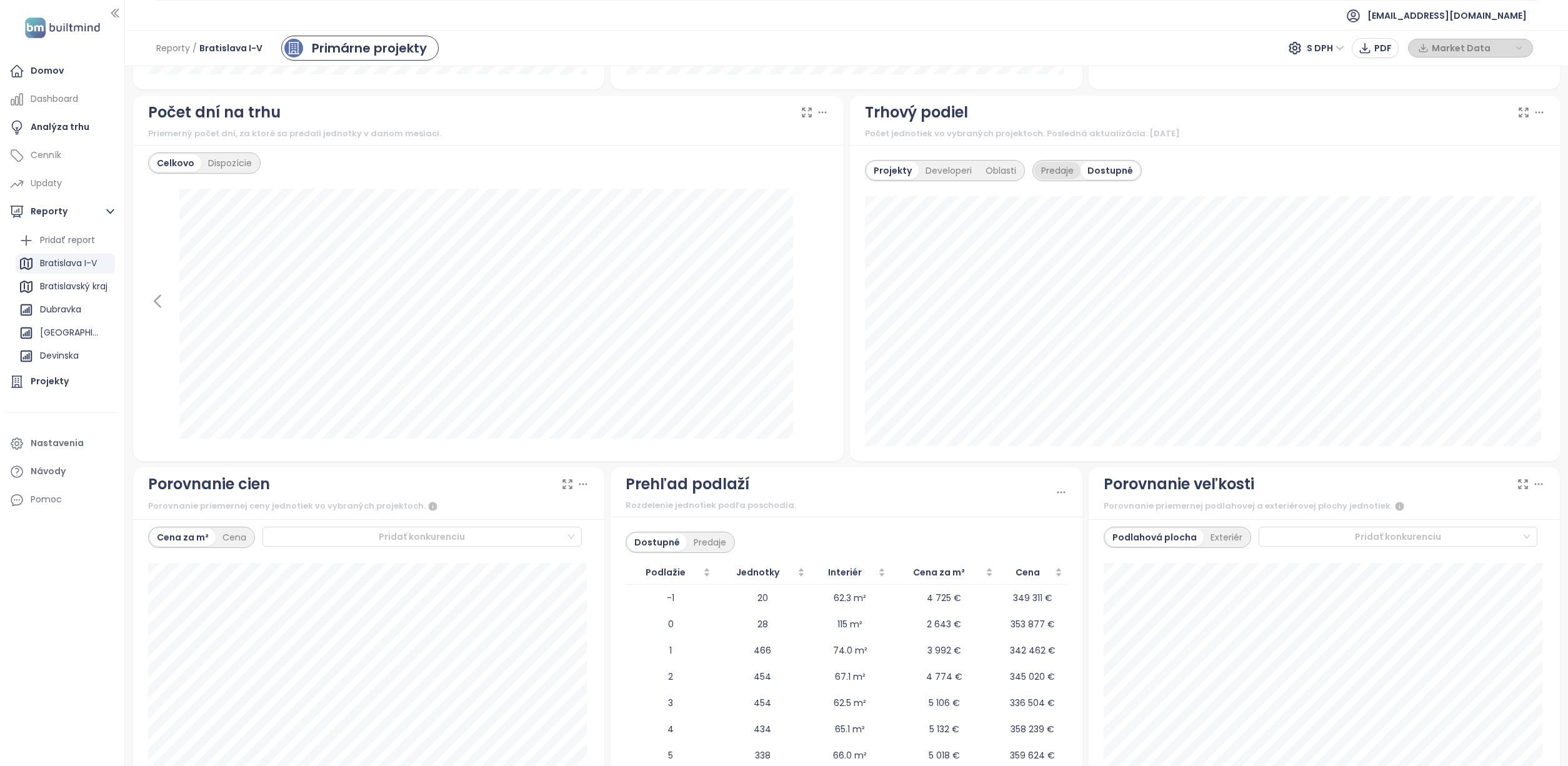
click at [1049, 170] on div "Predaje" at bounding box center [1057, 170] width 46 height 18
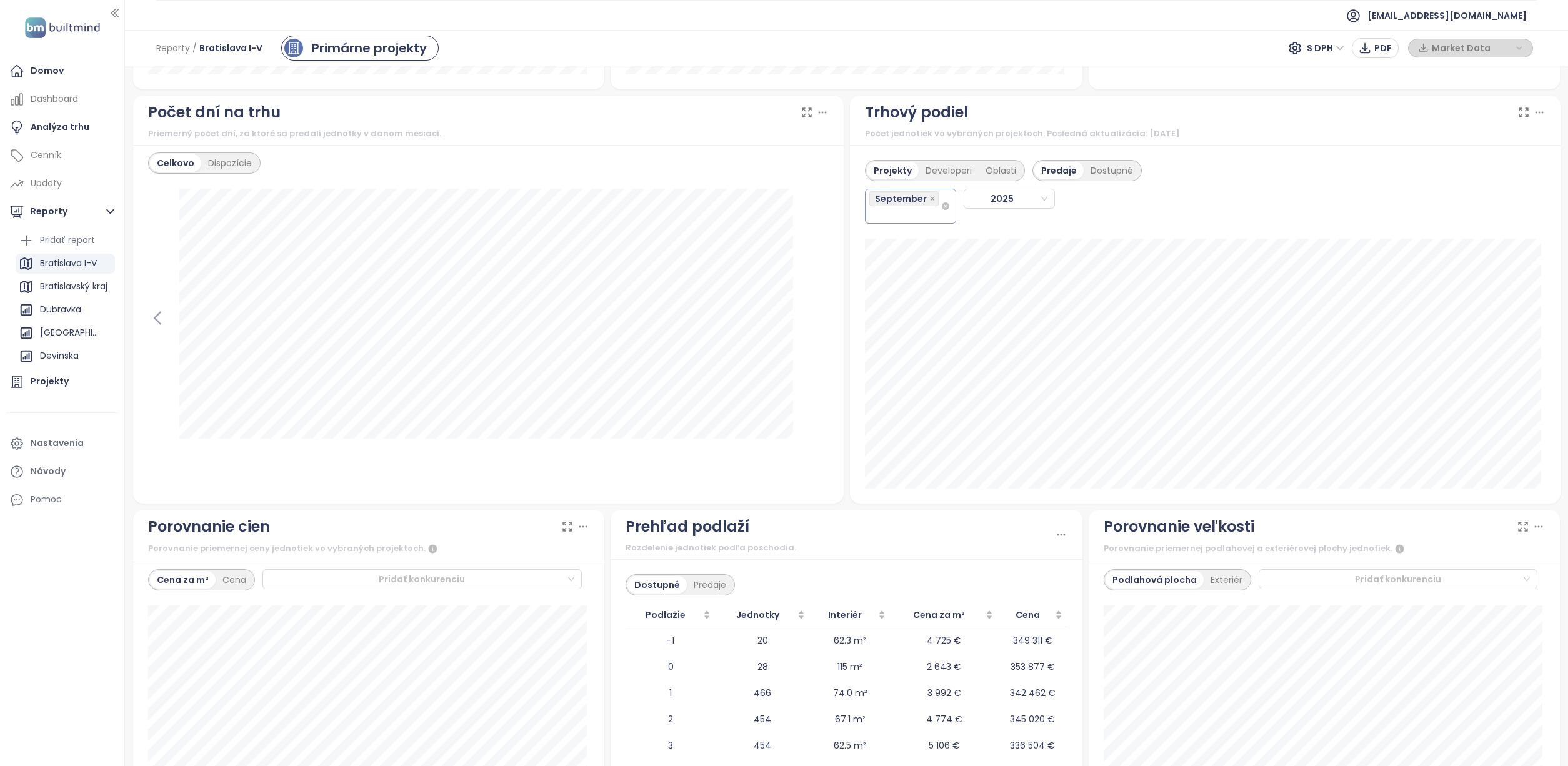
click at [920, 212] on div "September" at bounding box center [905, 206] width 71 height 32
click at [898, 378] on div "August" at bounding box center [904, 377] width 70 height 14
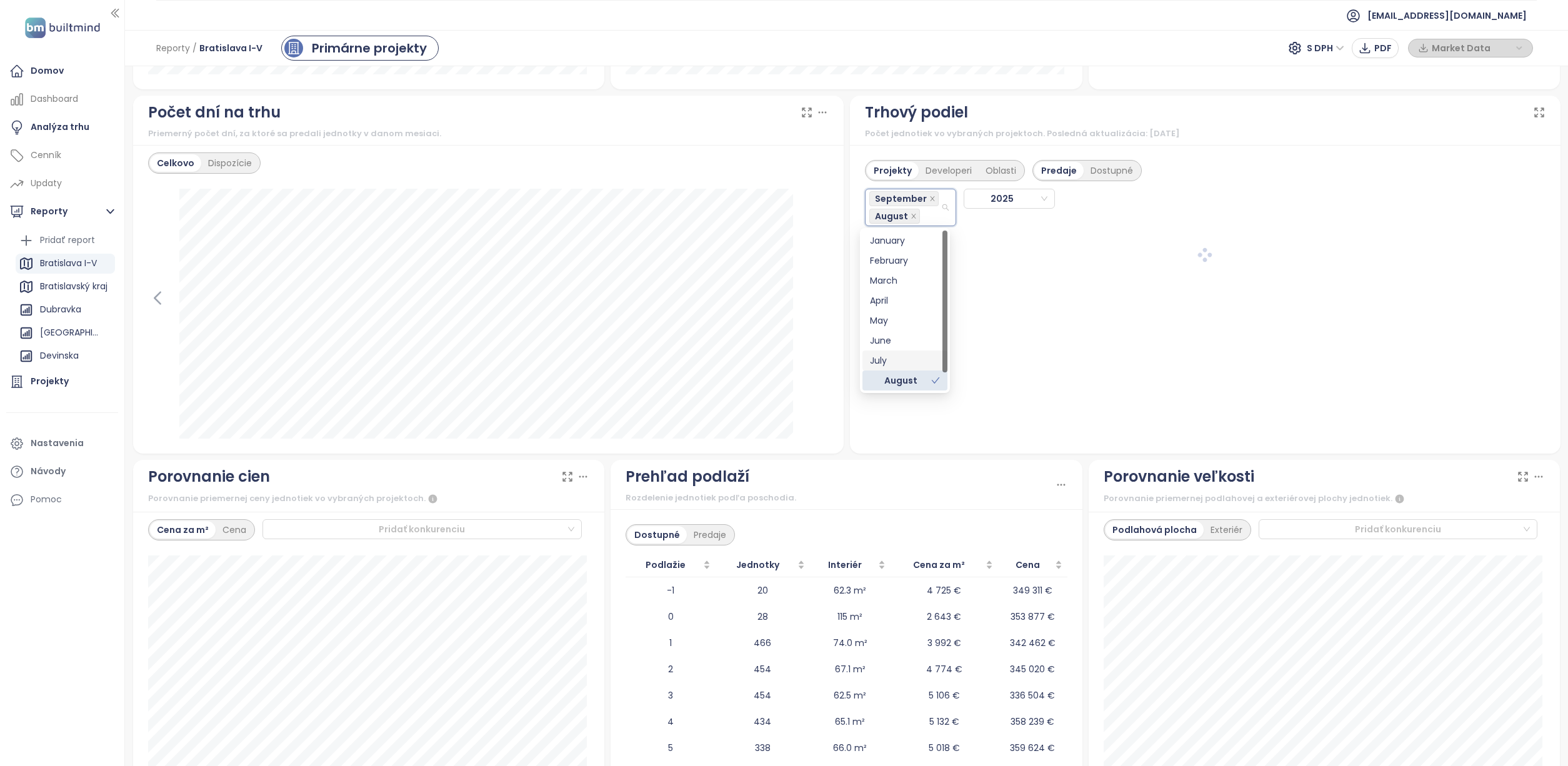
click at [892, 354] on div "July" at bounding box center [904, 361] width 70 height 14
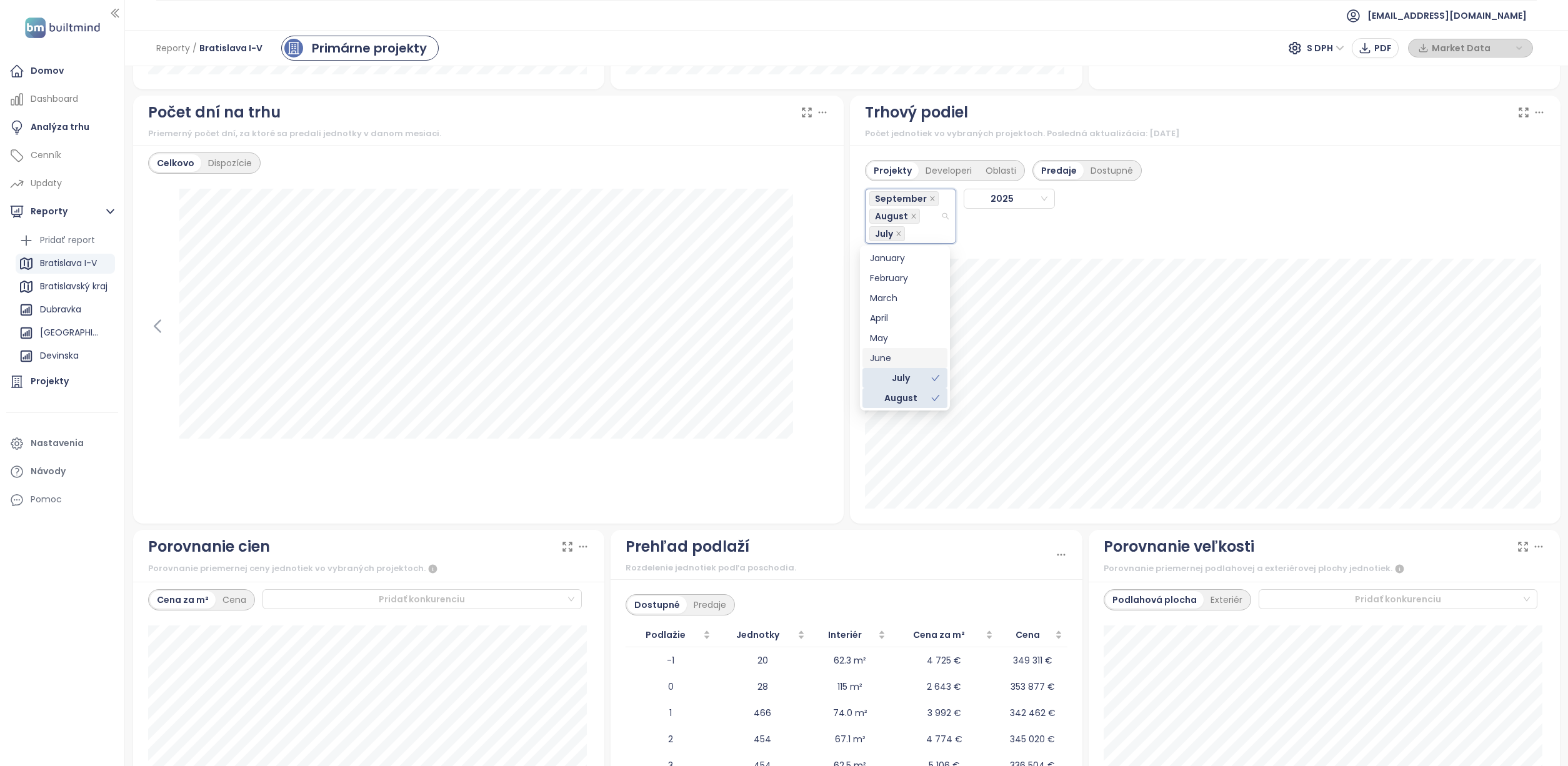
click at [895, 351] on div "June" at bounding box center [904, 358] width 70 height 14
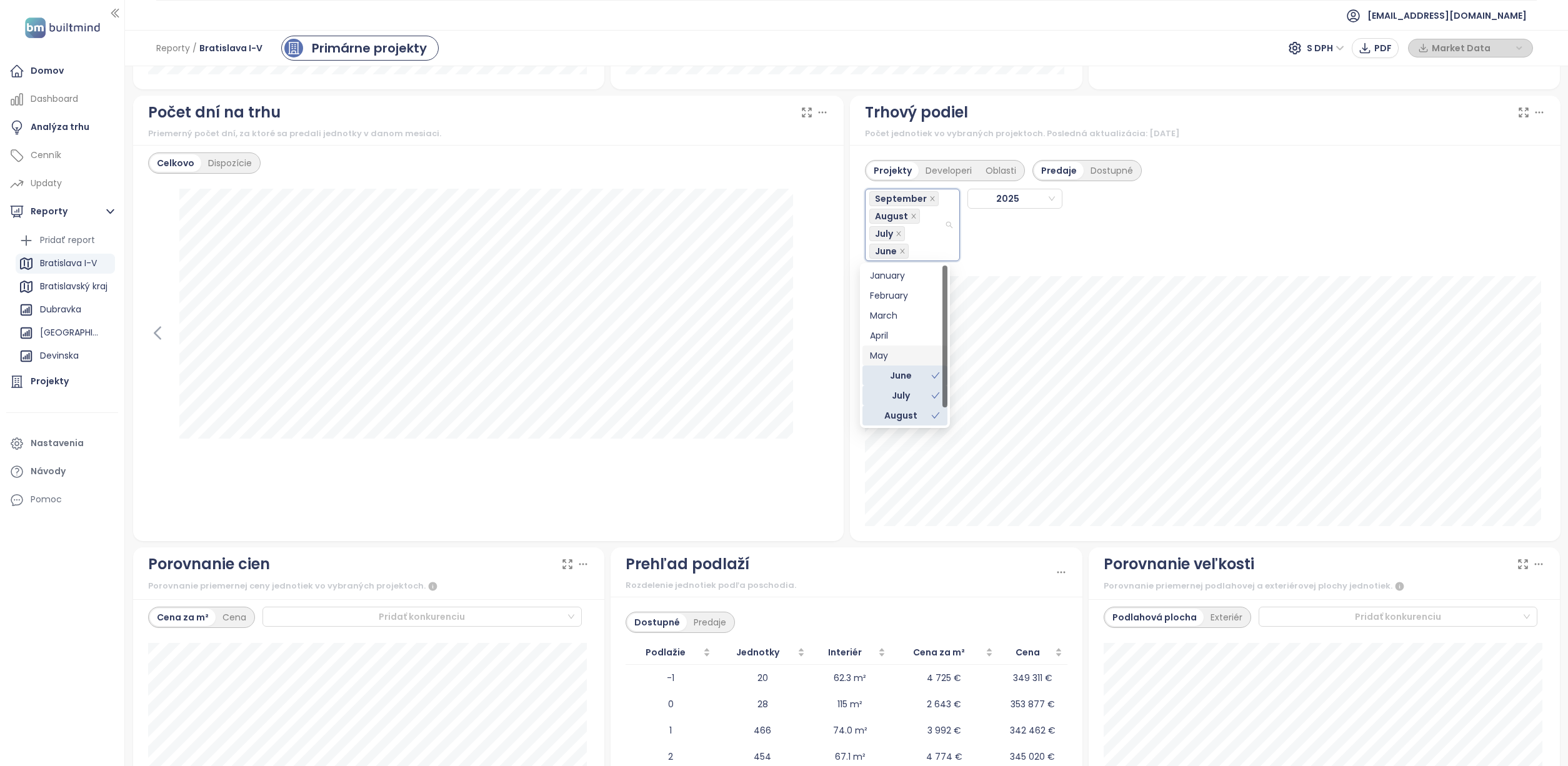
click at [920, 358] on div "May" at bounding box center [904, 355] width 70 height 14
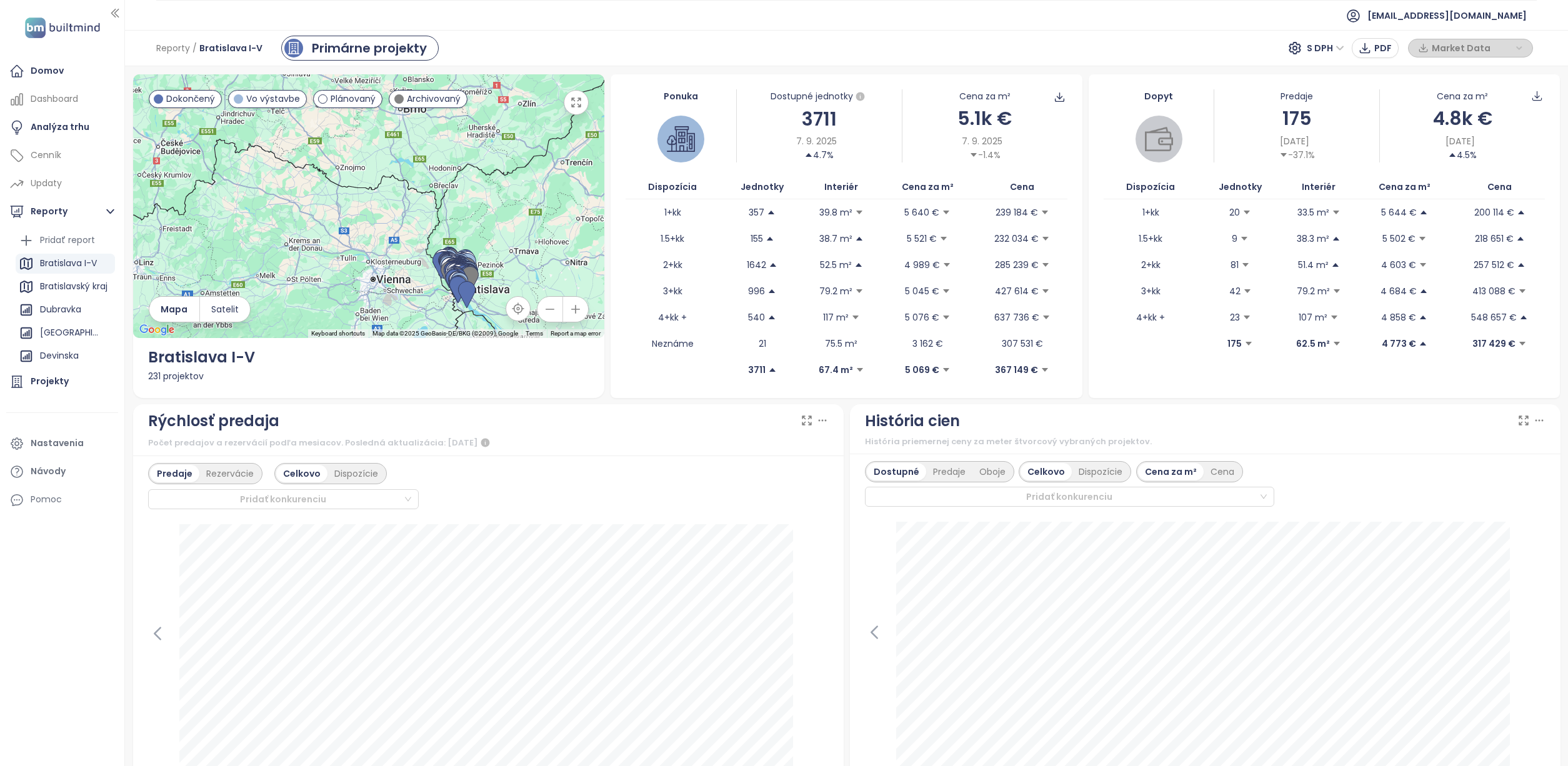
scroll to position [1064, 0]
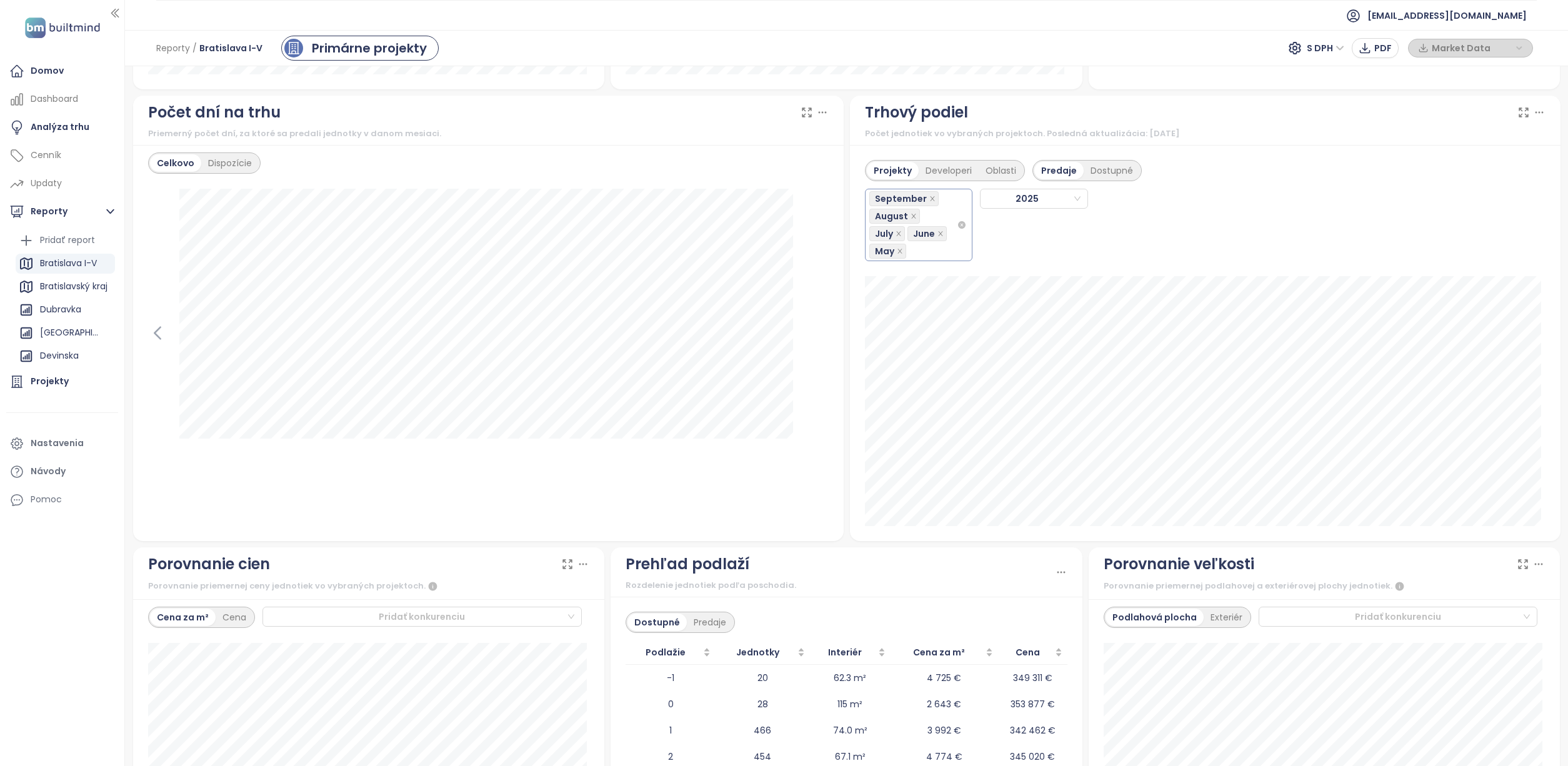
click at [941, 254] on div "September August July June May" at bounding box center [914, 225] width 88 height 70
click at [904, 334] on div "April" at bounding box center [912, 336] width 86 height 14
click at [74, 337] on div "[GEOGRAPHIC_DATA] a [GEOGRAPHIC_DATA]" at bounding box center [69, 332] width 59 height 15
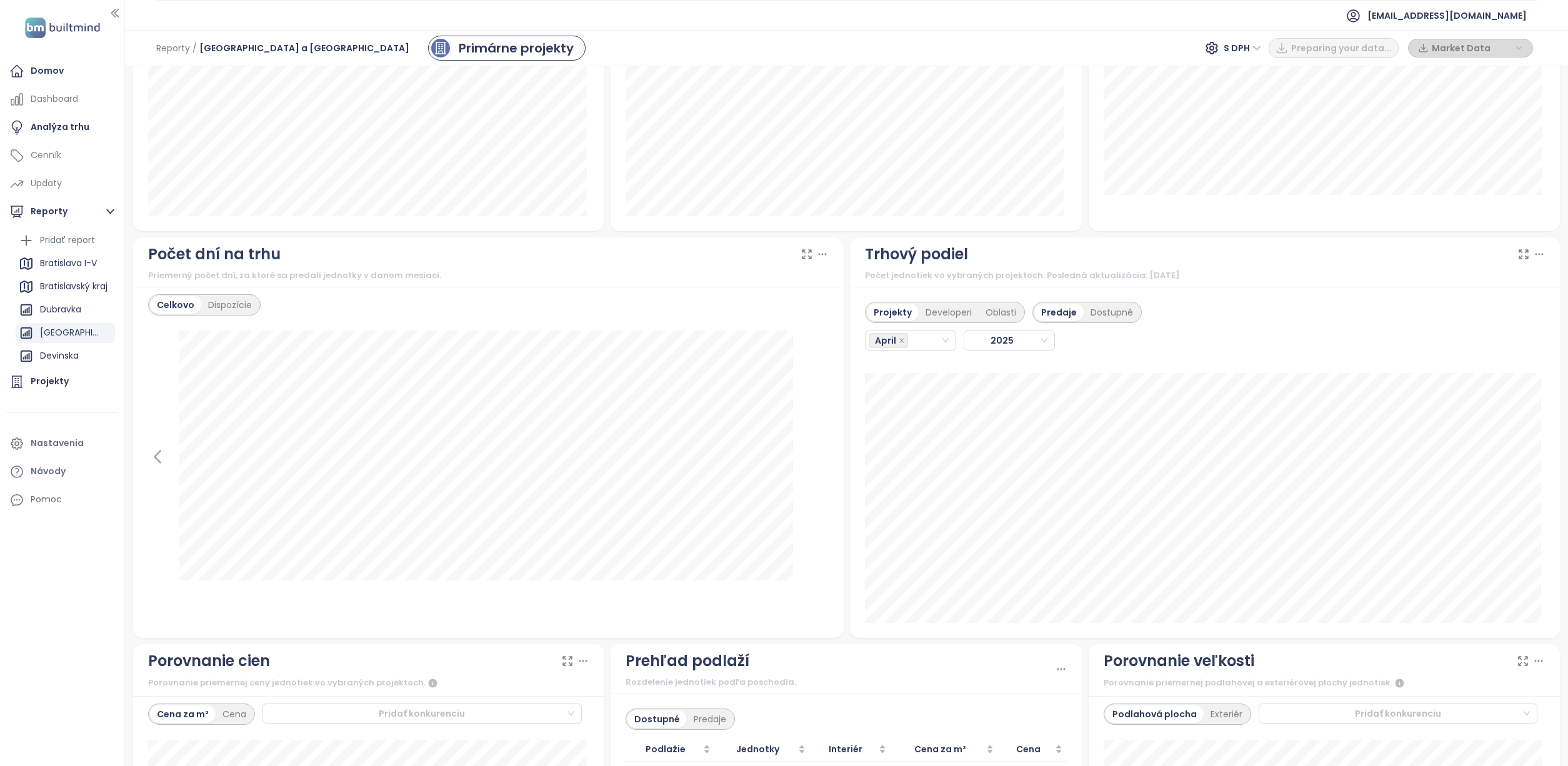
scroll to position [894, 0]
click at [920, 346] on div "April" at bounding box center [905, 343] width 71 height 18
click at [894, 442] on div "May" at bounding box center [904, 447] width 70 height 14
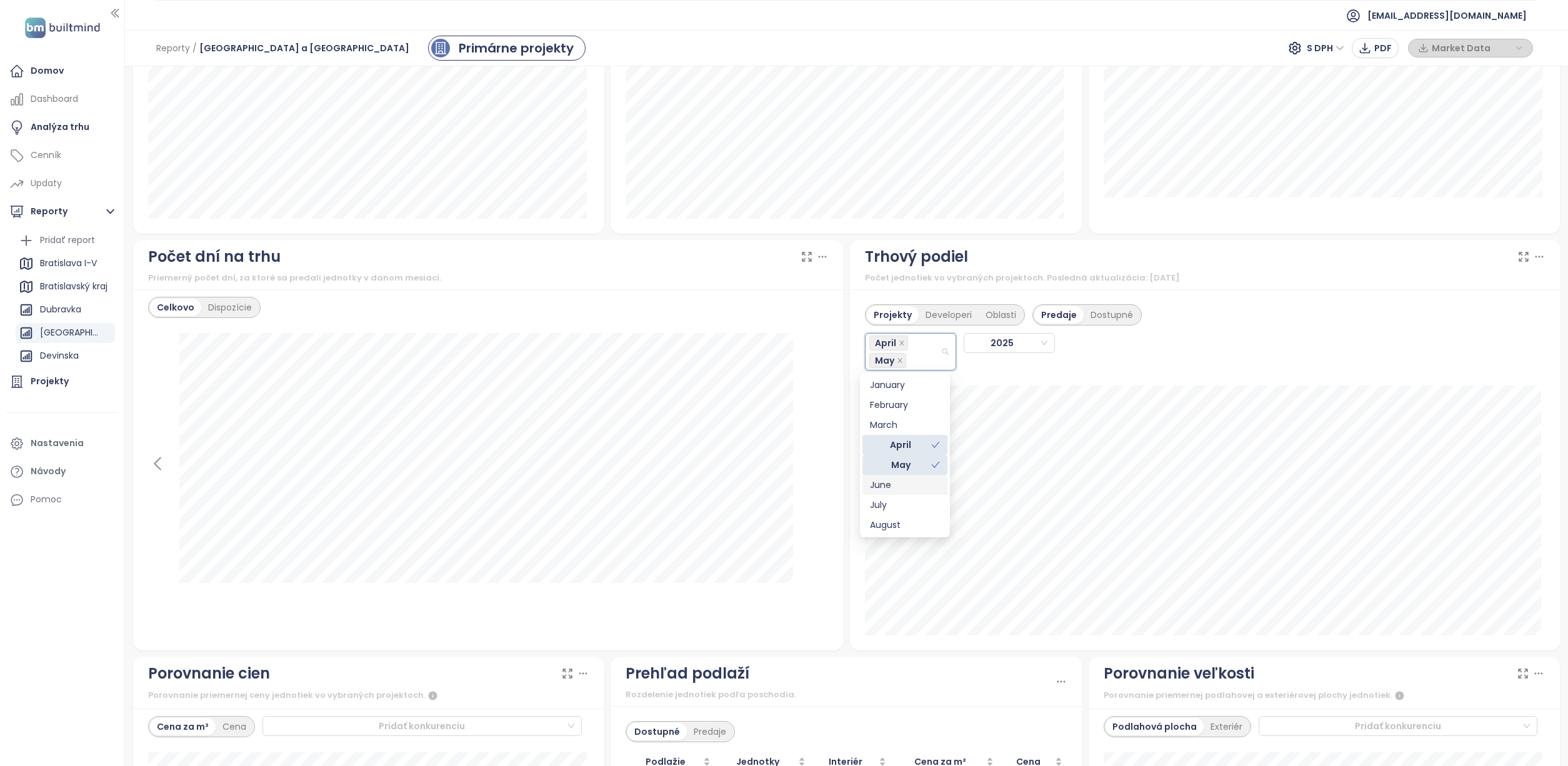
click at [892, 478] on div "June" at bounding box center [904, 485] width 70 height 14
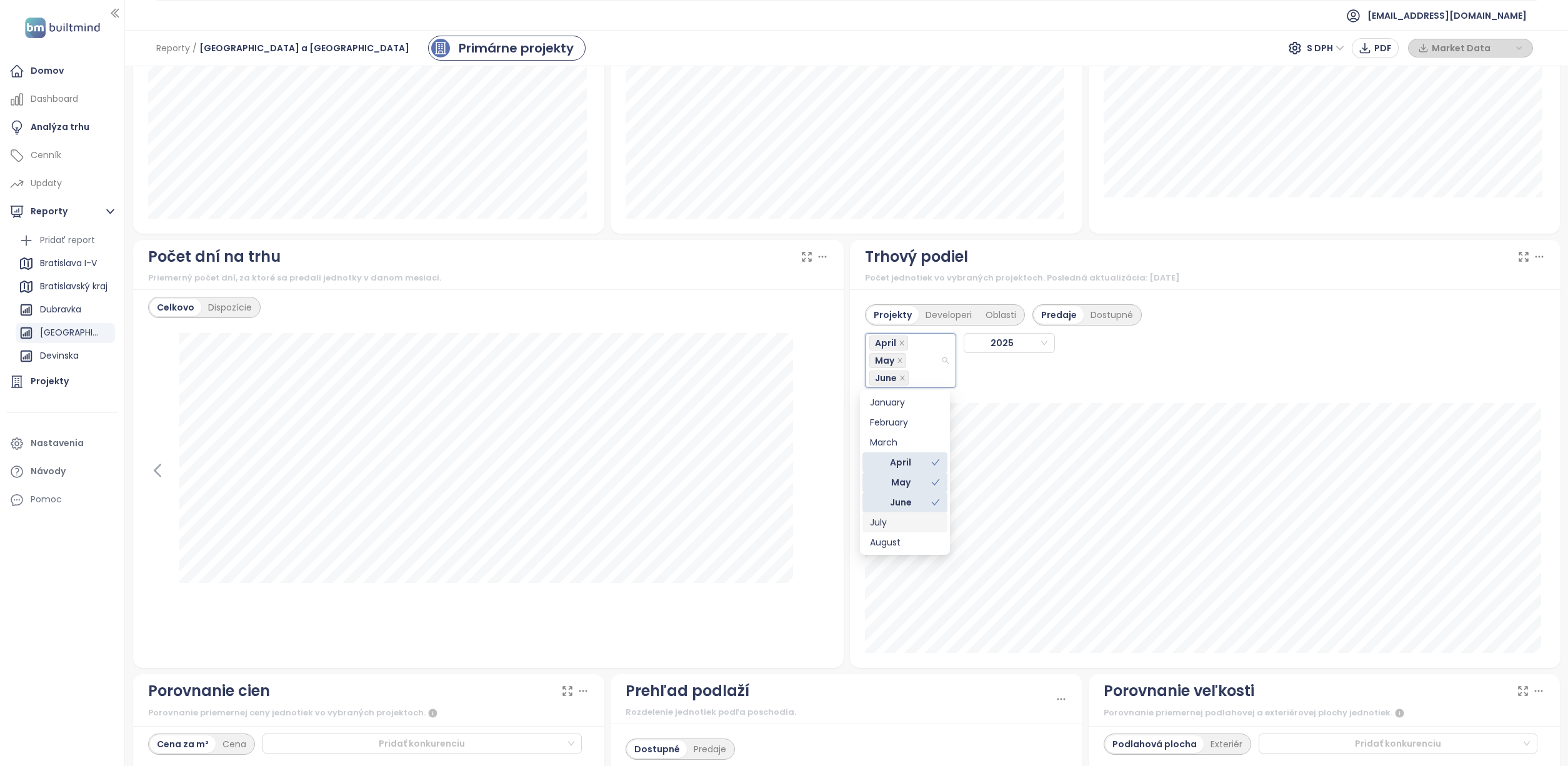
click at [890, 526] on div "July" at bounding box center [904, 522] width 70 height 14
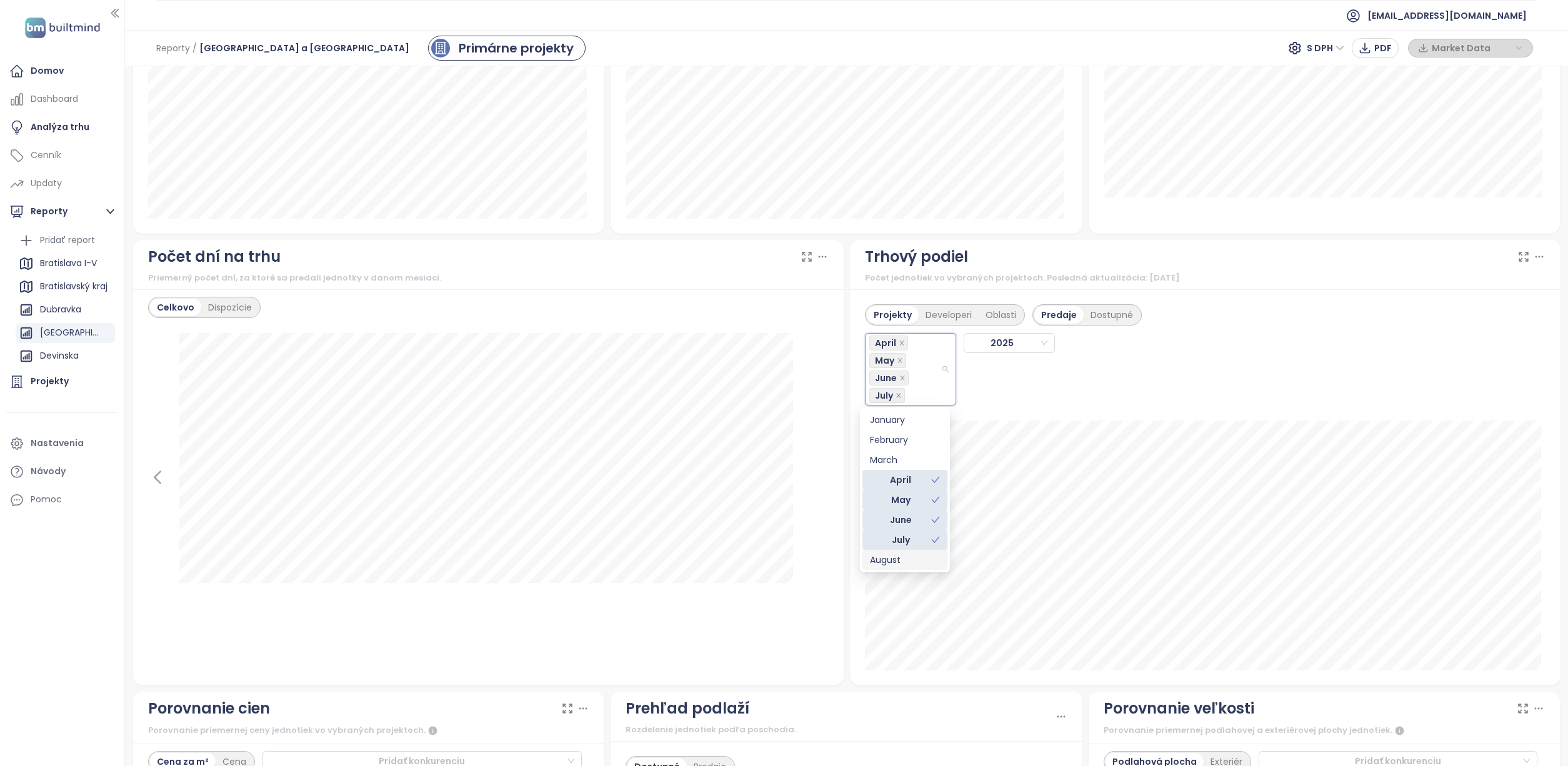
click at [890, 554] on div "August" at bounding box center [904, 560] width 70 height 14
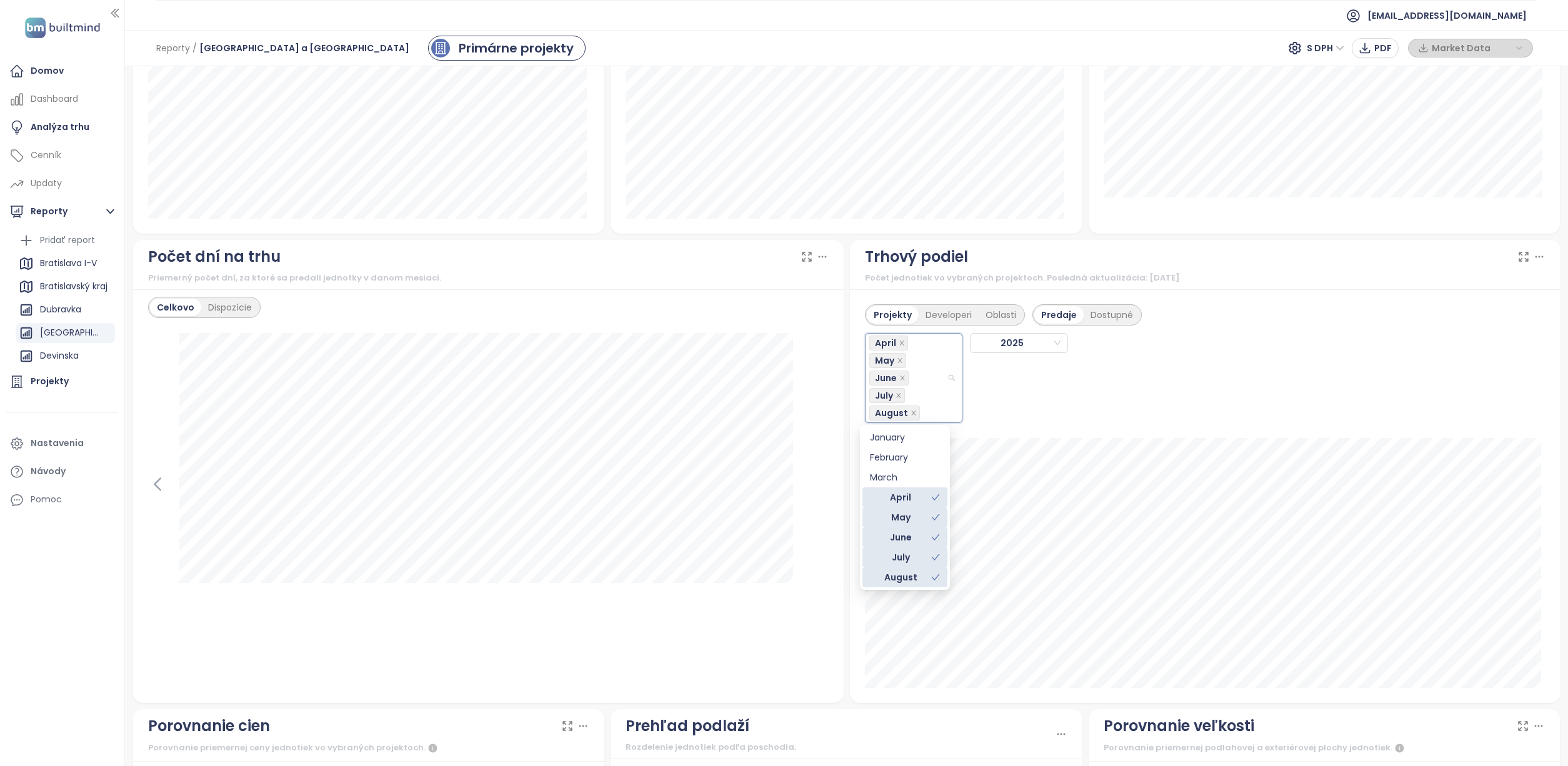
scroll to position [0, 0]
click at [1016, 371] on div "April May June July August 2025" at bounding box center [1014, 374] width 297 height 98
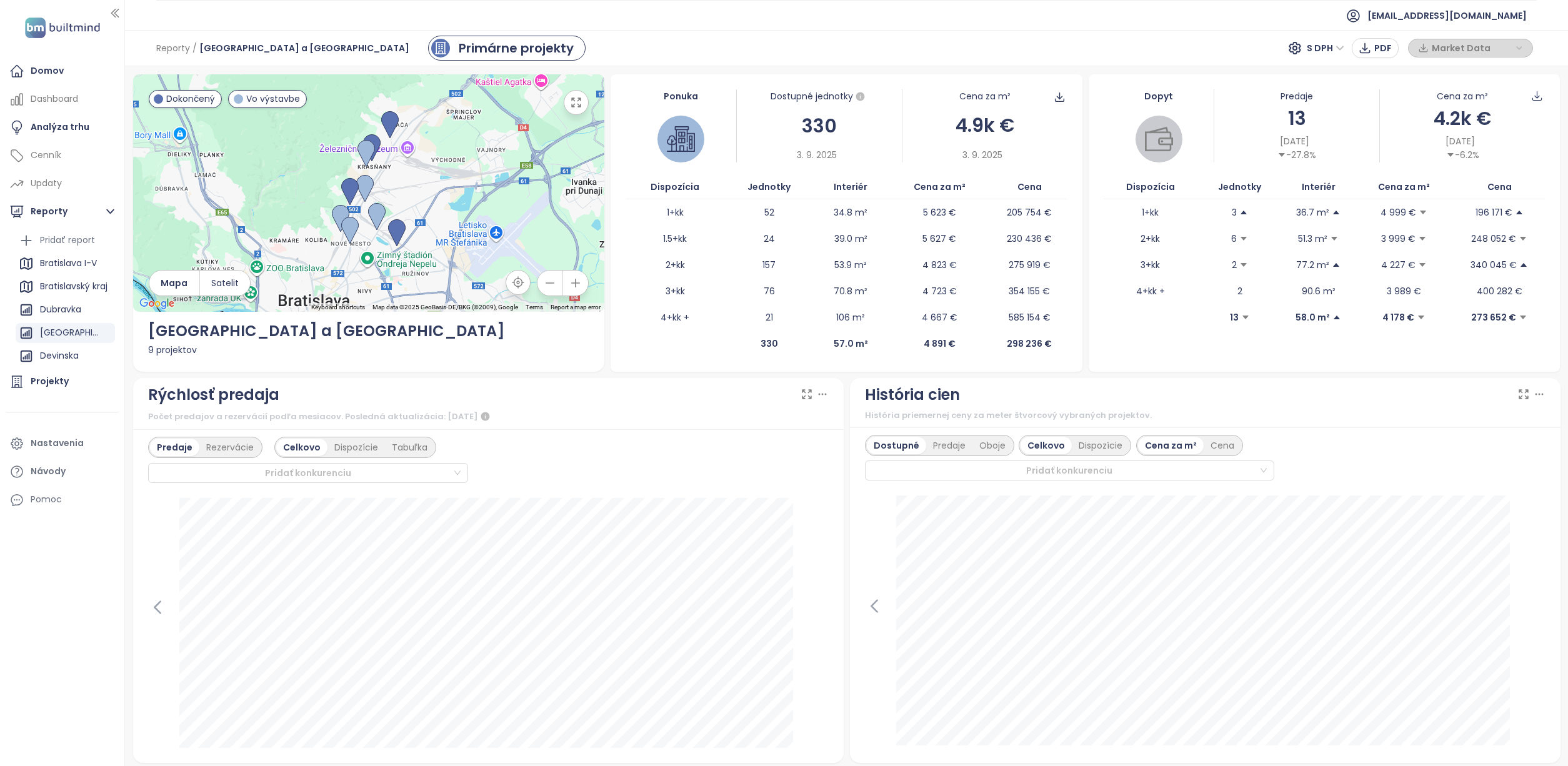
scroll to position [894, 0]
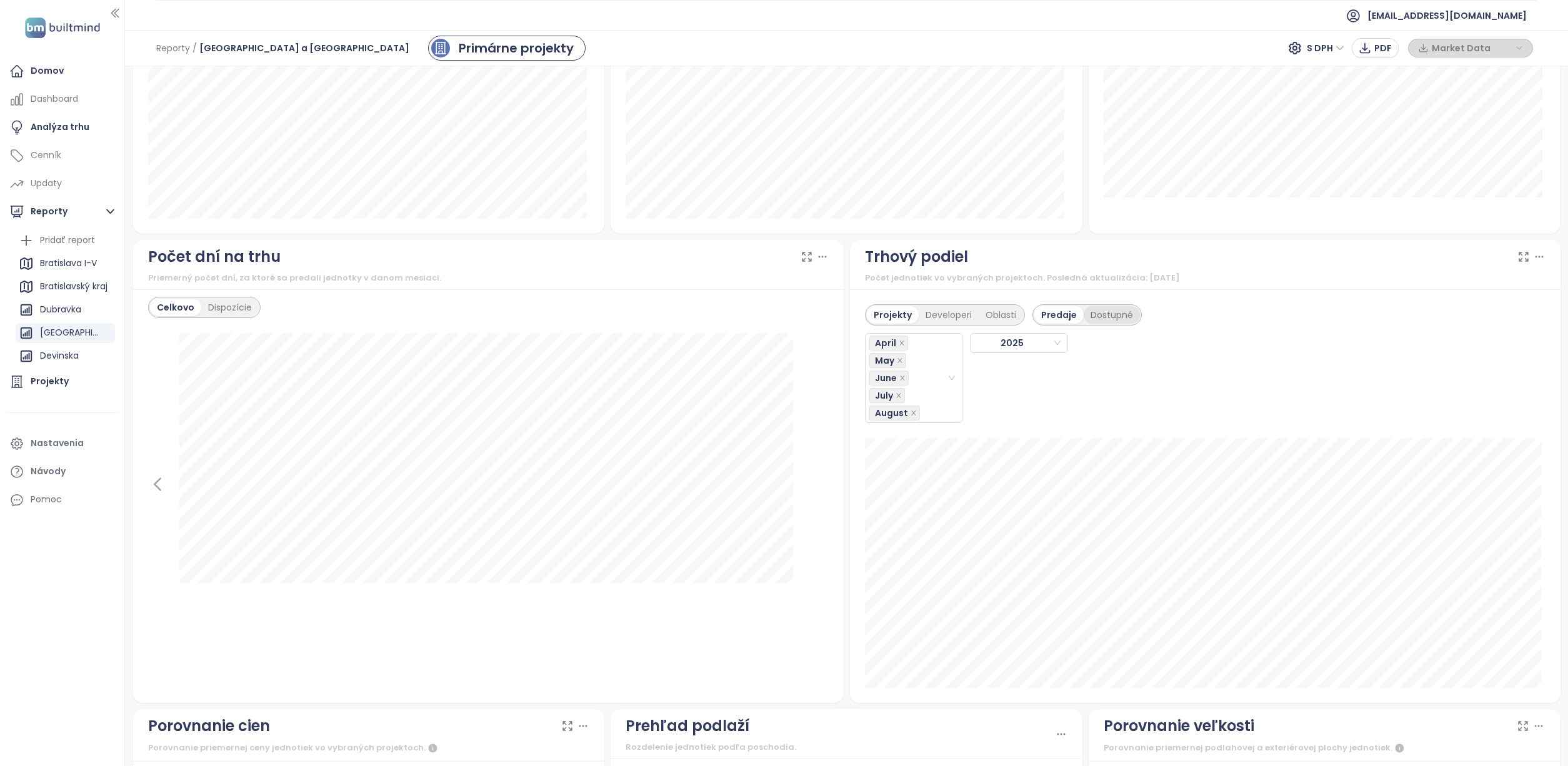
click at [1097, 311] on div "Dostupné" at bounding box center [1111, 315] width 57 height 18
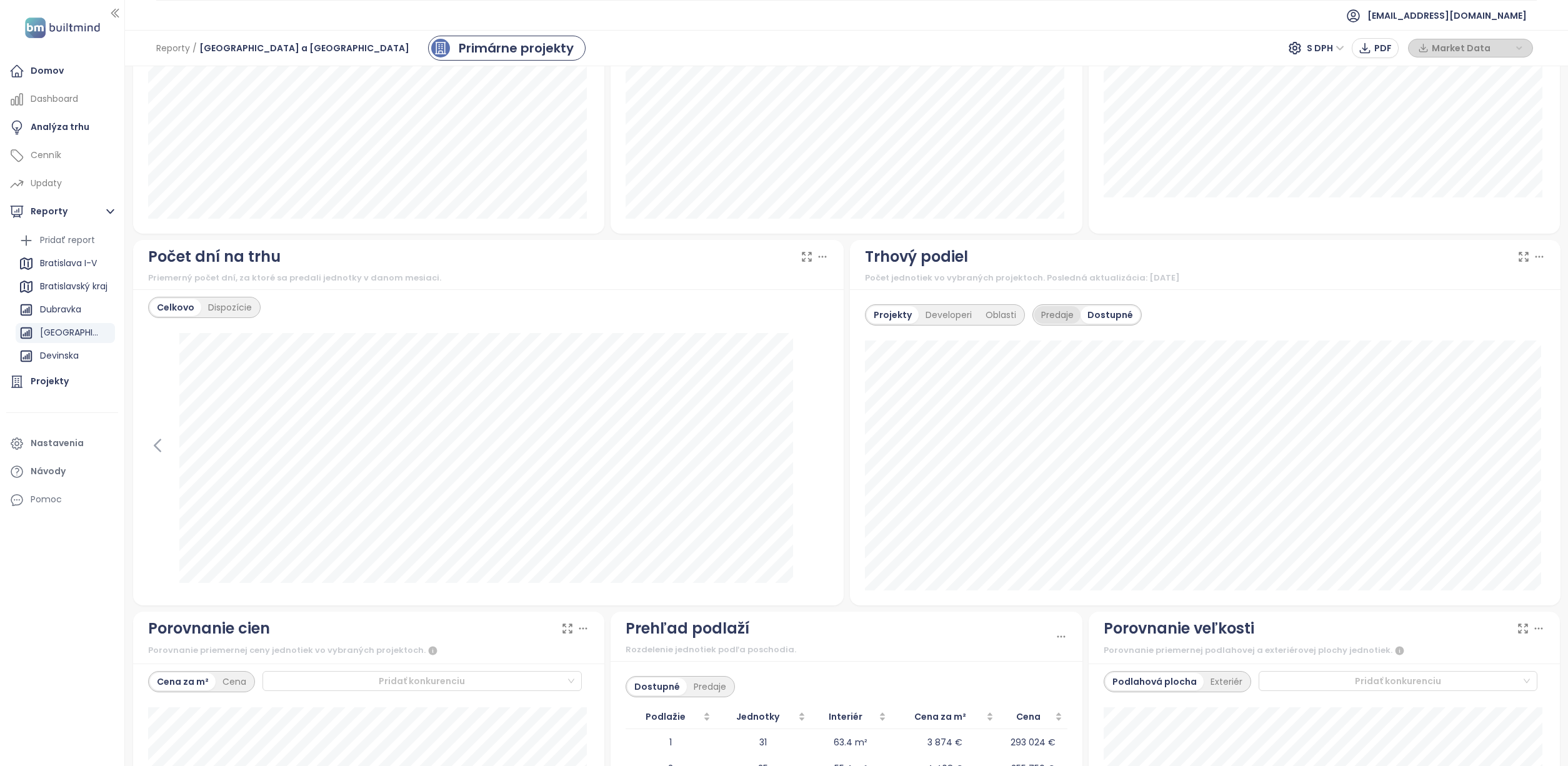
click at [1044, 312] on div "Predaje" at bounding box center [1057, 315] width 46 height 18
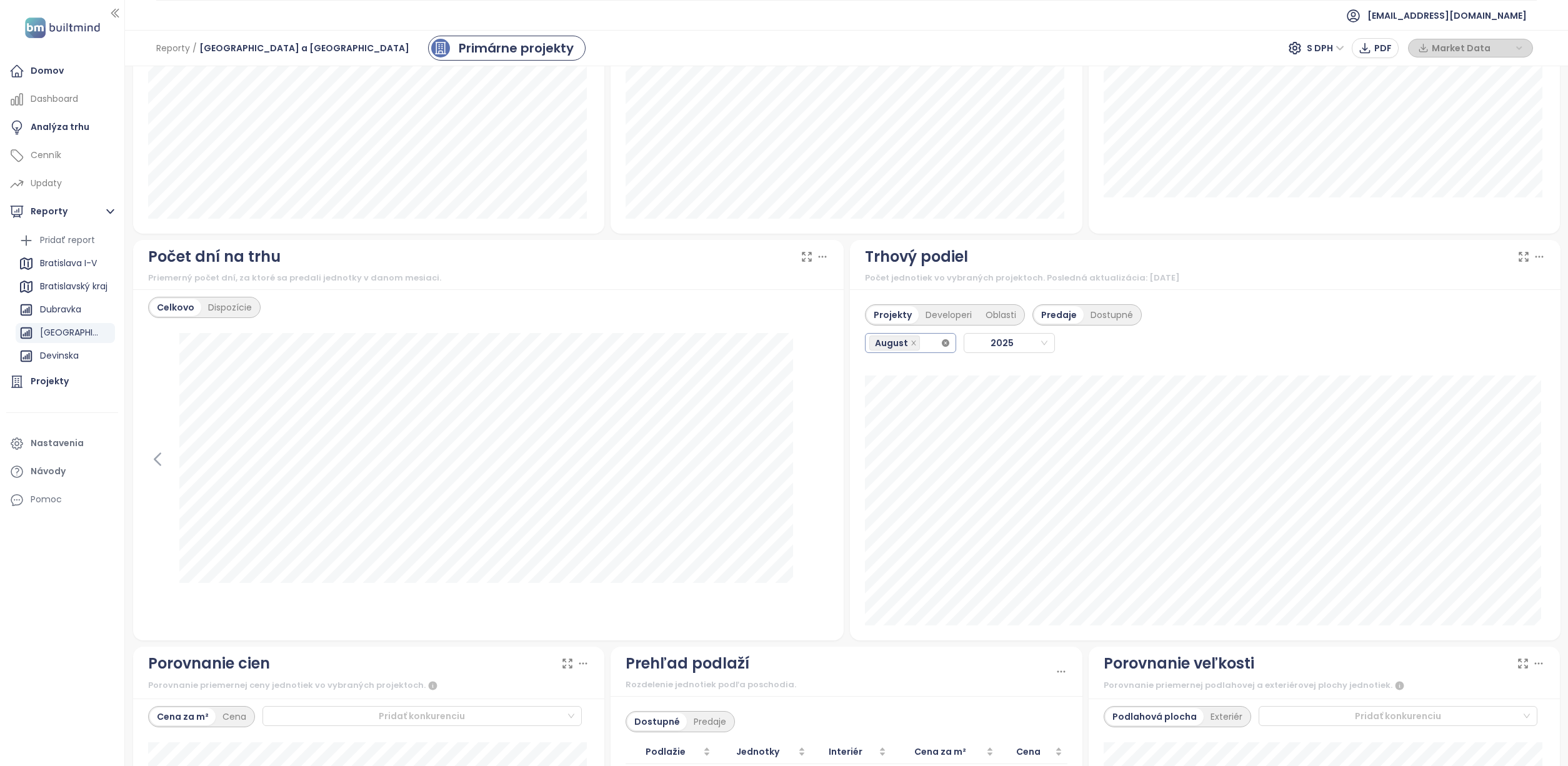
click at [942, 344] on icon "close-circle" at bounding box center [945, 343] width 7 height 7
click at [924, 342] on div "August" at bounding box center [905, 342] width 71 height 18
click at [891, 488] on div "July" at bounding box center [904, 488] width 70 height 14
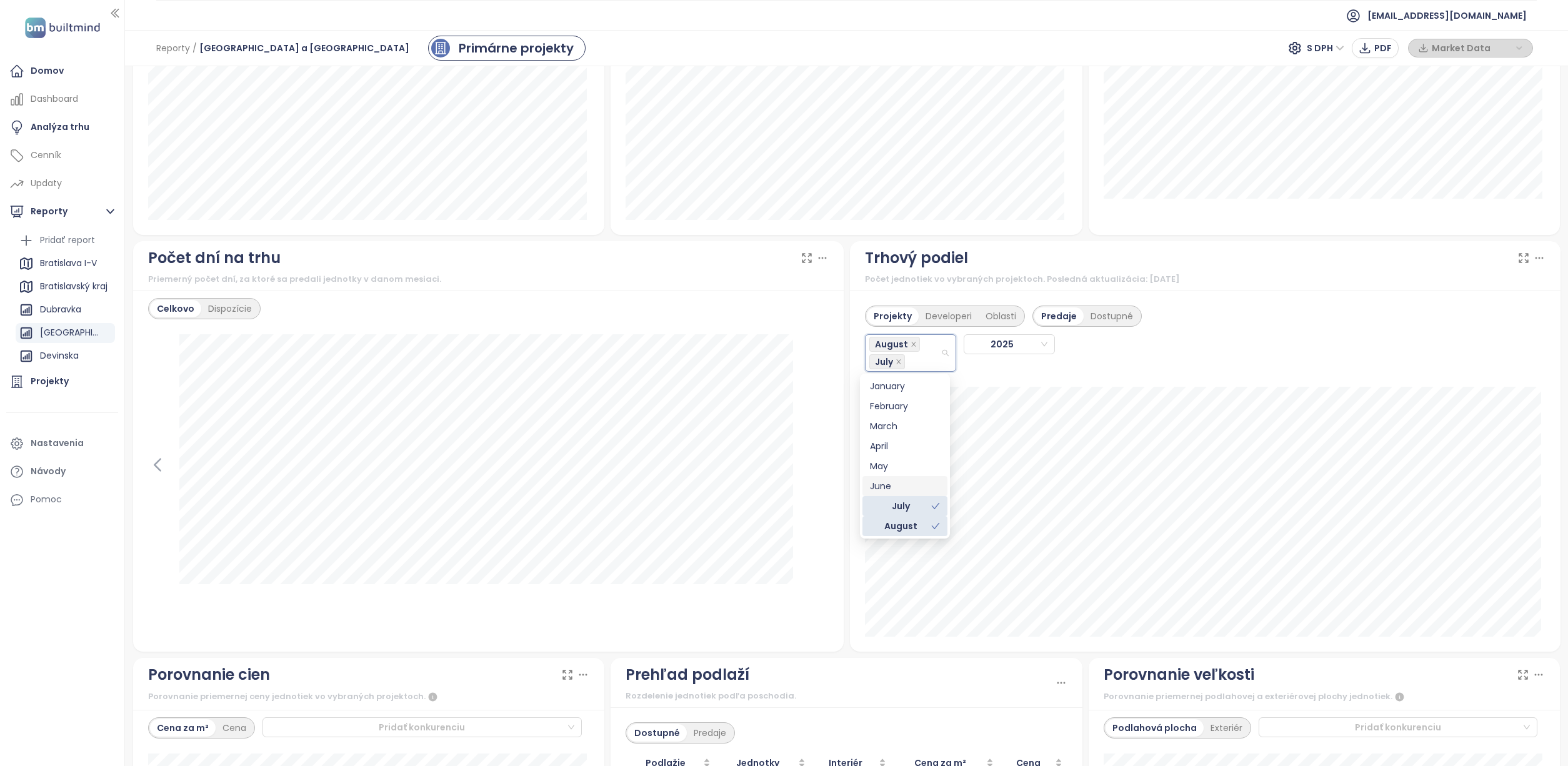
click at [895, 484] on div "June" at bounding box center [904, 486] width 70 height 14
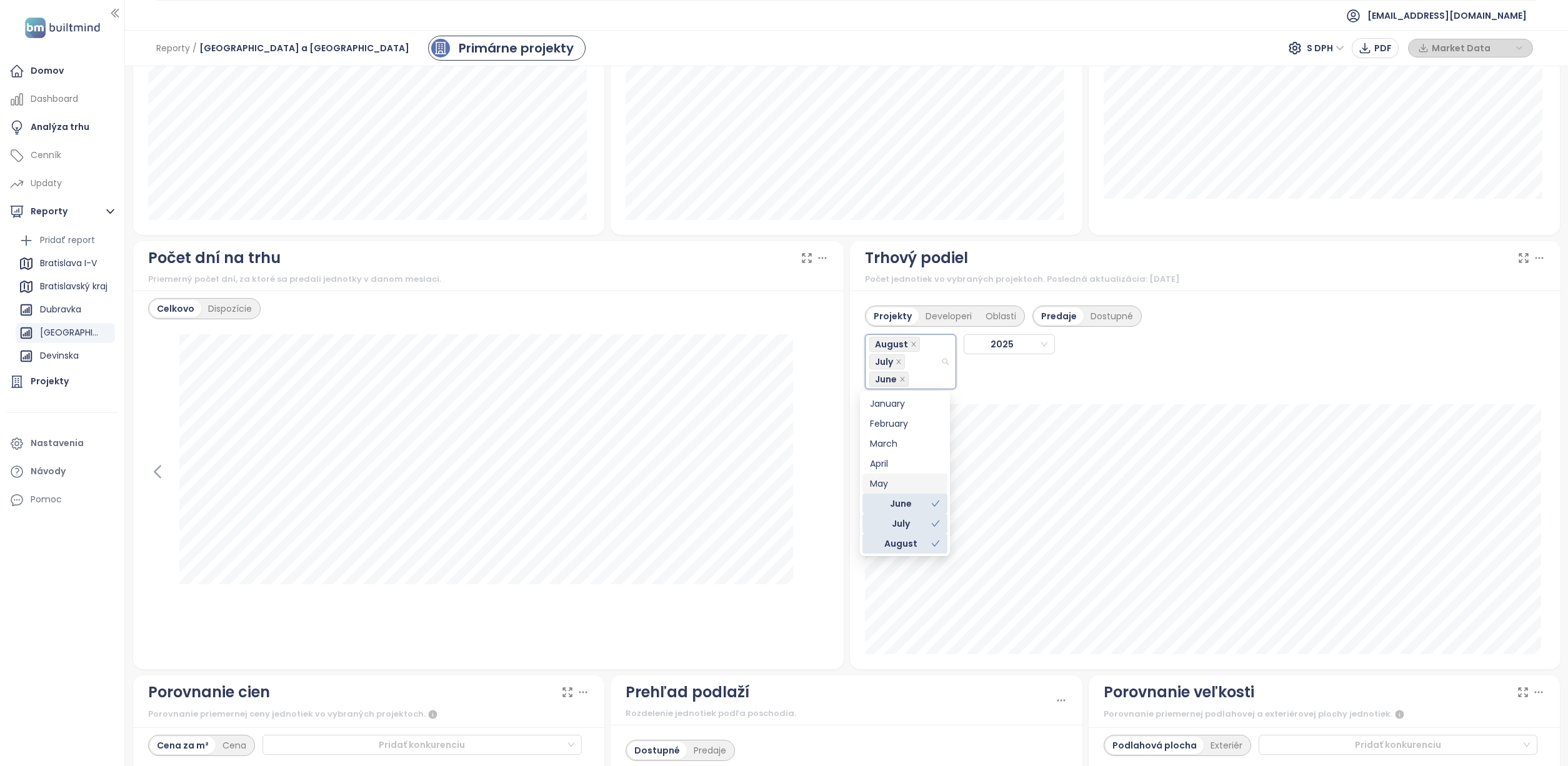
click at [890, 476] on div "May" at bounding box center [905, 483] width 85 height 20
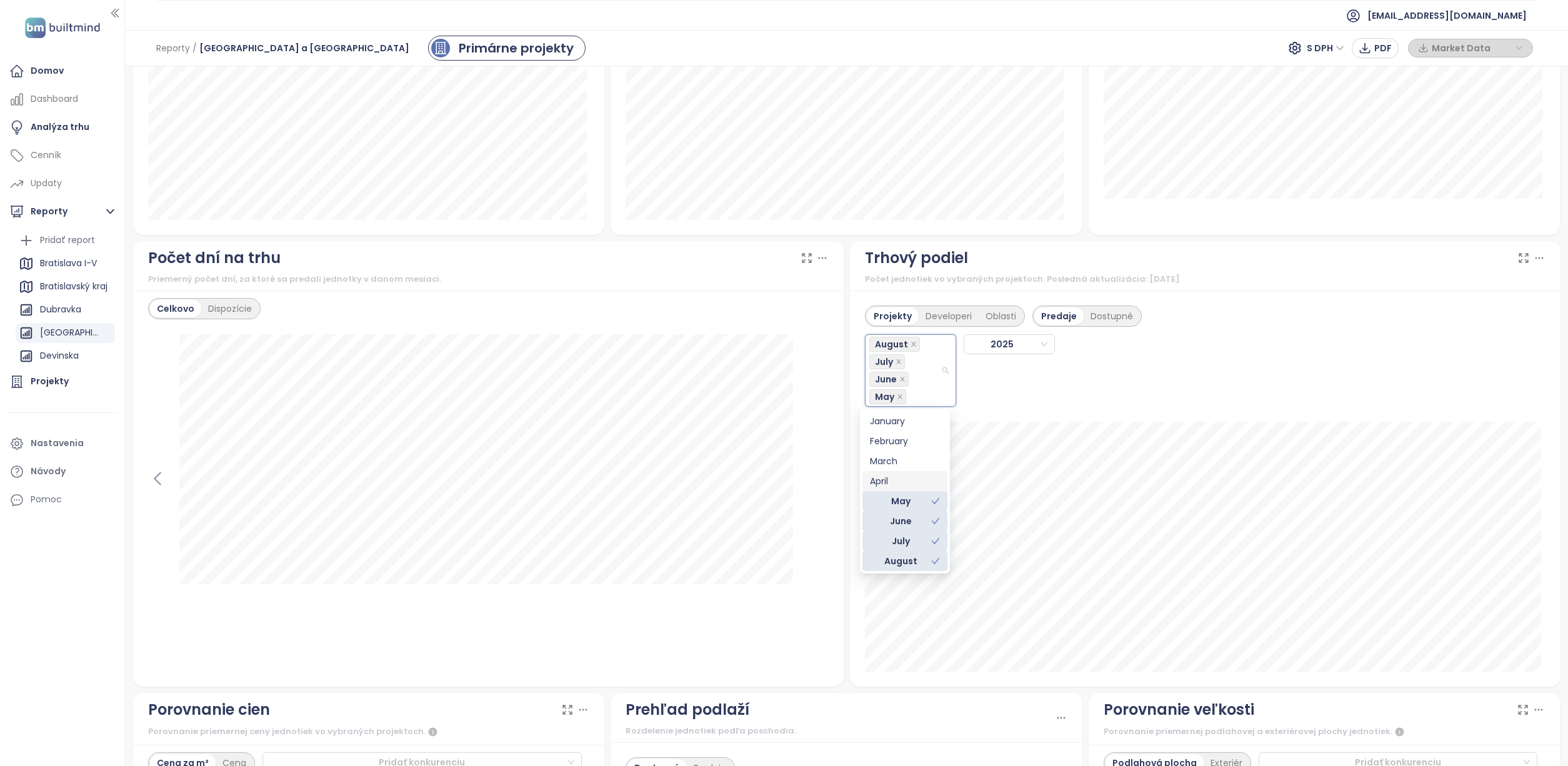
click at [894, 477] on div "April" at bounding box center [904, 481] width 70 height 14
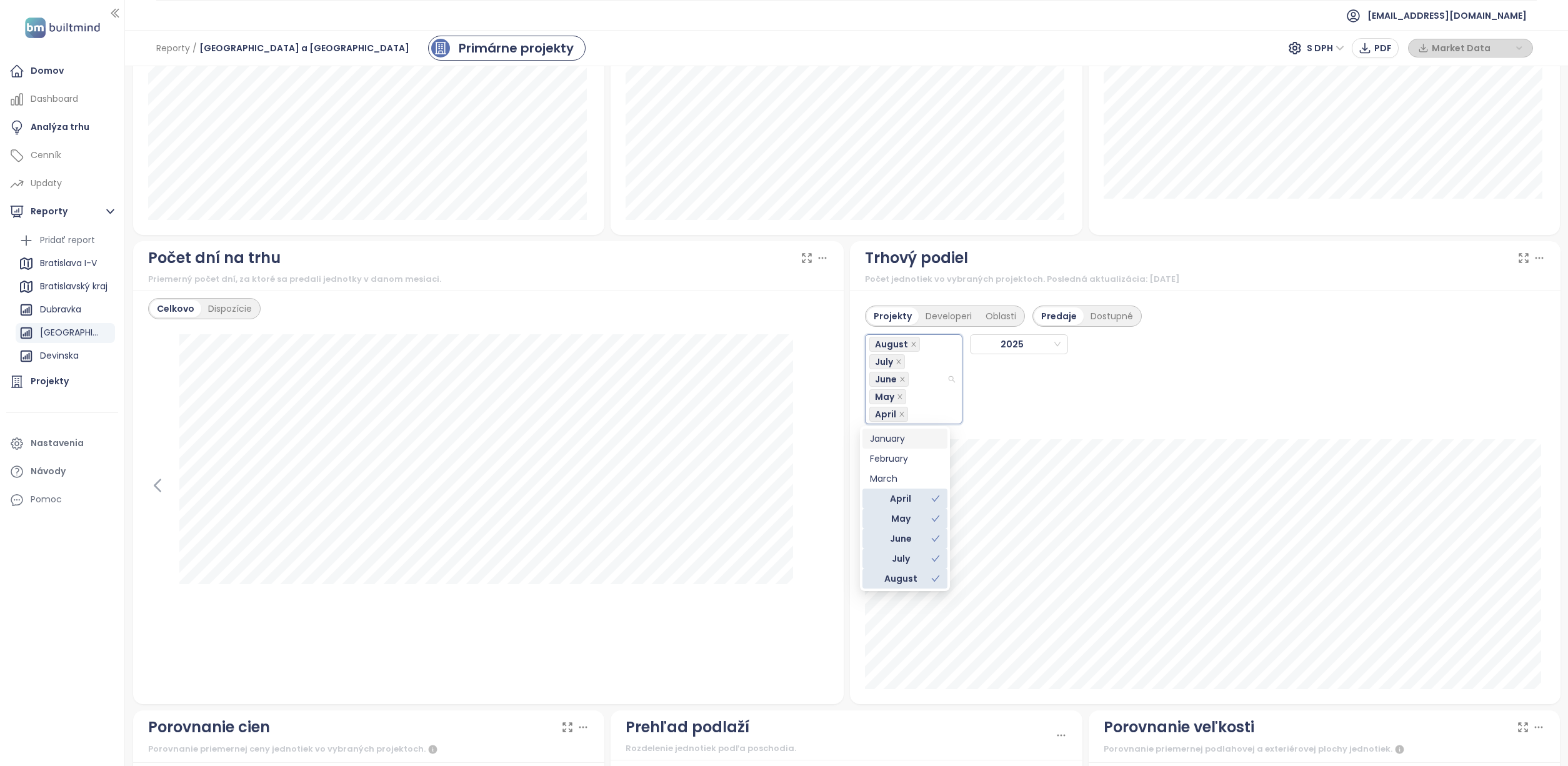
click at [1011, 392] on div "August July June May April 2025" at bounding box center [1014, 375] width 297 height 98
click at [924, 413] on div "August July June May April" at bounding box center [908, 379] width 78 height 87
click at [909, 477] on div "March" at bounding box center [908, 478] width 77 height 14
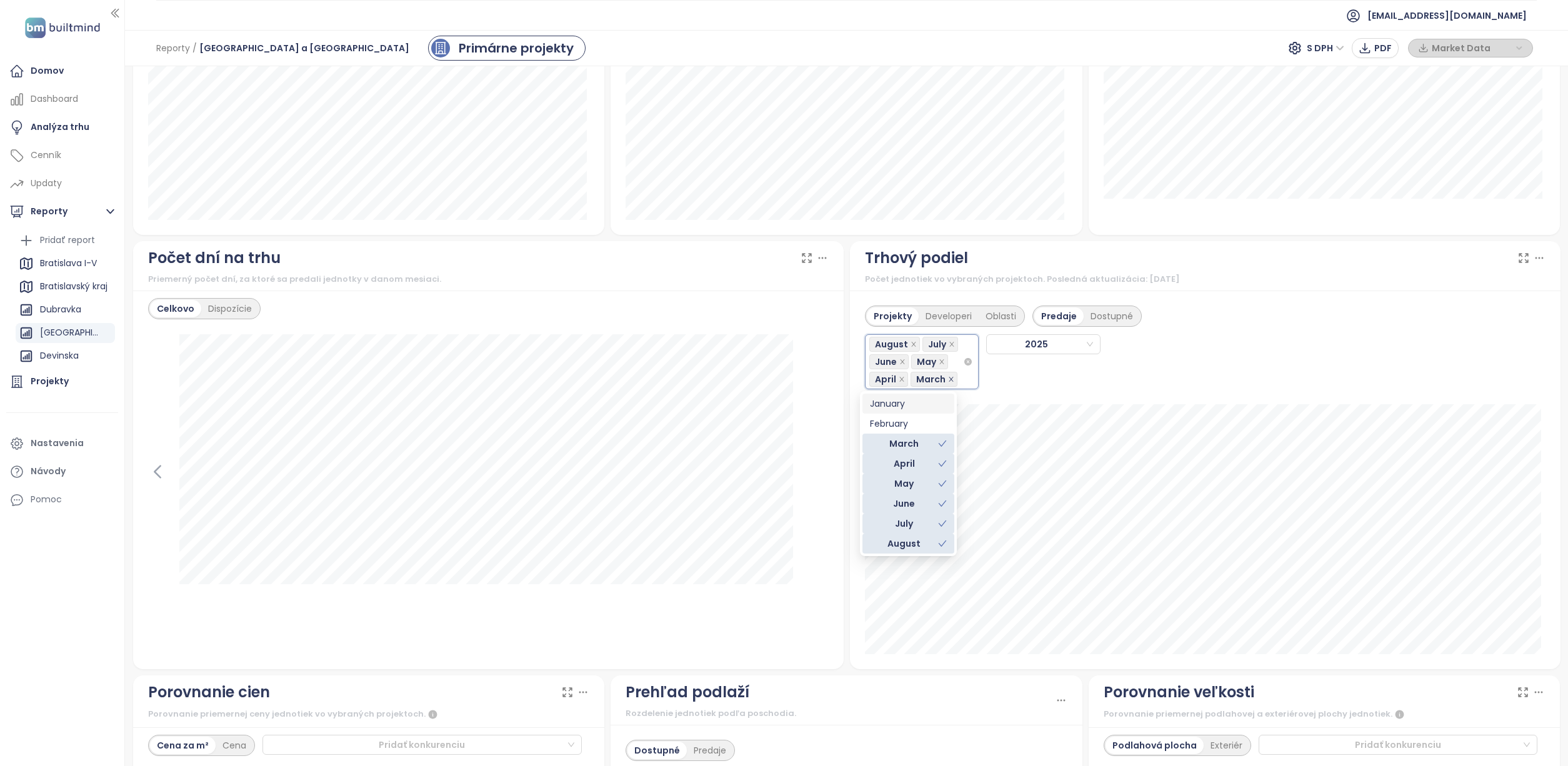
click at [949, 378] on icon "close" at bounding box center [951, 379] width 4 height 4
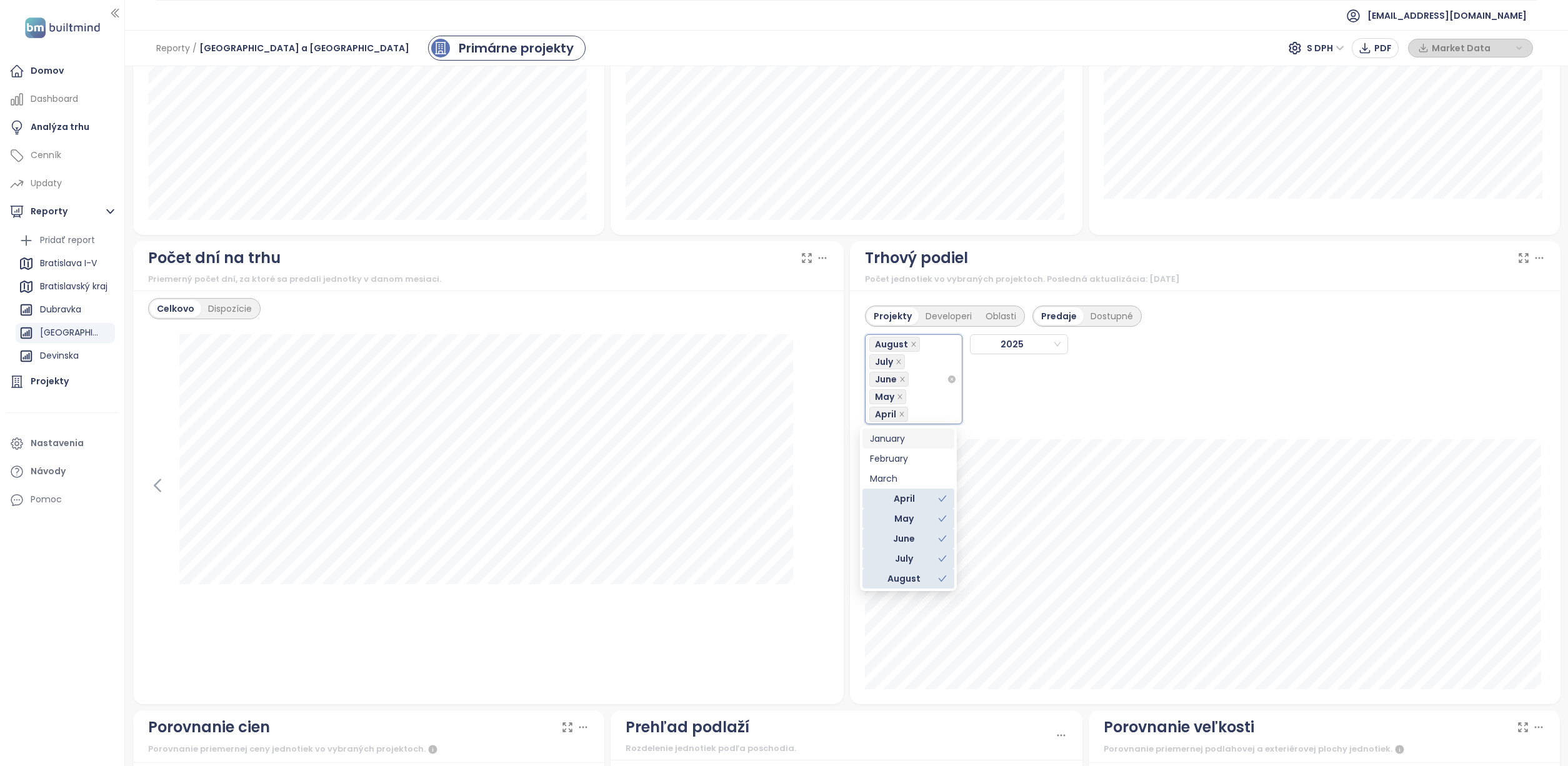
click at [1025, 416] on div "August July June May April 2025" at bounding box center [1014, 375] width 297 height 98
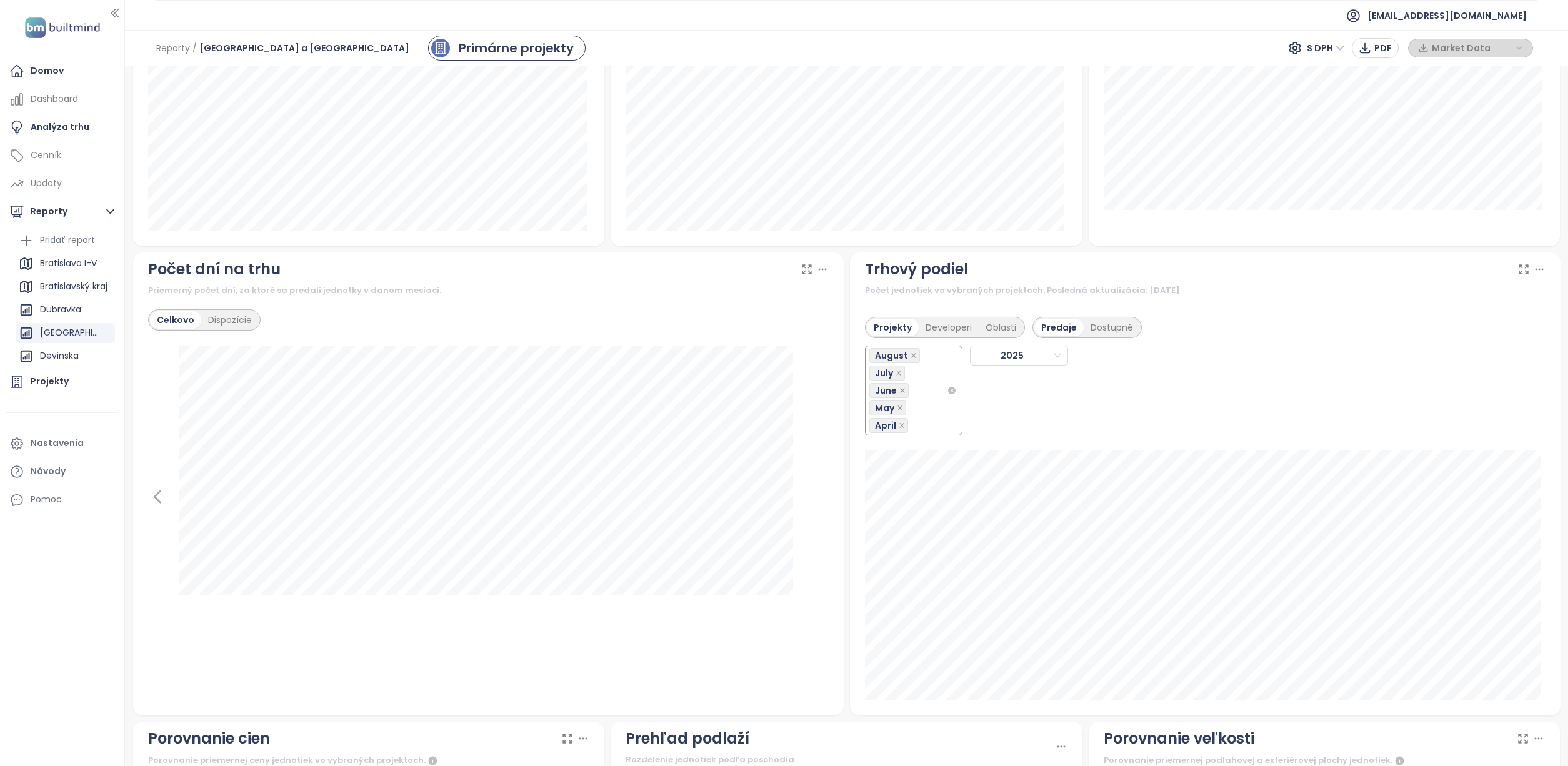
scroll to position [884, 0]
click at [1106, 328] on div "Dostupné" at bounding box center [1111, 325] width 57 height 18
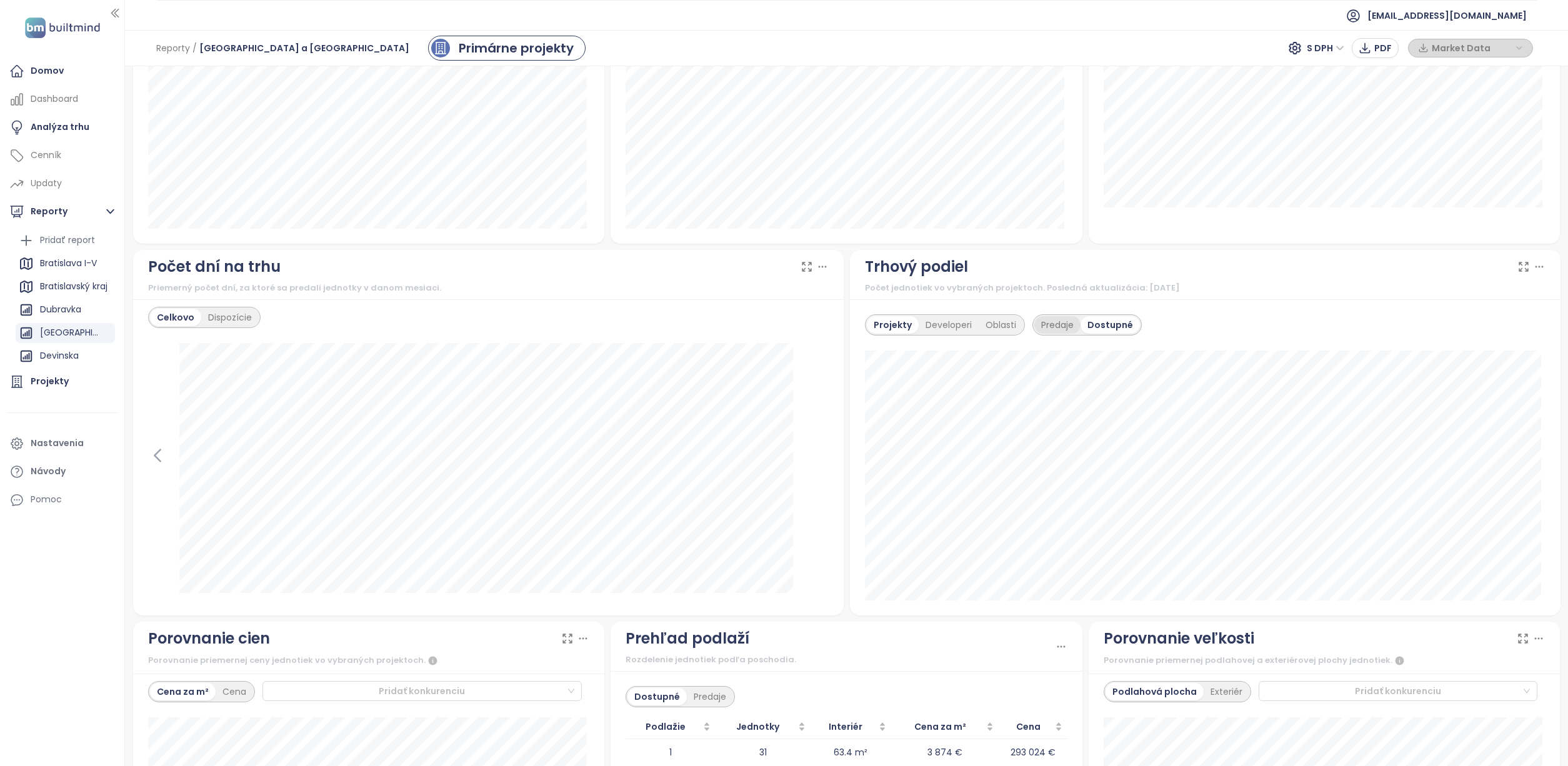
click at [1053, 319] on div "Predaje" at bounding box center [1057, 325] width 46 height 18
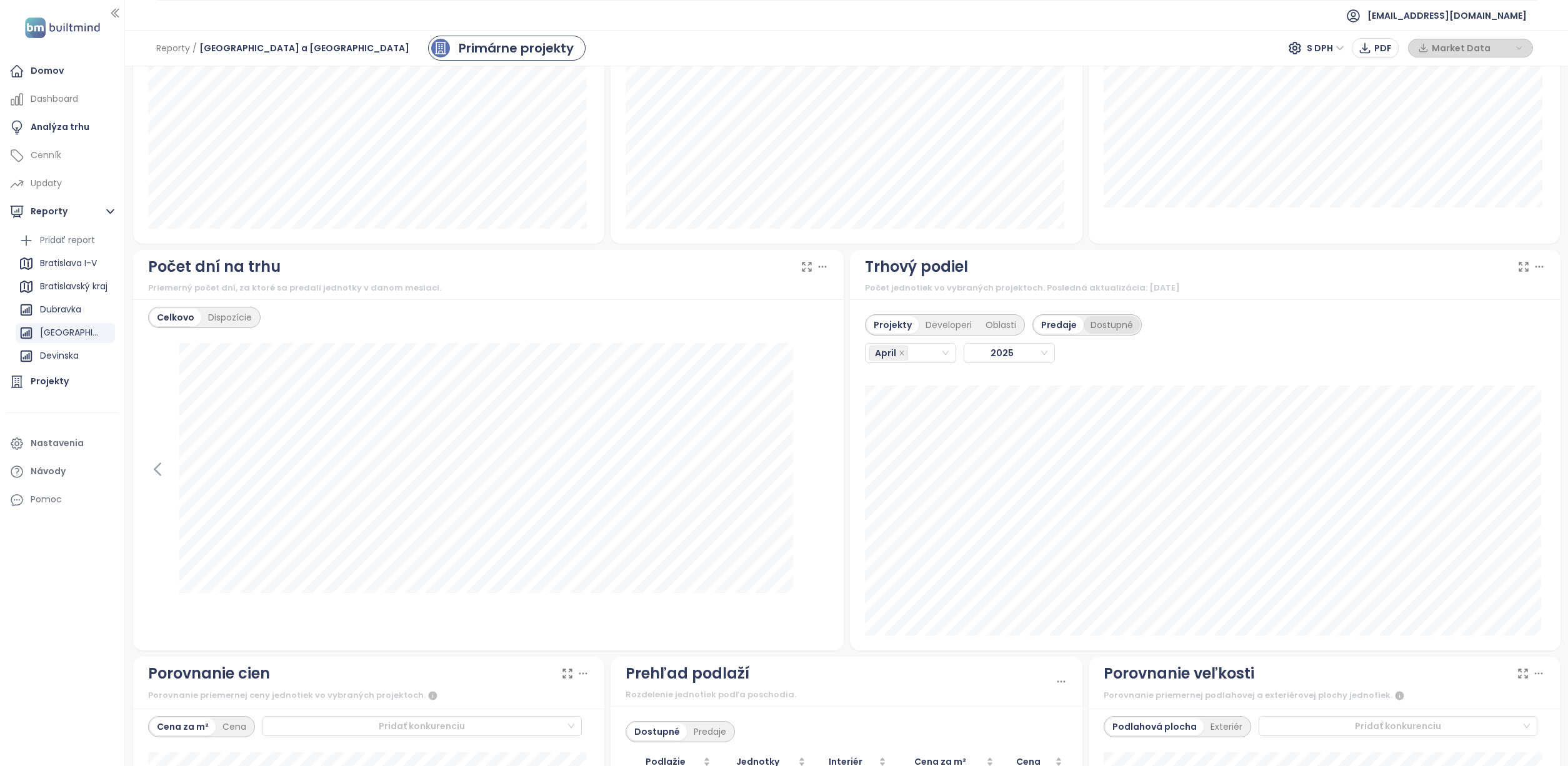
click at [1096, 325] on div "Dostupné" at bounding box center [1111, 325] width 57 height 18
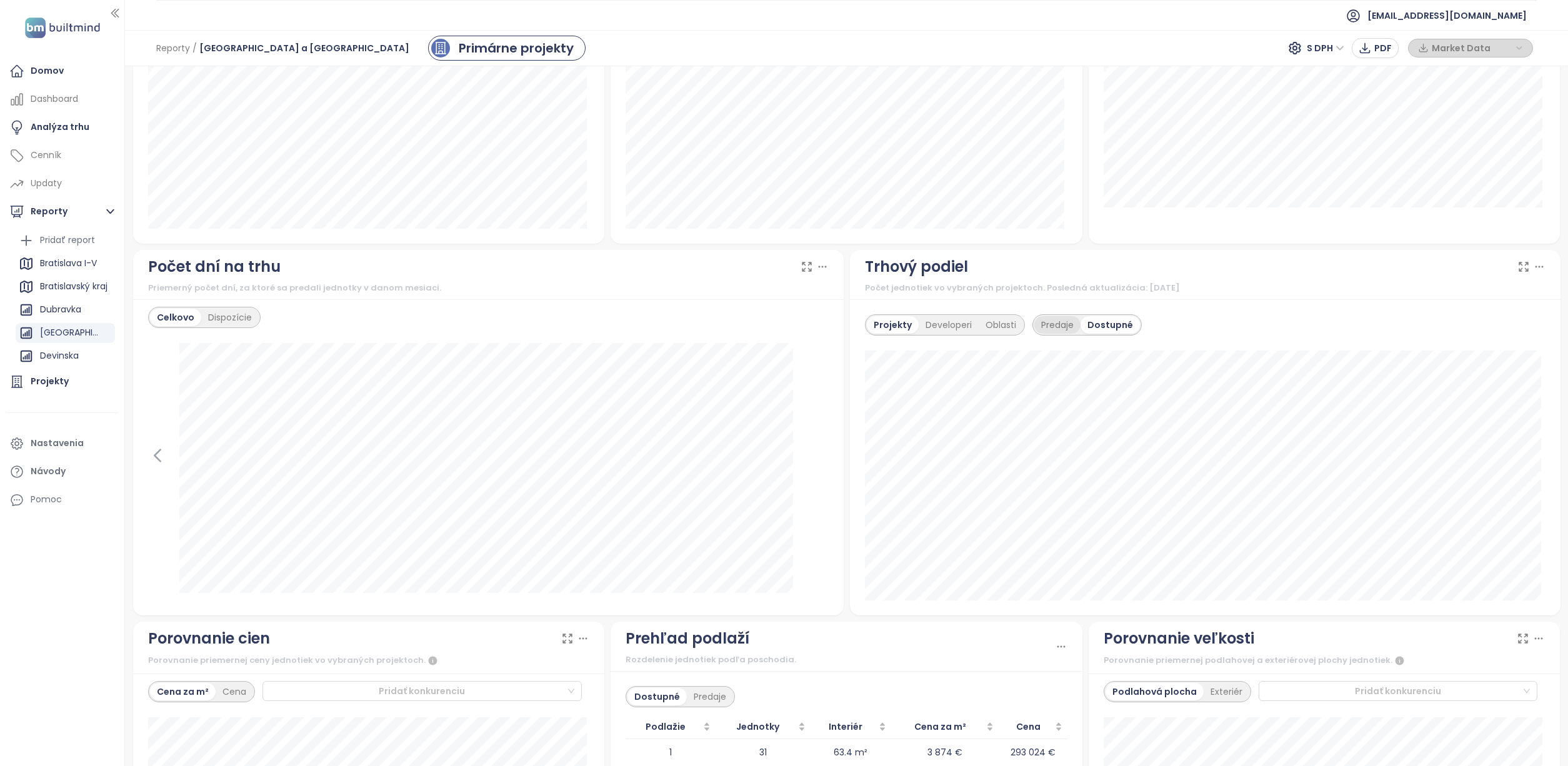
click at [1051, 321] on div "Predaje" at bounding box center [1057, 325] width 46 height 18
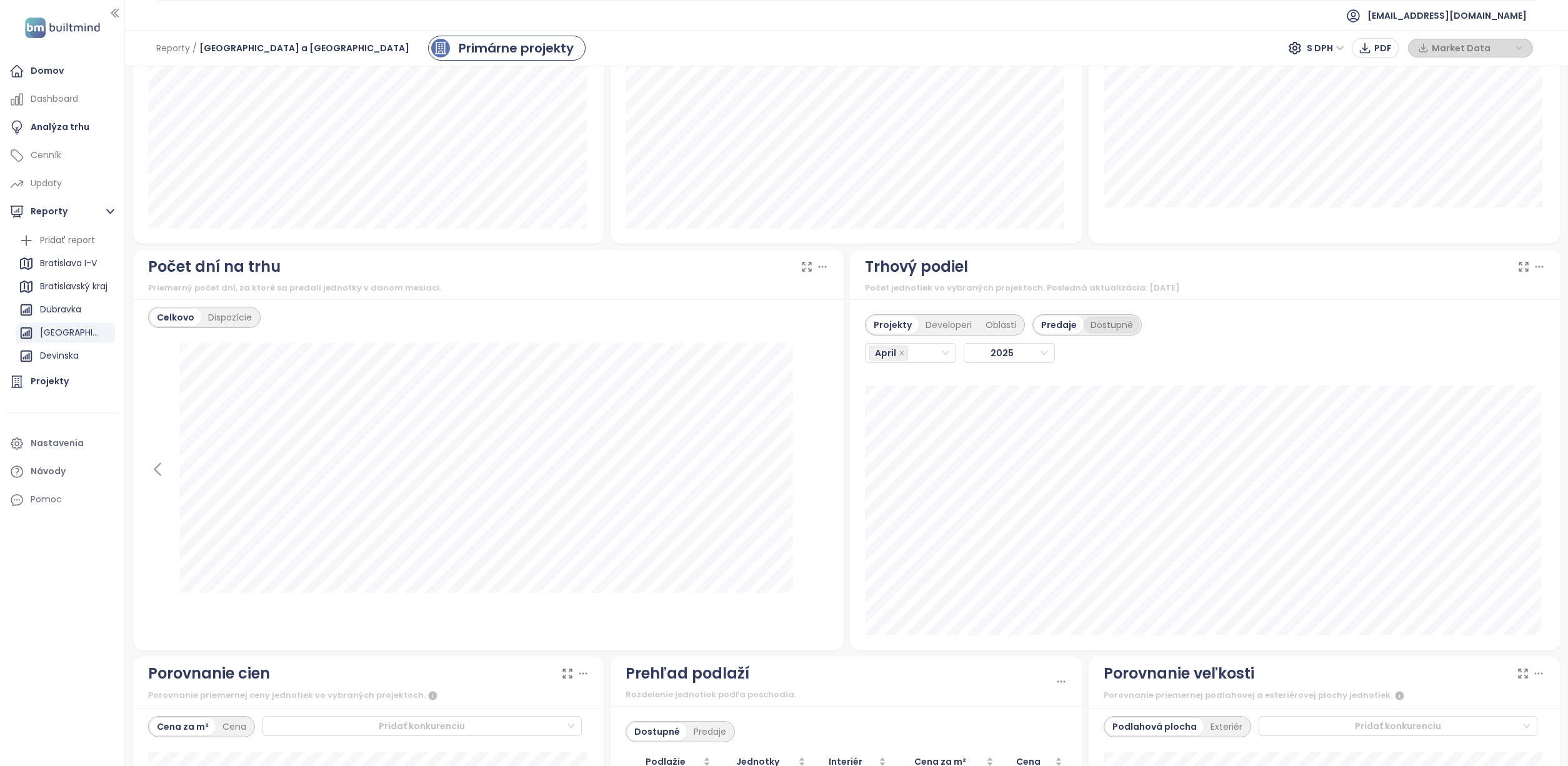
click at [1096, 324] on div "Dostupné" at bounding box center [1111, 325] width 57 height 18
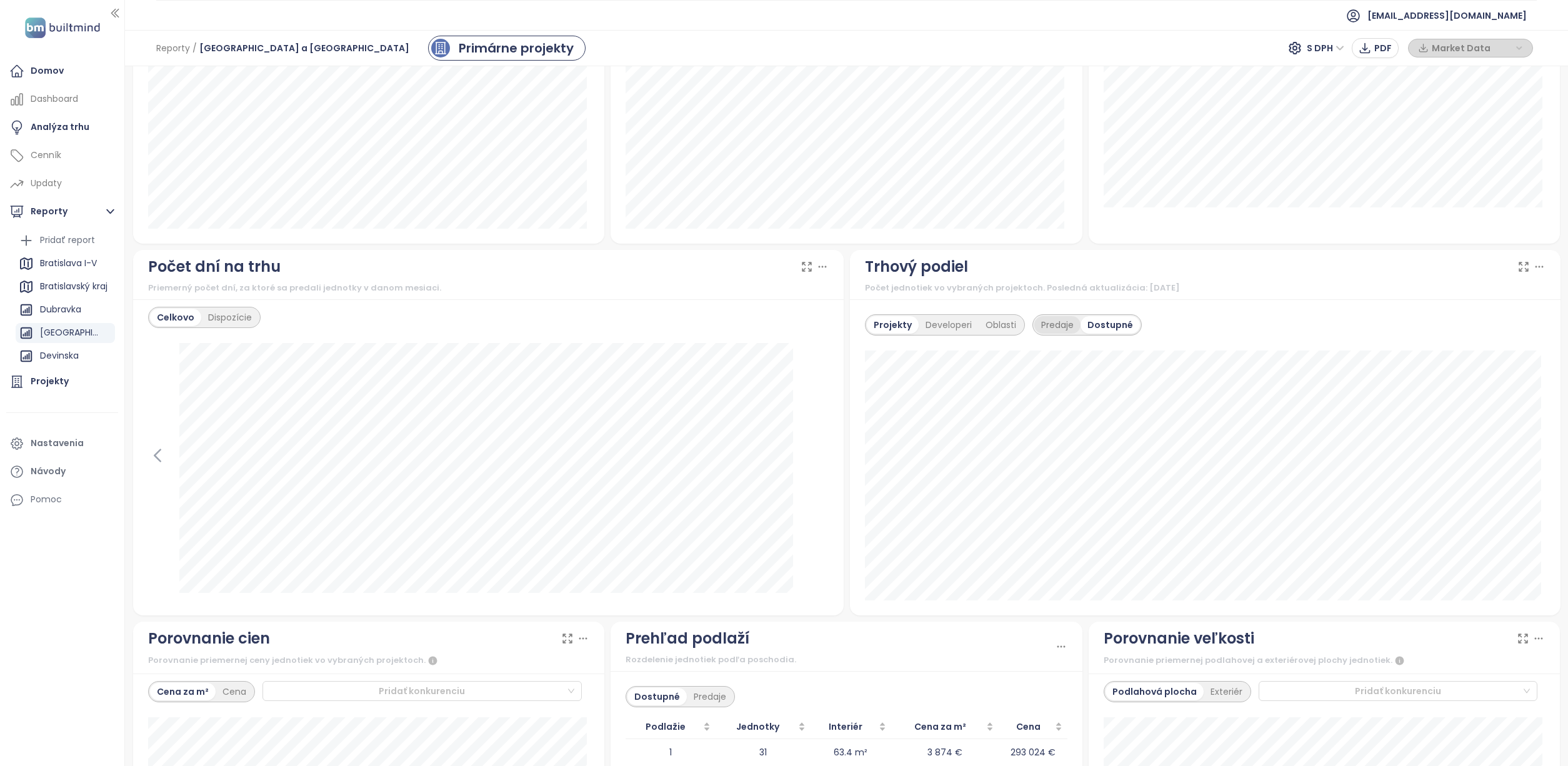
click at [1045, 325] on div "Predaje" at bounding box center [1057, 325] width 46 height 18
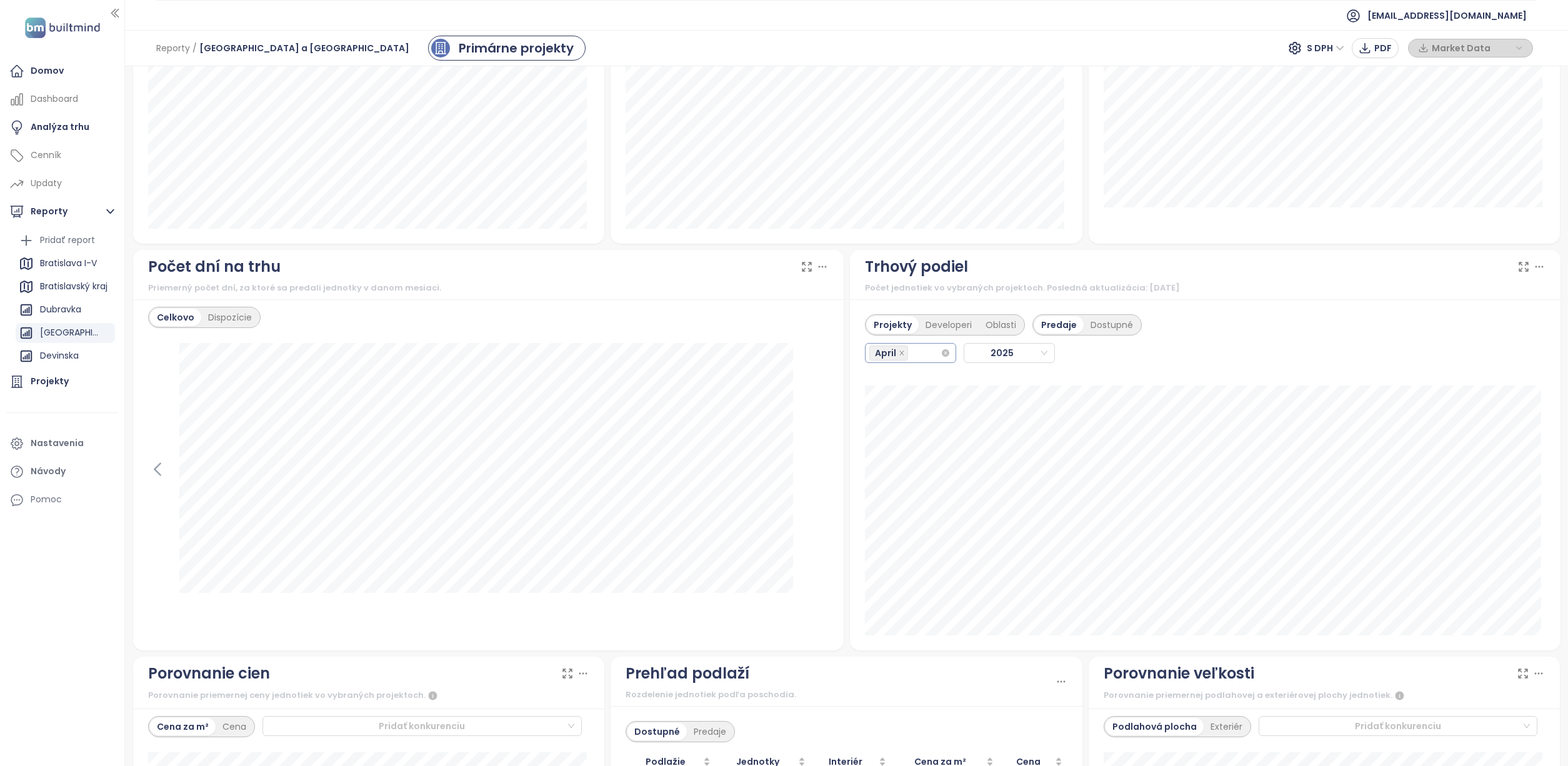
click at [920, 351] on div "April" at bounding box center [905, 353] width 71 height 18
click at [900, 450] on div "May" at bounding box center [905, 457] width 85 height 20
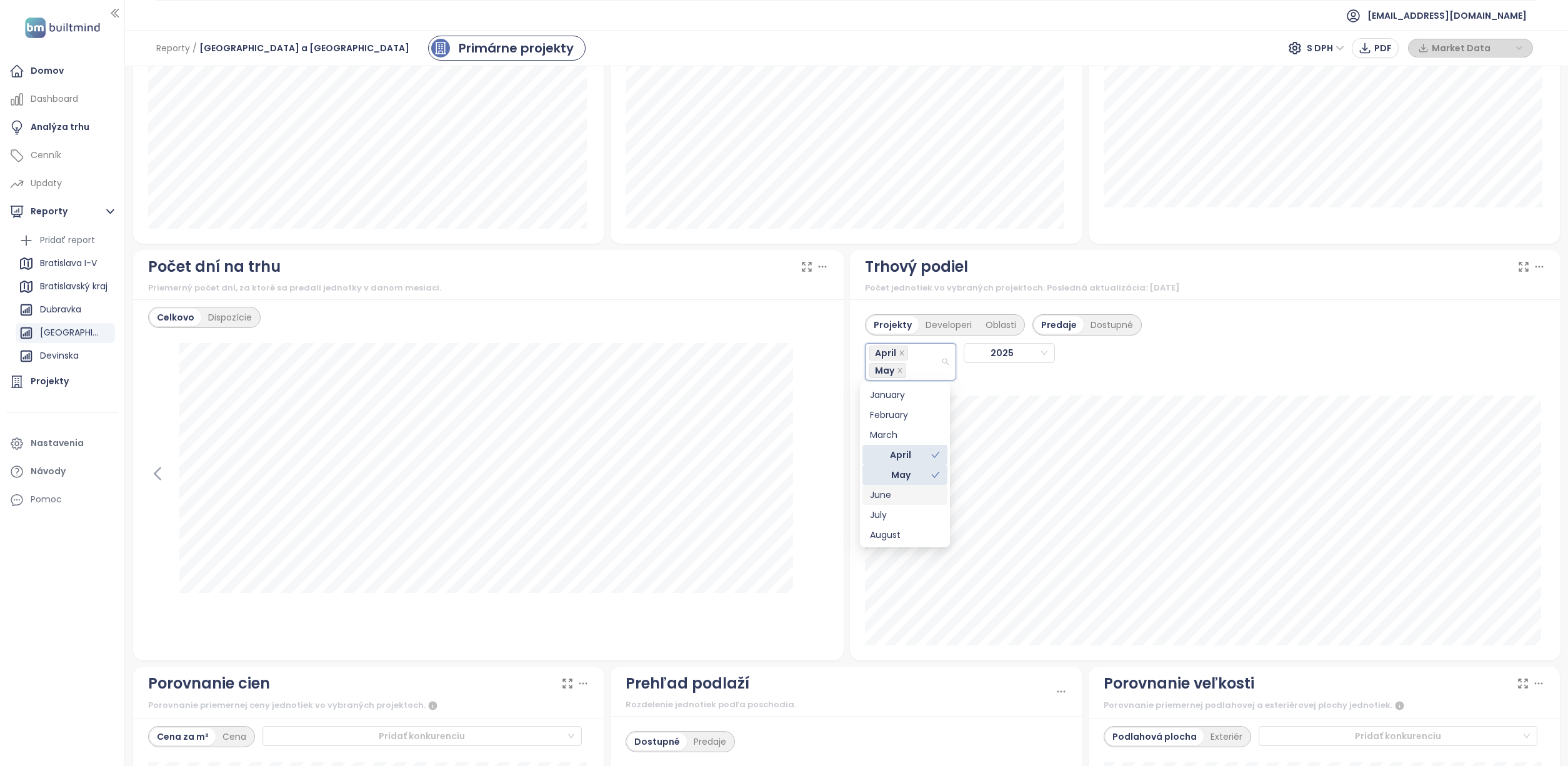
click at [897, 499] on div "June" at bounding box center [904, 495] width 70 height 14
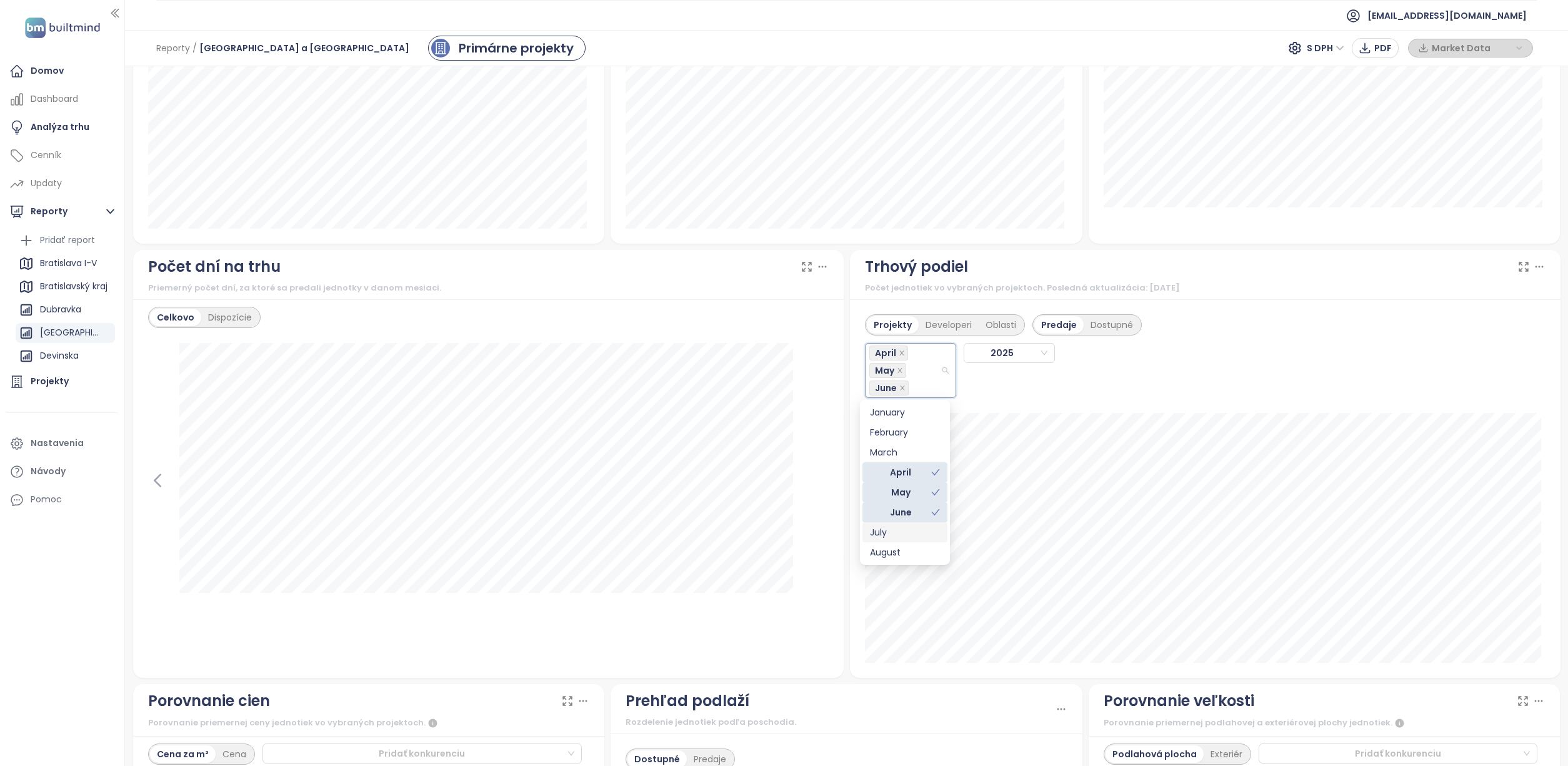
drag, startPoint x: 892, startPoint y: 528, endPoint x: 892, endPoint y: 537, distance: 9.0
click at [892, 529] on div "July" at bounding box center [904, 532] width 70 height 14
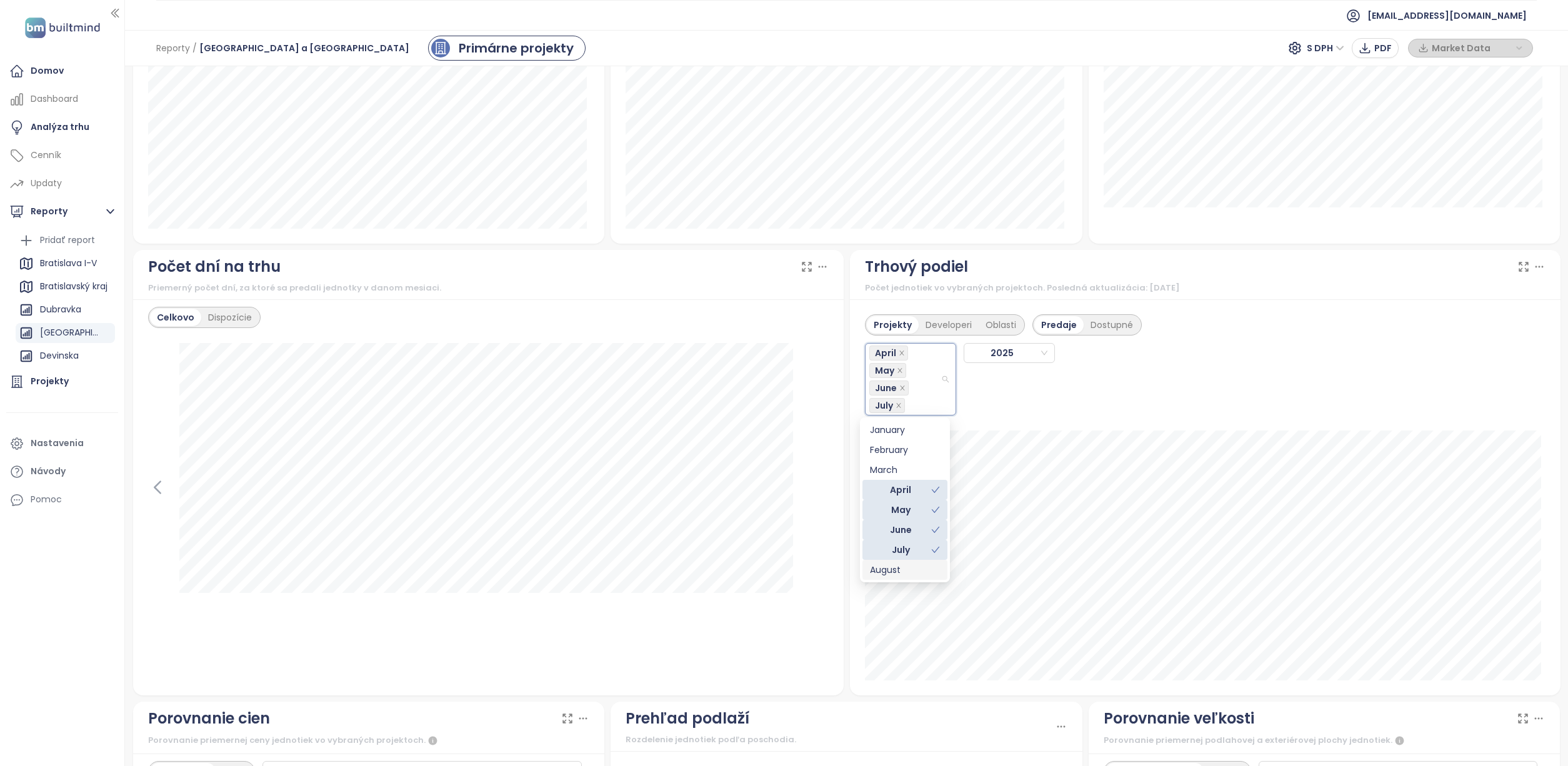
click at [897, 567] on div "August" at bounding box center [904, 570] width 70 height 14
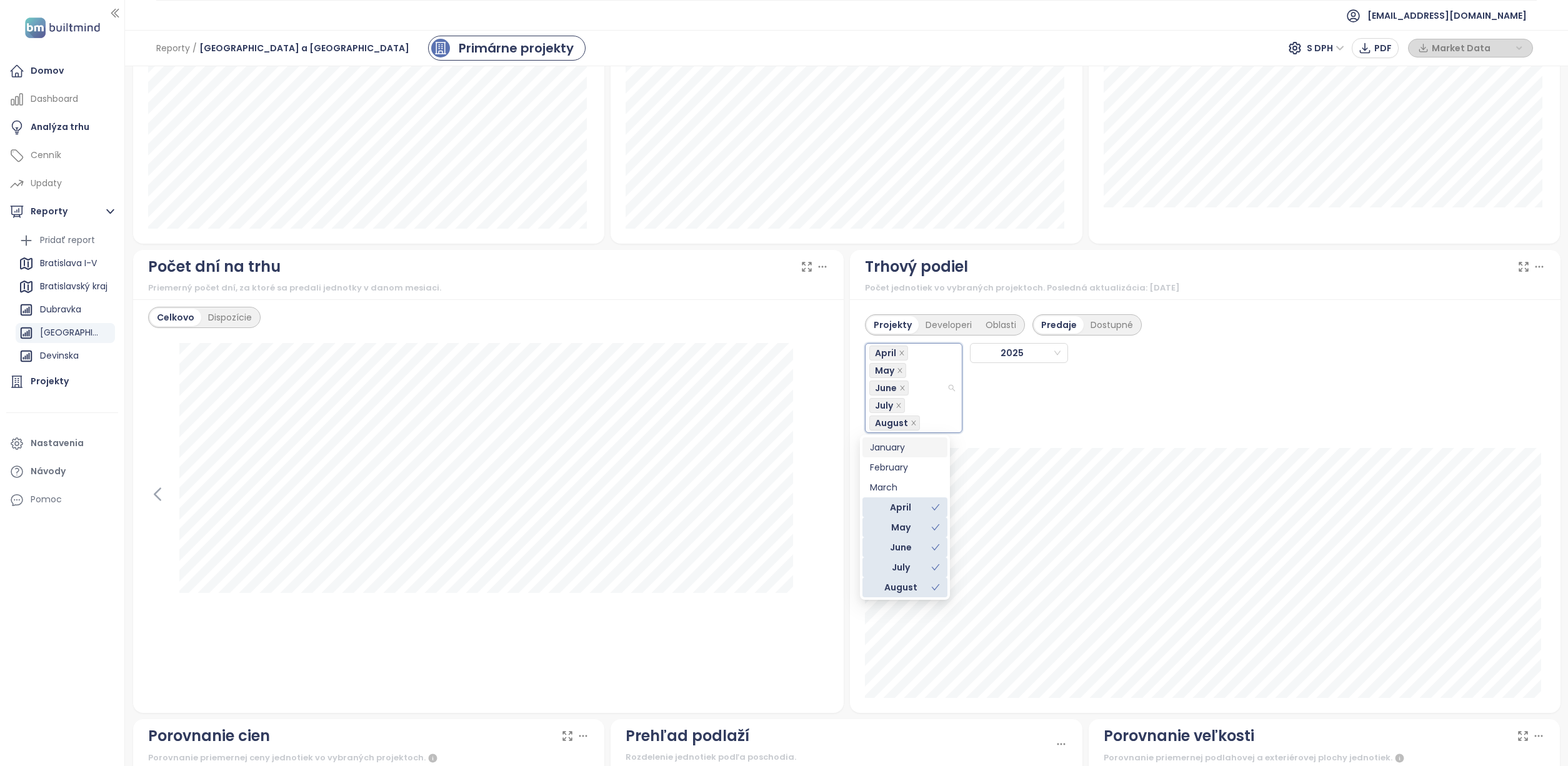
click at [1214, 416] on div "Projekty Developeri Oblasti Predaje Dostupné April May June July August 2025" at bounding box center [1205, 370] width 681 height 126
click at [1101, 325] on div "Dostupné" at bounding box center [1111, 325] width 57 height 18
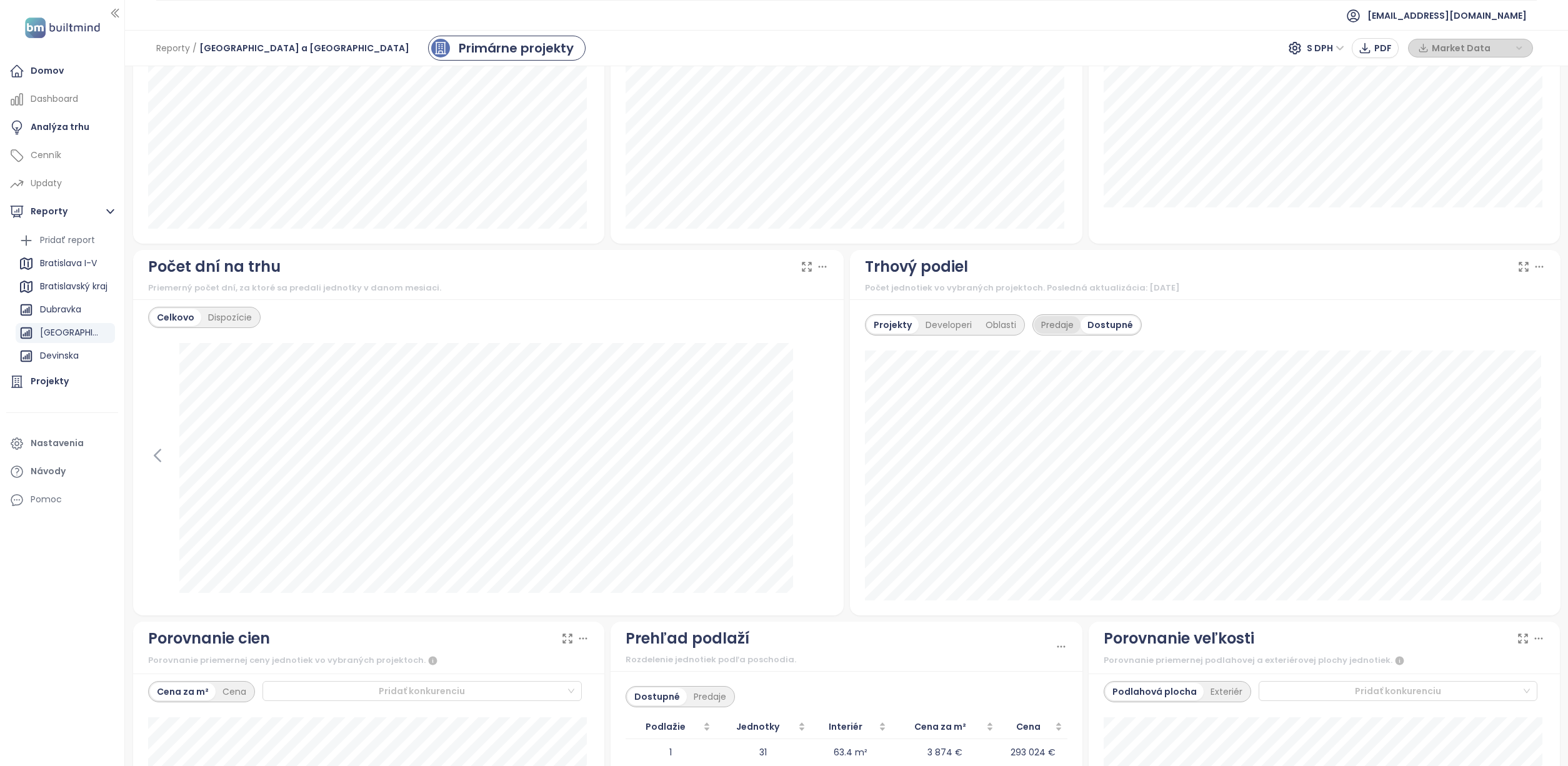
click at [1055, 322] on div "Predaje" at bounding box center [1057, 325] width 46 height 18
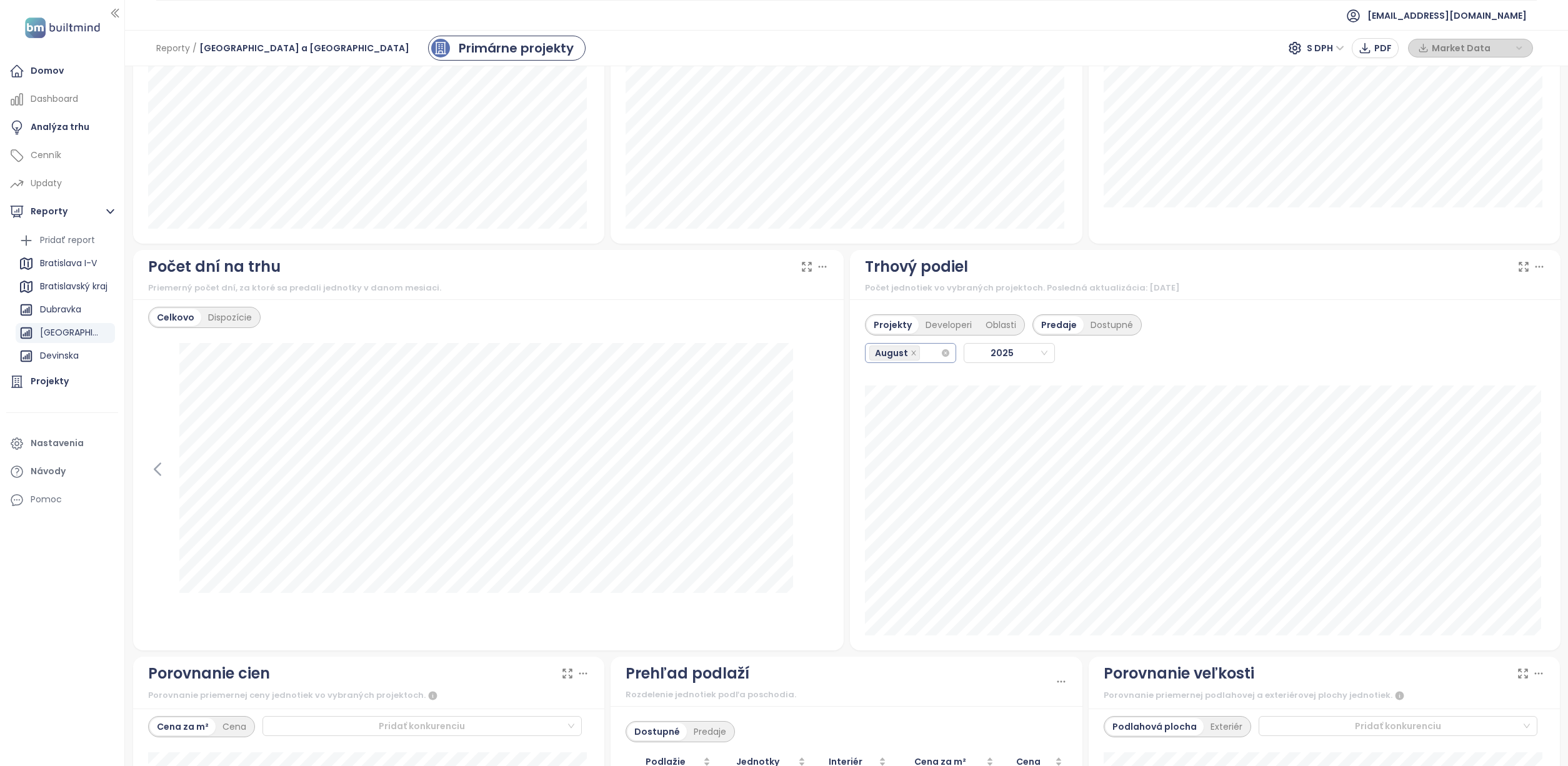
click at [921, 350] on div "August" at bounding box center [905, 353] width 71 height 18
click at [898, 431] on div "April" at bounding box center [904, 437] width 70 height 14
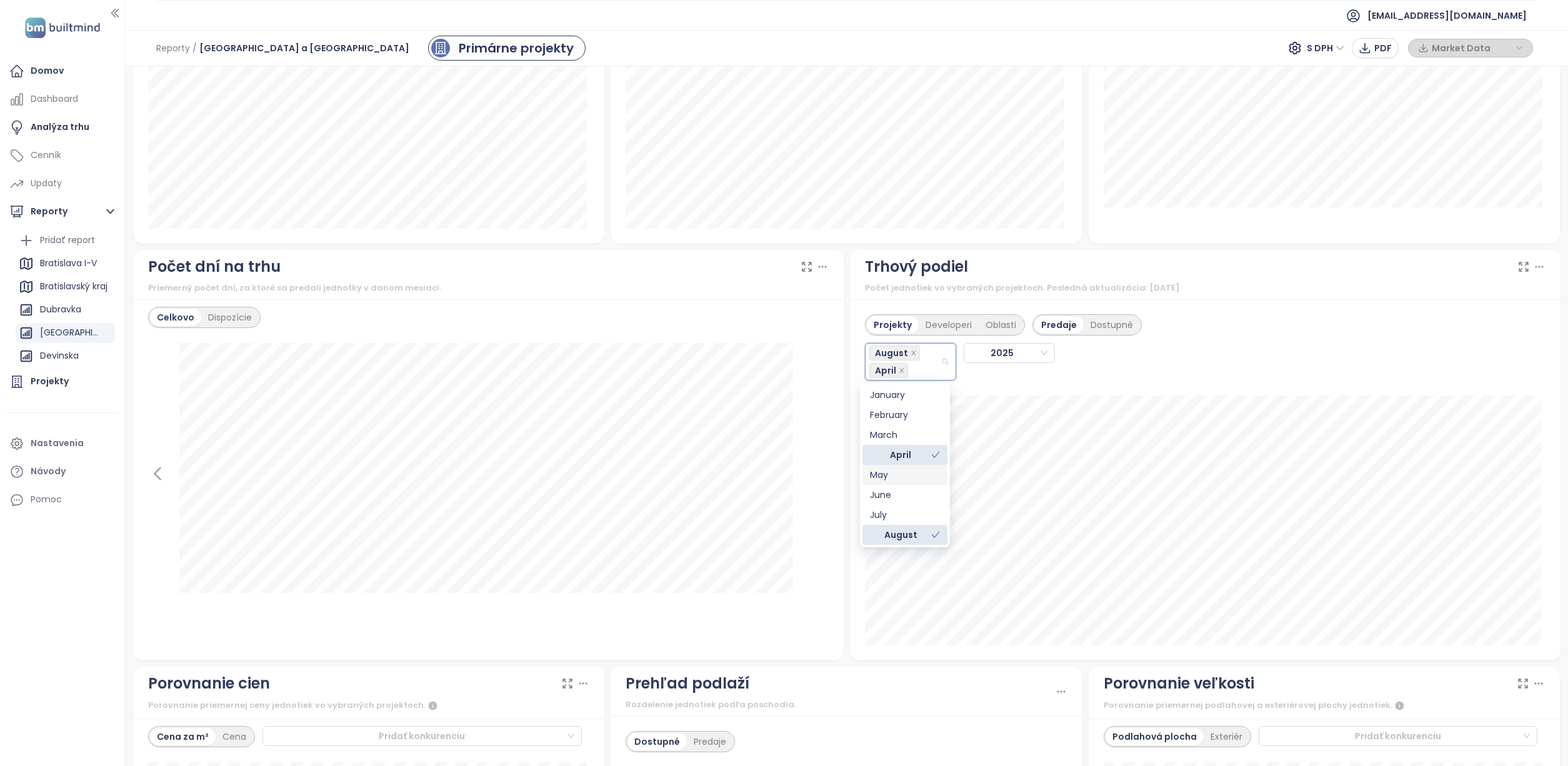
click at [898, 474] on div "May" at bounding box center [904, 474] width 70 height 14
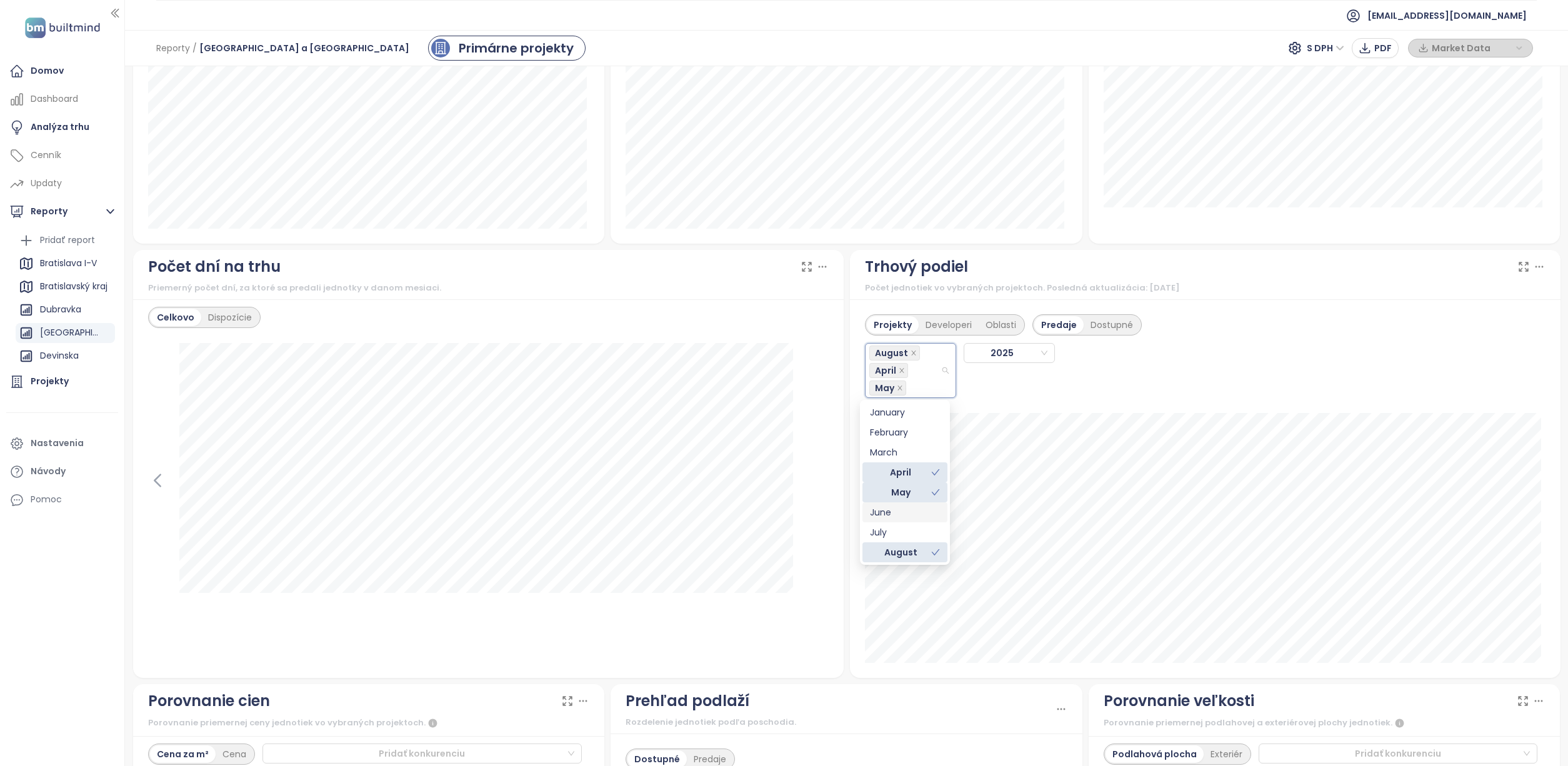
click at [897, 505] on div "June" at bounding box center [905, 512] width 85 height 20
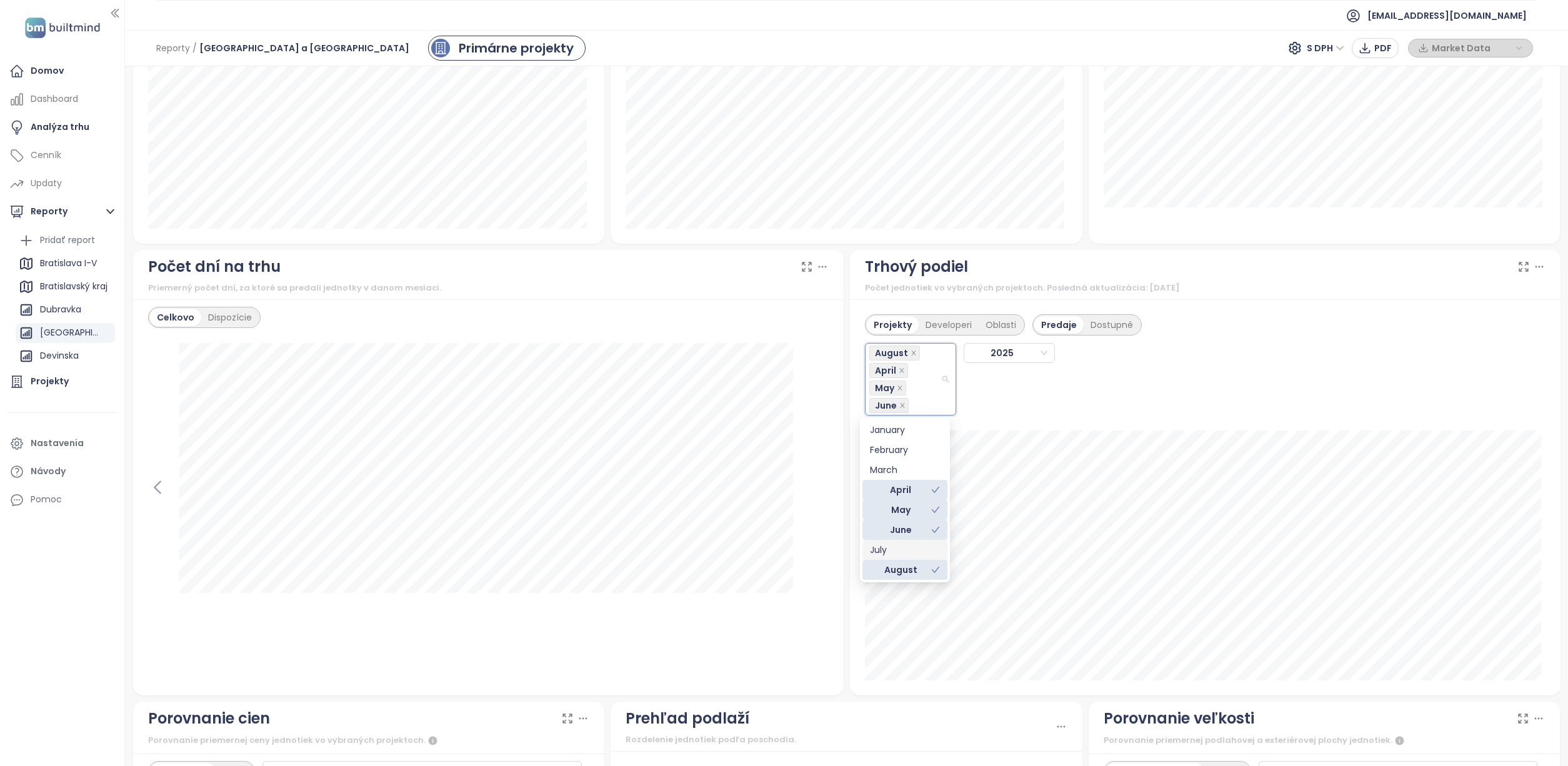
click at [911, 547] on div "July" at bounding box center [904, 549] width 70 height 14
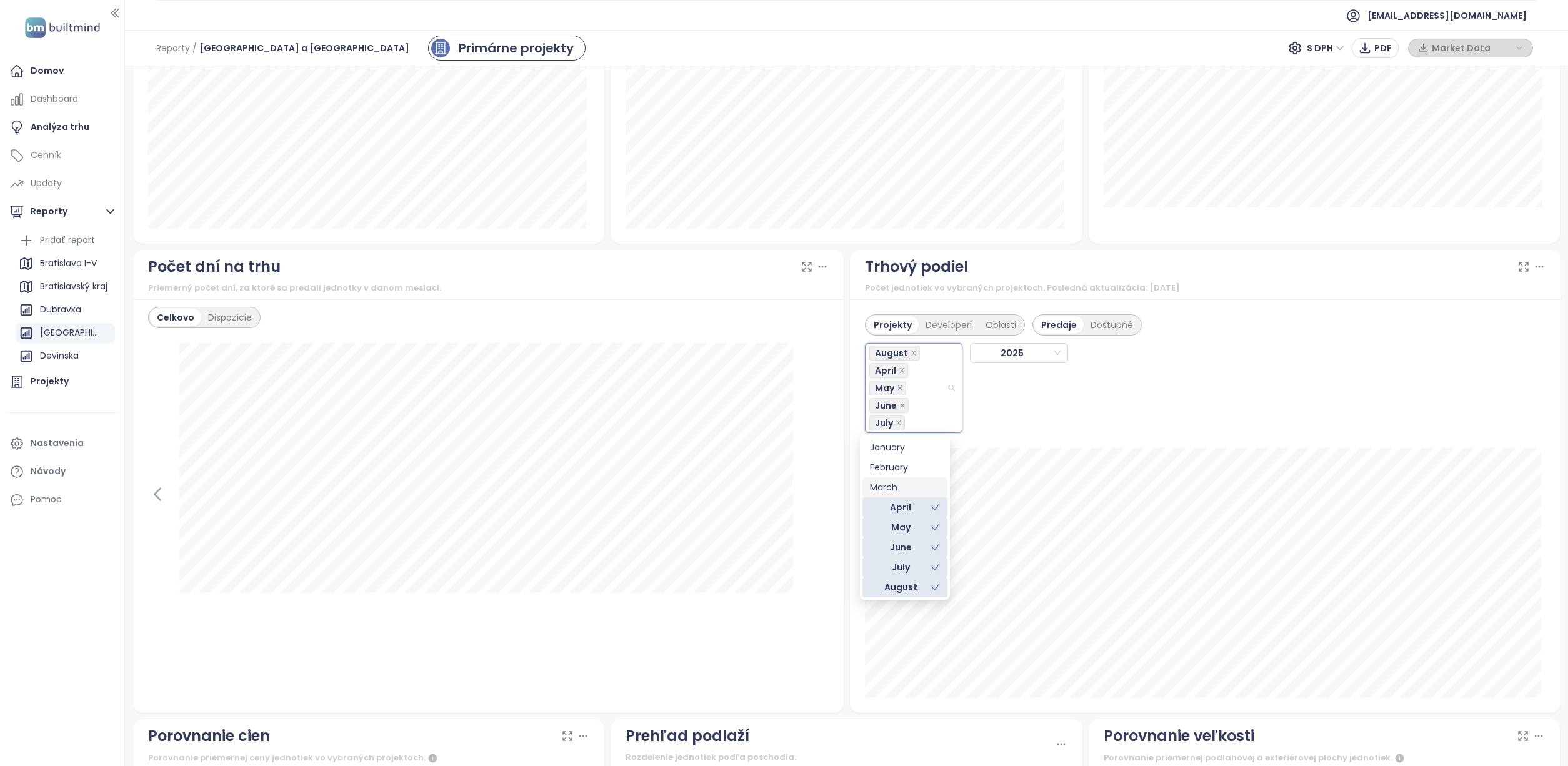
click at [908, 480] on div "March" at bounding box center [905, 487] width 85 height 20
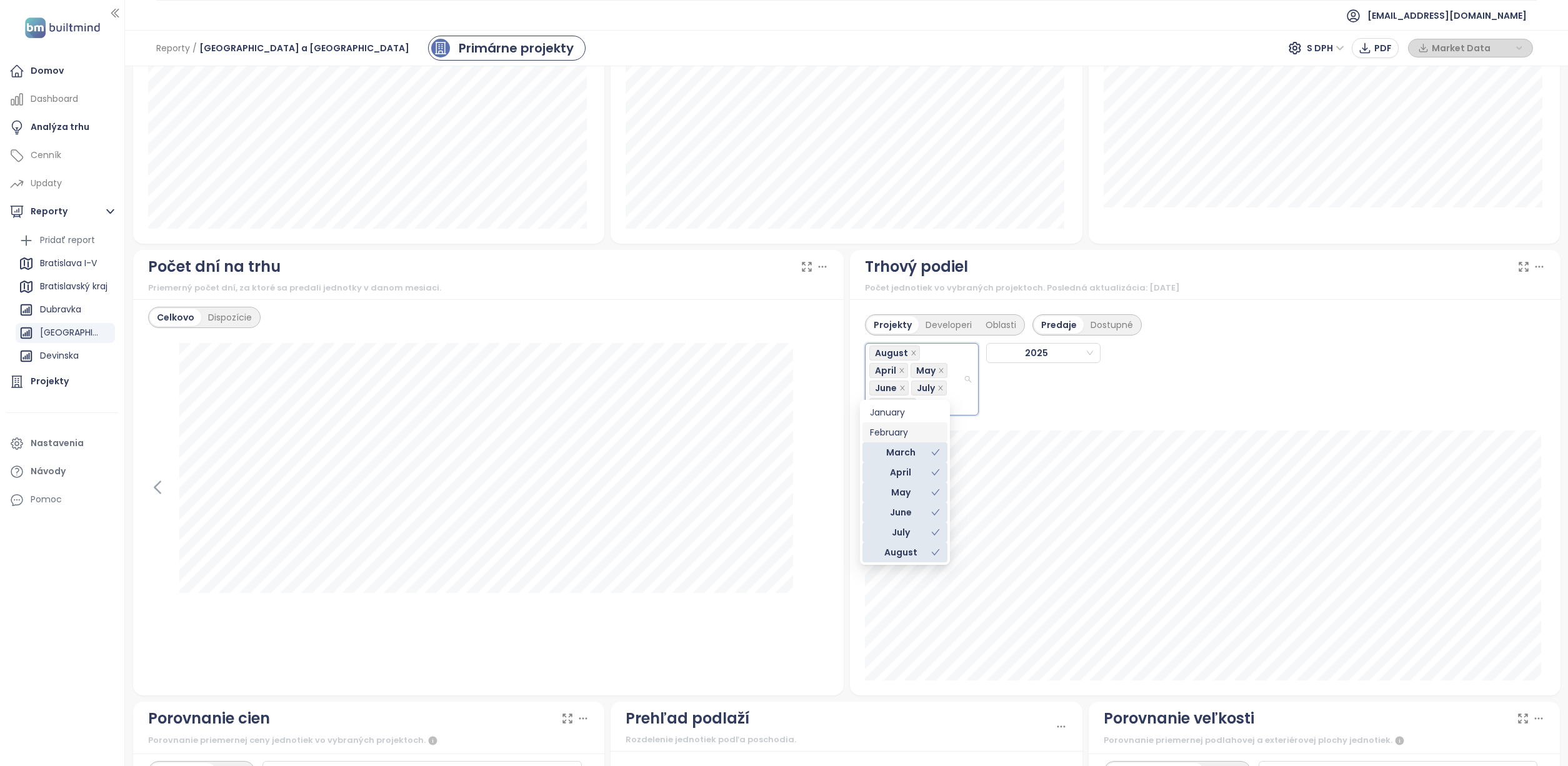
click at [909, 430] on div "February" at bounding box center [904, 432] width 70 height 14
click at [901, 430] on div "January" at bounding box center [904, 430] width 70 height 14
click at [1085, 425] on div "Projekty Developeri Oblasti Predaje Dostupné August April May June July March F…" at bounding box center [1204, 497] width 710 height 396
click at [915, 404] on icon "close" at bounding box center [918, 405] width 7 height 7
click at [920, 403] on icon "close" at bounding box center [922, 405] width 4 height 4
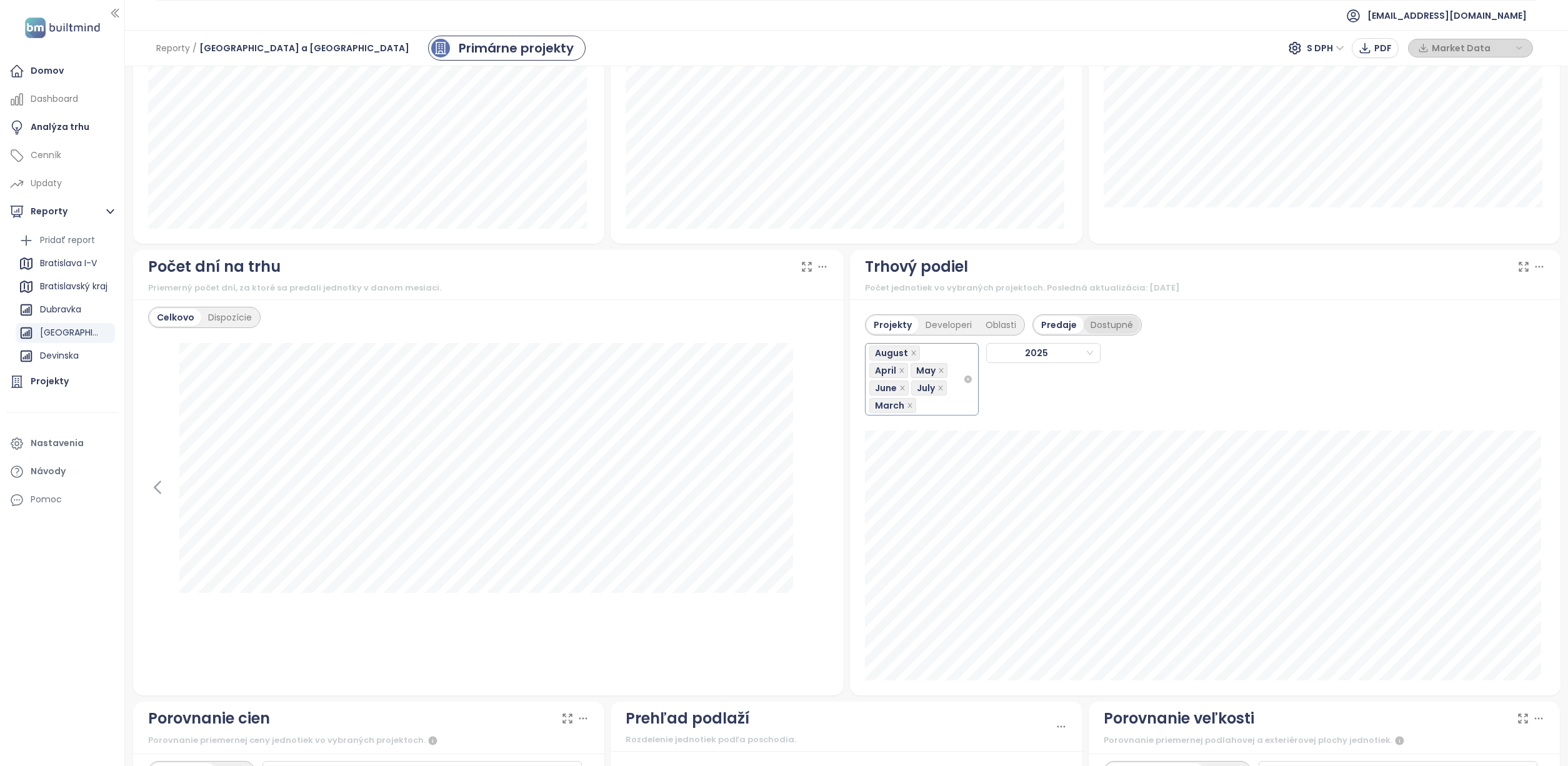
click at [1099, 324] on div "Dostupné" at bounding box center [1111, 325] width 57 height 18
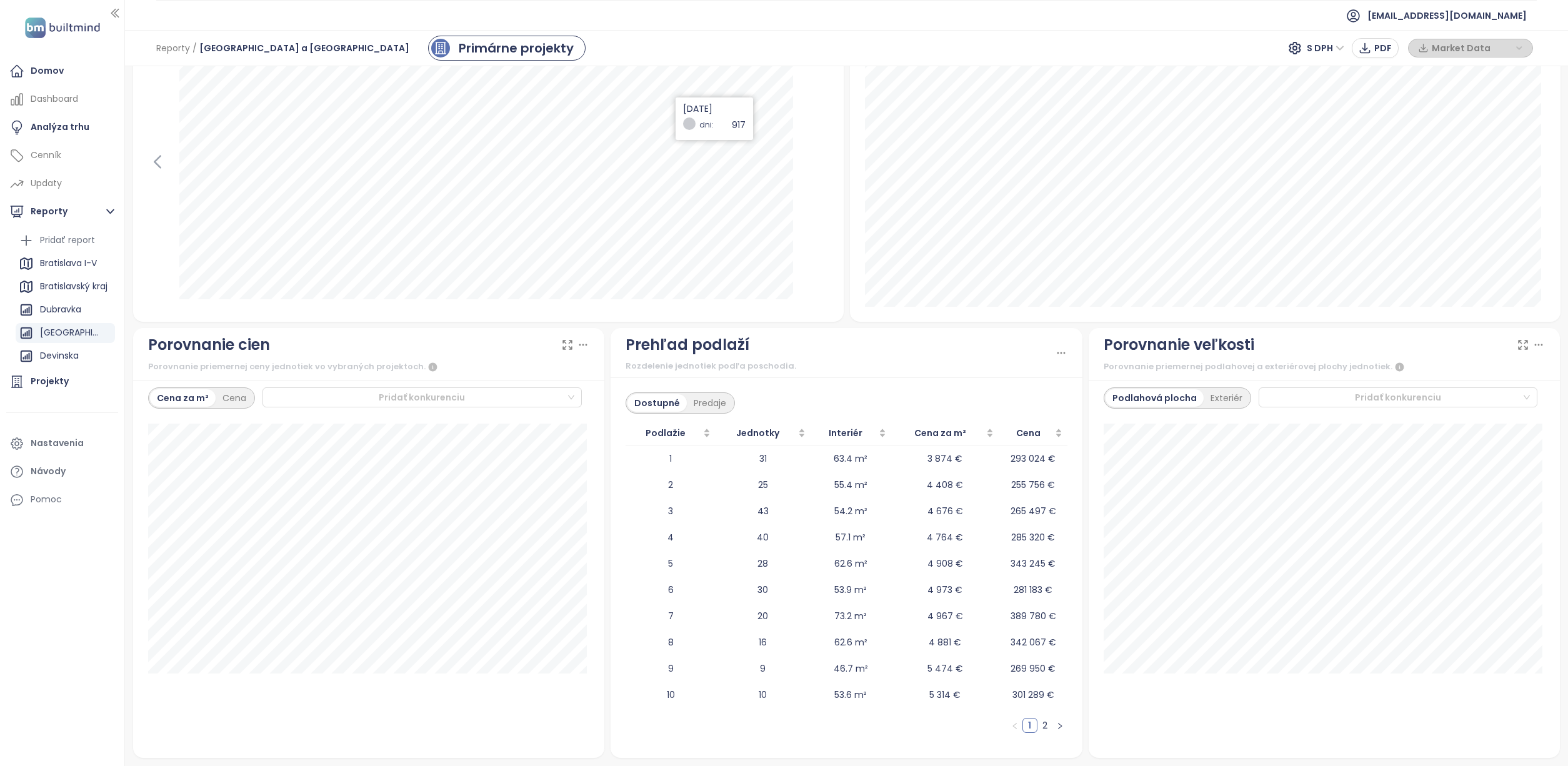
scroll to position [1176, 0]
click at [1334, 398] on div at bounding box center [1392, 399] width 259 height 15
click at [1226, 402] on div "Exteriér" at bounding box center [1226, 400] width 46 height 18
click at [1160, 400] on div "Podlahová plocha" at bounding box center [1151, 400] width 92 height 18
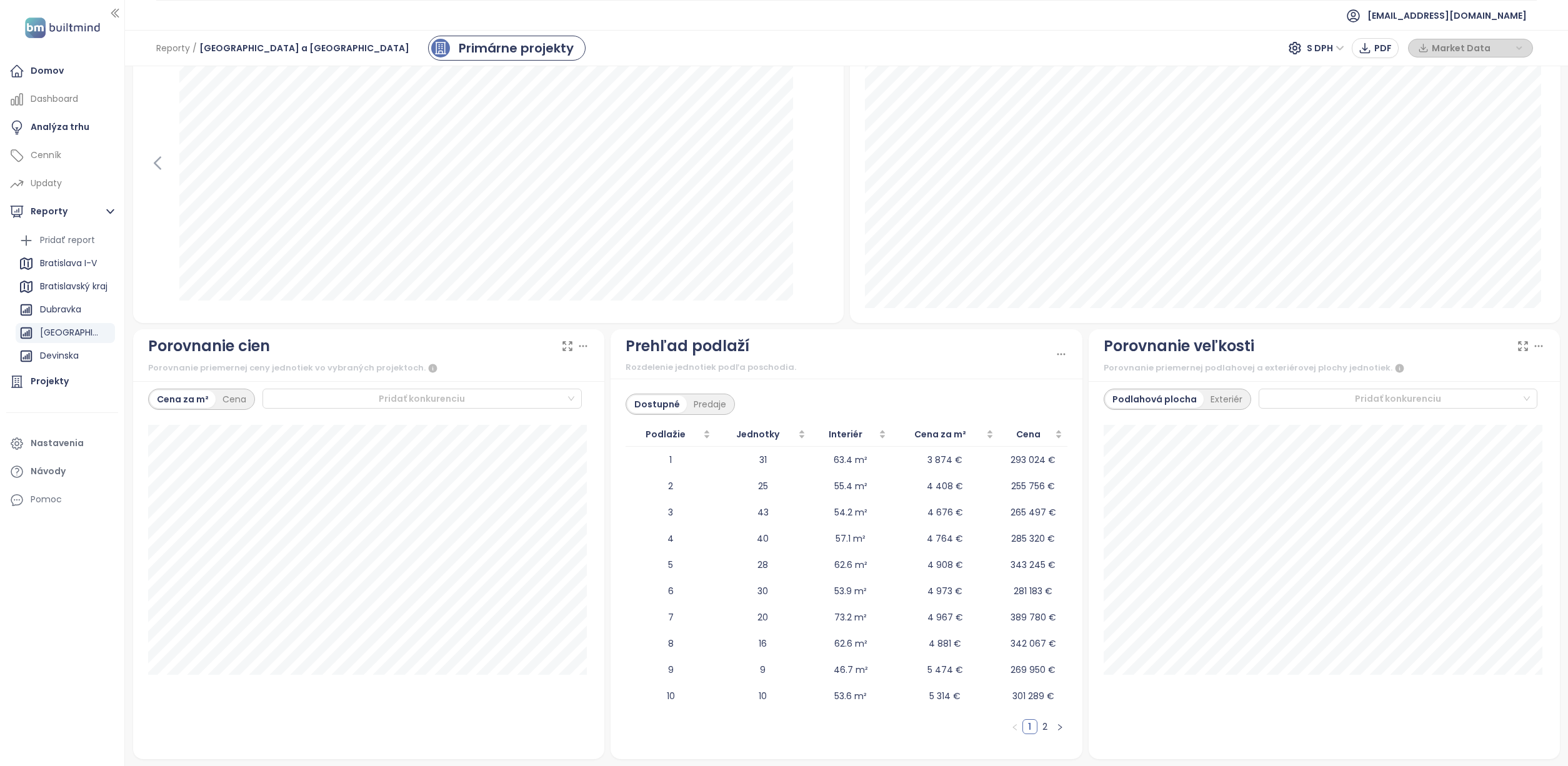
scroll to position [0, 0]
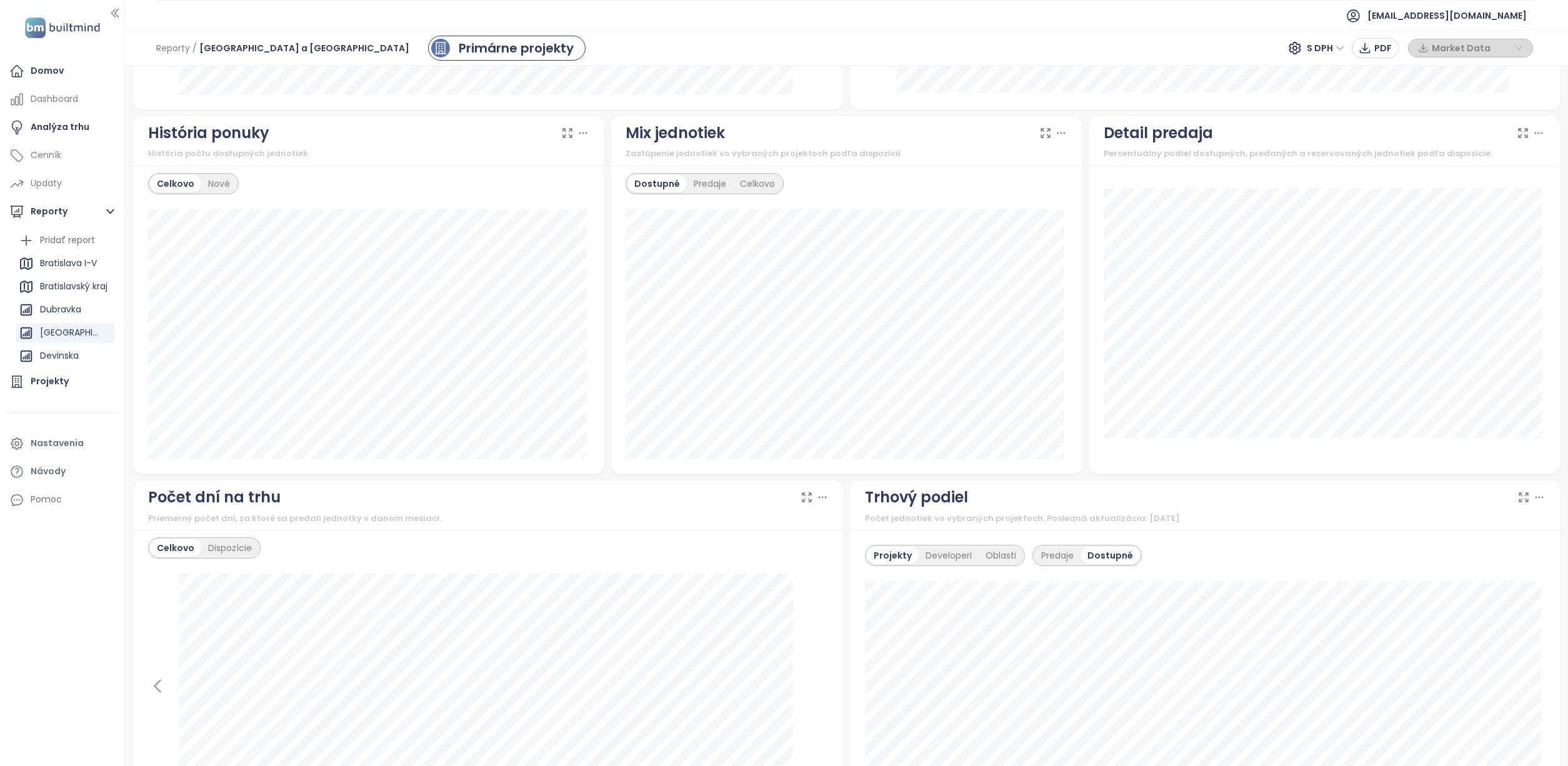
scroll to position [652, 0]
click at [700, 182] on div "Predaje" at bounding box center [709, 184] width 46 height 18
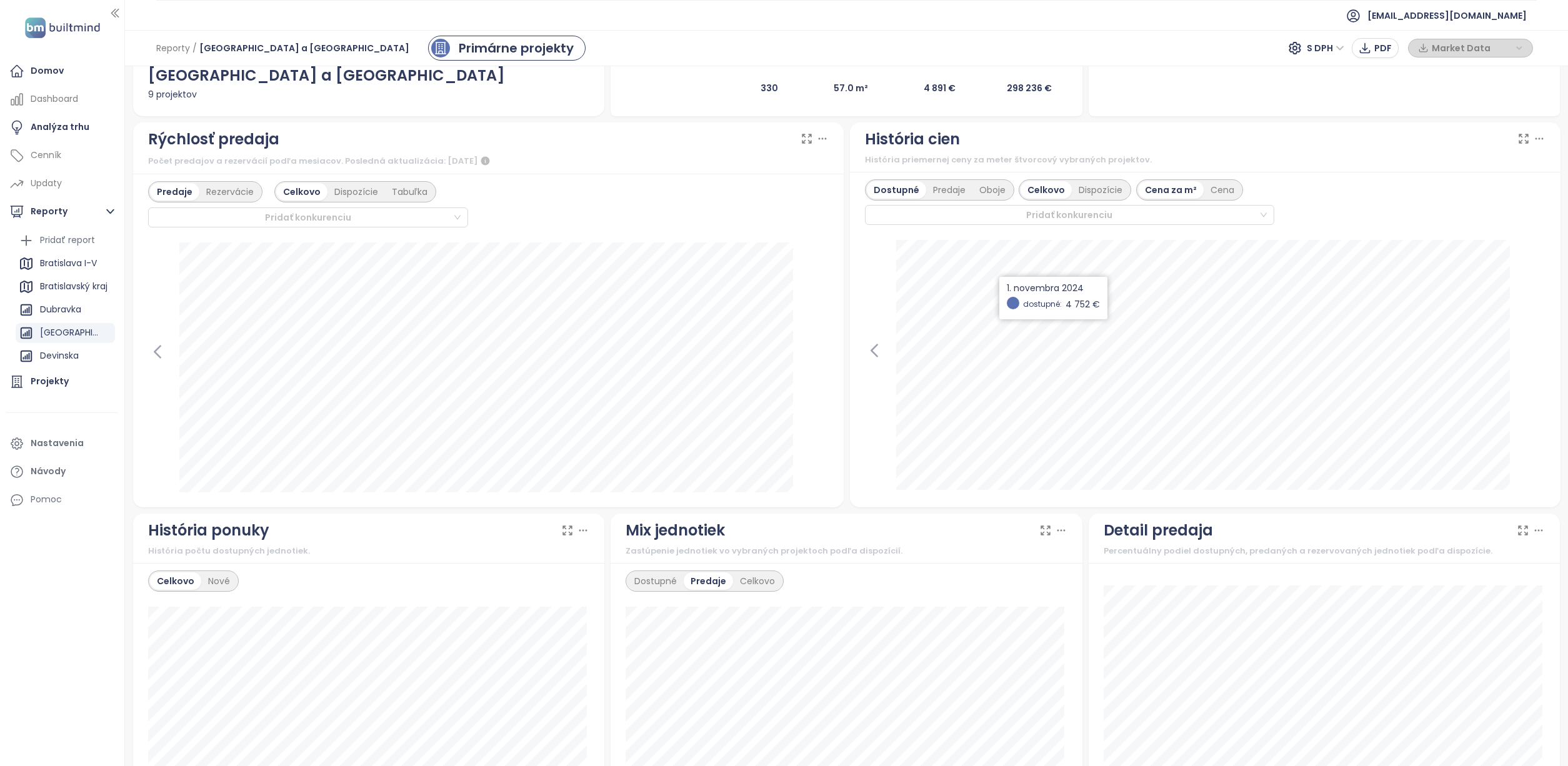
scroll to position [253, 0]
click at [355, 198] on div "Dispozície" at bounding box center [356, 194] width 57 height 18
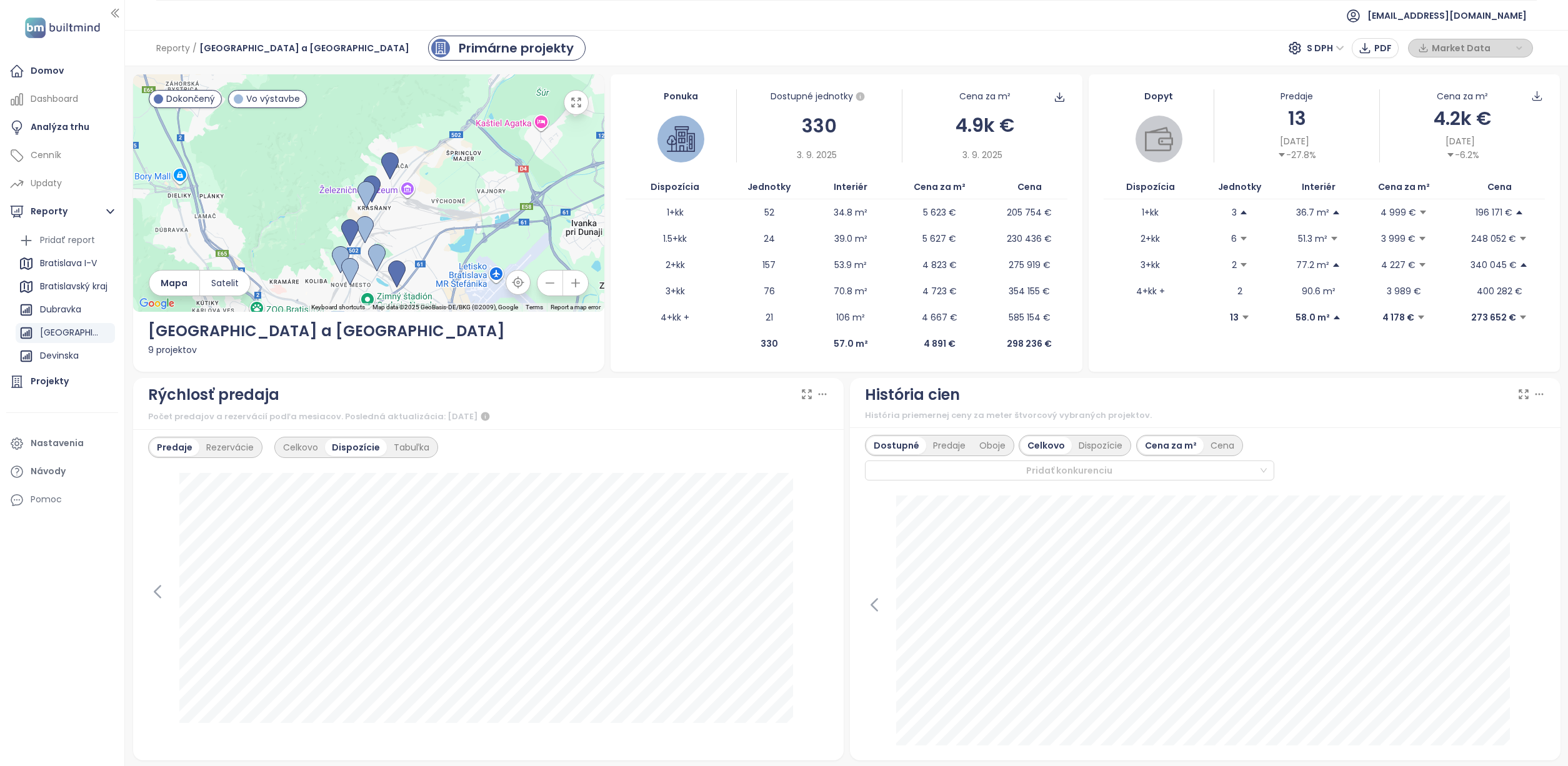
scroll to position [0, 0]
